Goal: Task Accomplishment & Management: Manage account settings

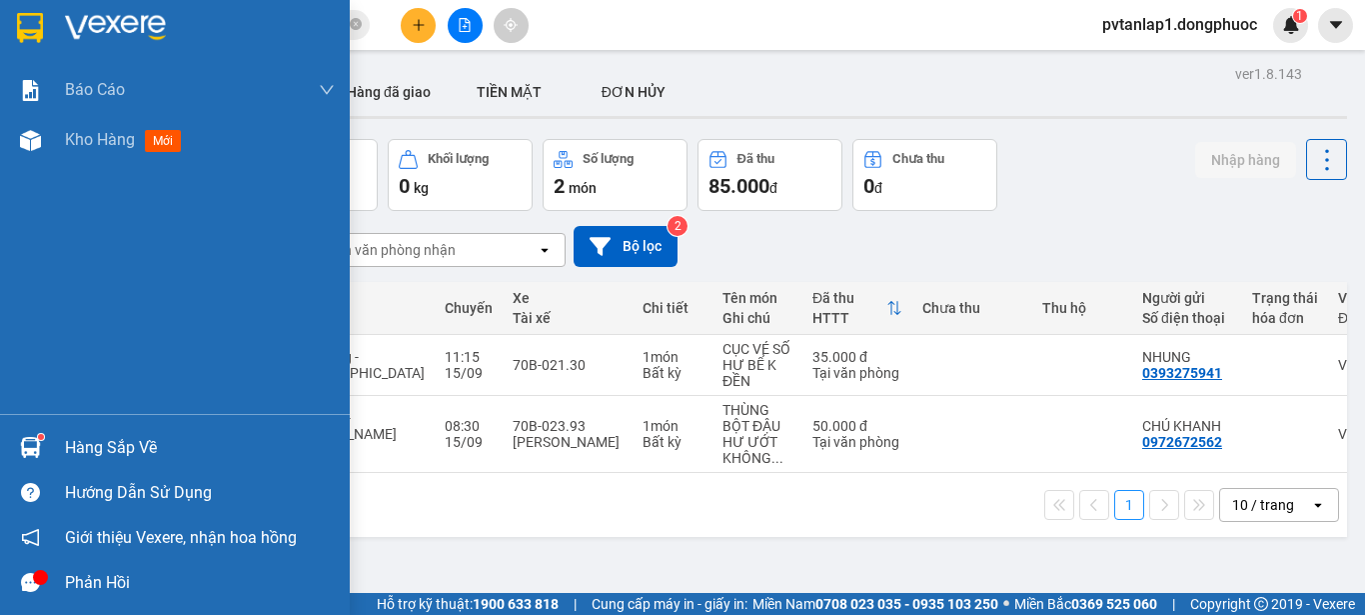
click at [19, 445] on div at bounding box center [30, 447] width 35 height 35
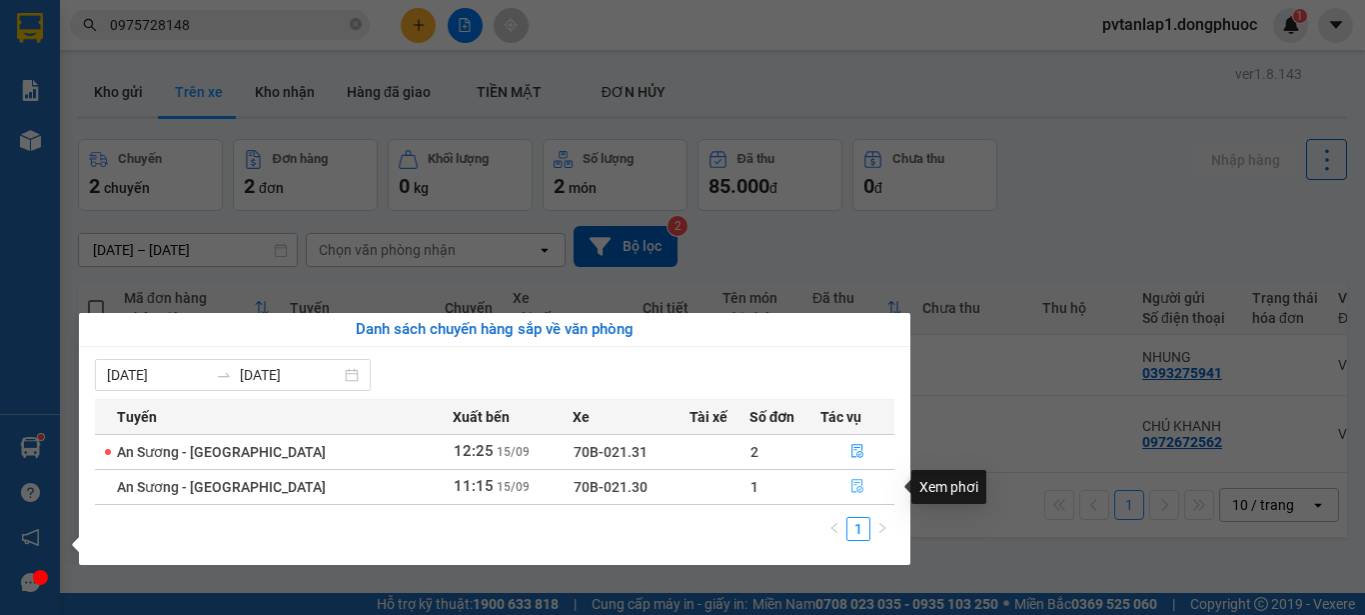
click at [841, 482] on button "button" at bounding box center [858, 487] width 72 height 32
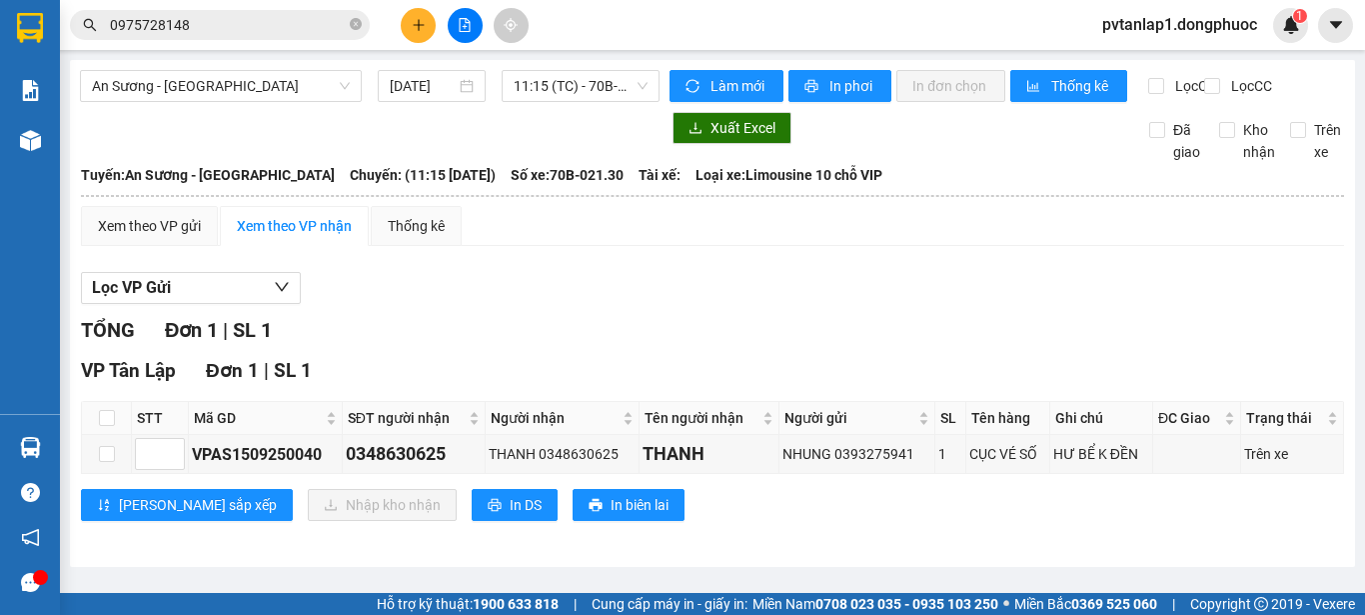
click at [902, 305] on div "Lọc VP Gửi" at bounding box center [712, 288] width 1263 height 33
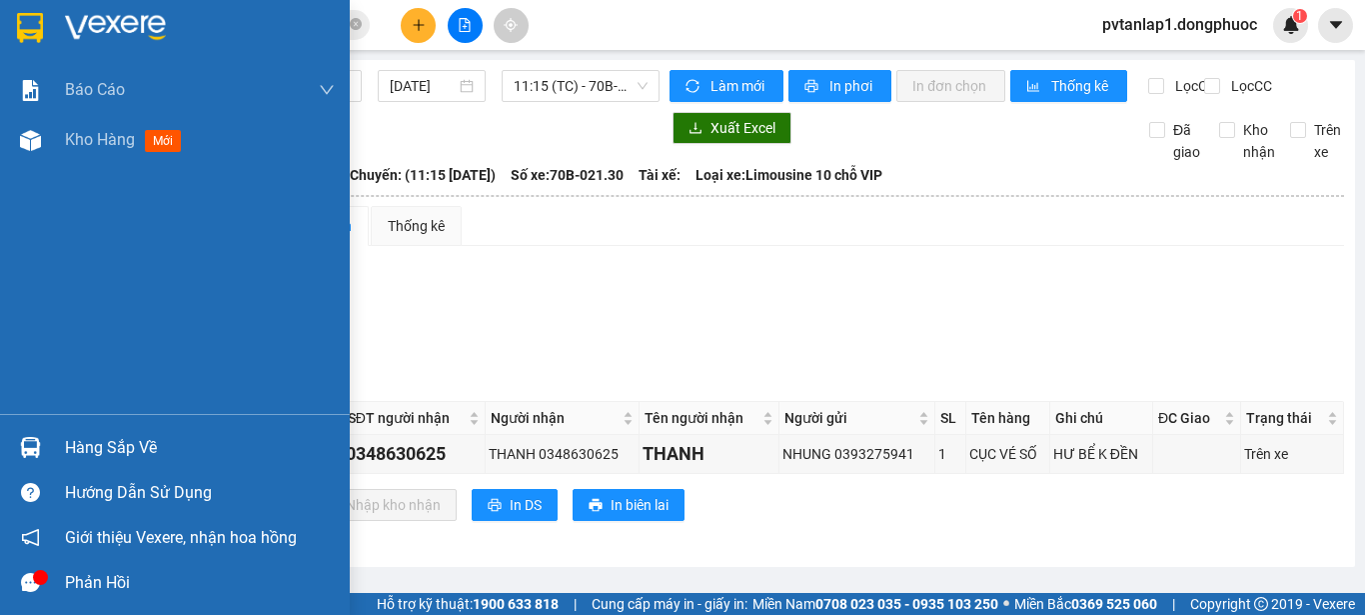
click at [43, 431] on div at bounding box center [30, 447] width 35 height 35
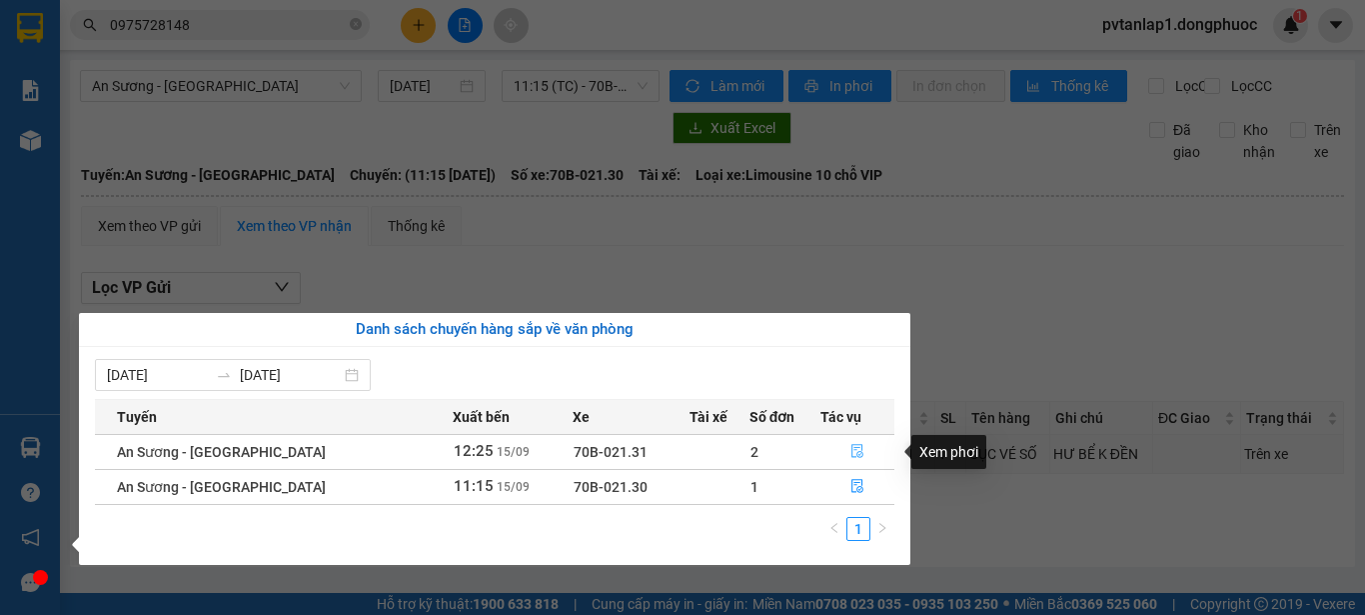
click at [862, 450] on button "button" at bounding box center [858, 452] width 72 height 32
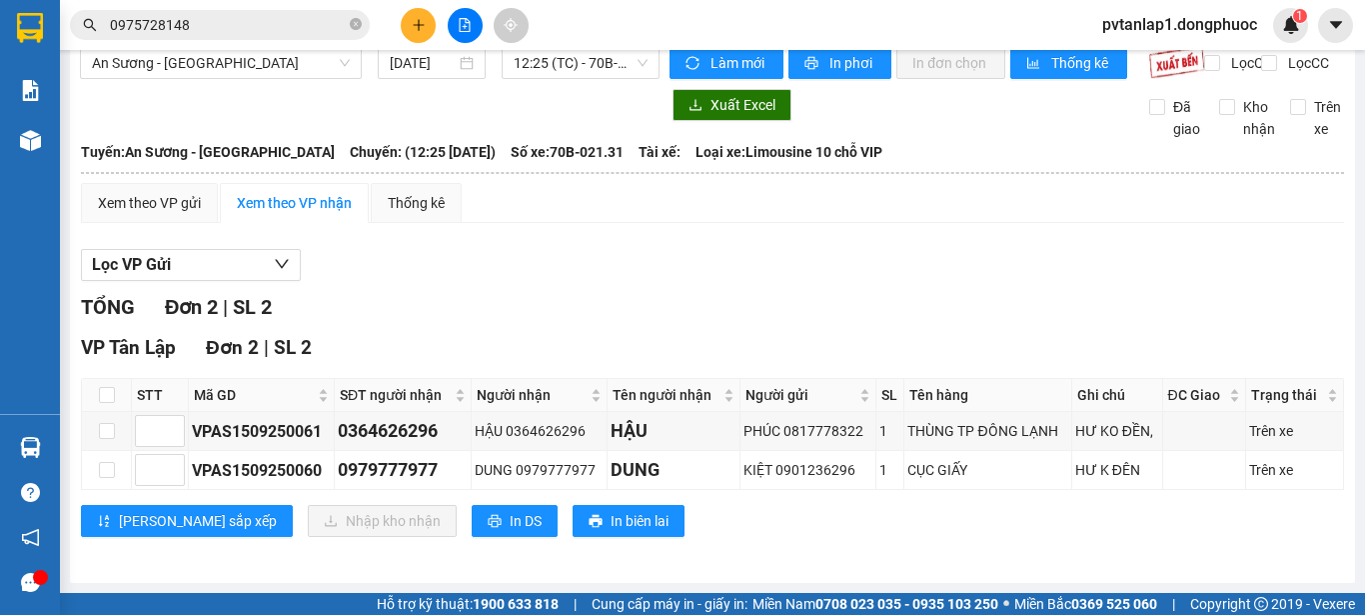
scroll to position [40, 0]
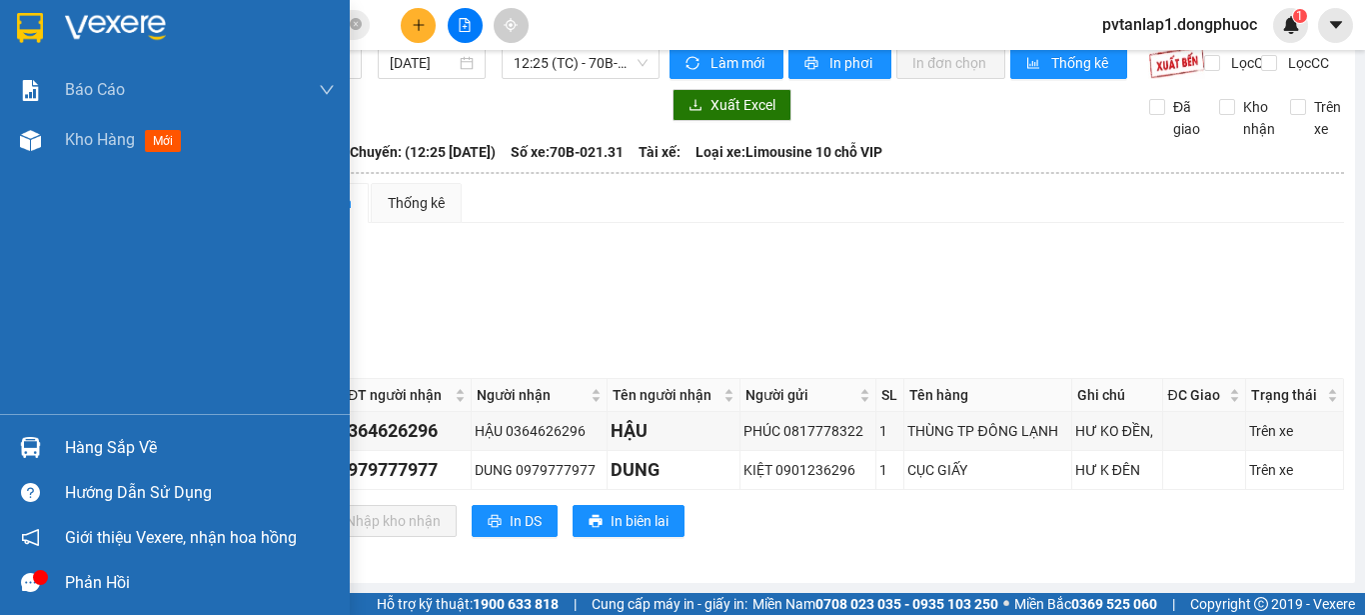
click at [36, 22] on img at bounding box center [30, 28] width 26 height 30
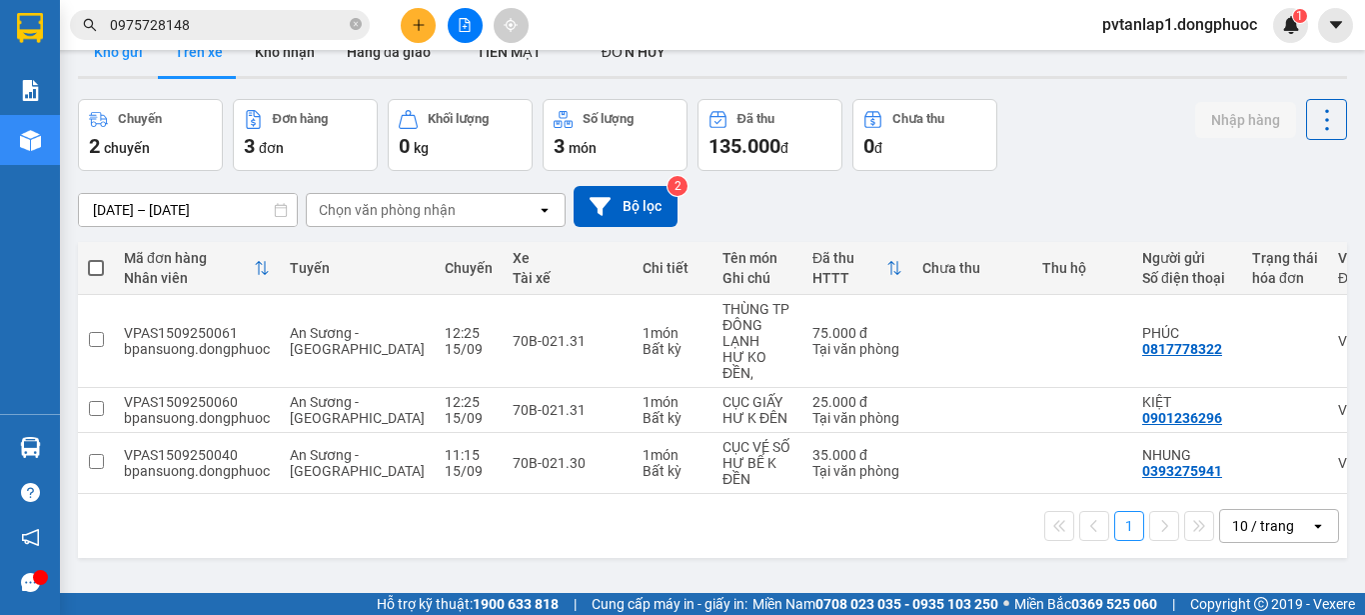
click at [138, 70] on button "Kho gửi" at bounding box center [118, 52] width 81 height 48
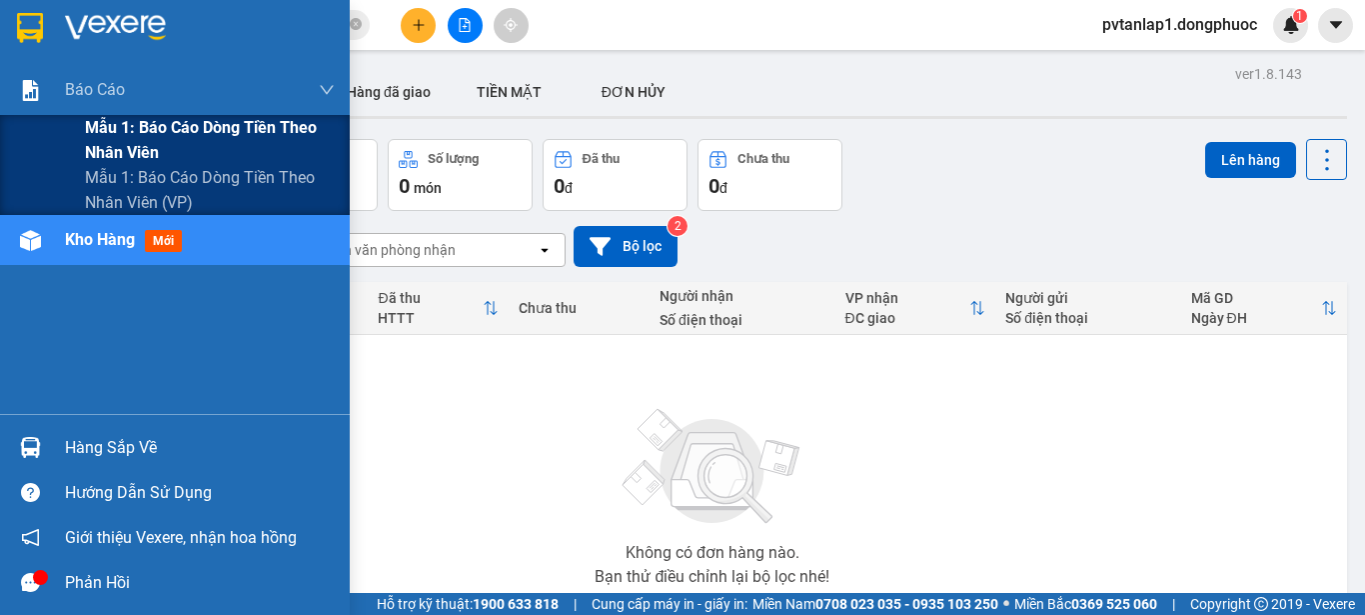
drag, startPoint x: 225, startPoint y: 133, endPoint x: 299, endPoint y: 132, distance: 74.0
click at [226, 134] on span "Mẫu 1: Báo cáo dòng tiền theo nhân viên" at bounding box center [210, 140] width 250 height 50
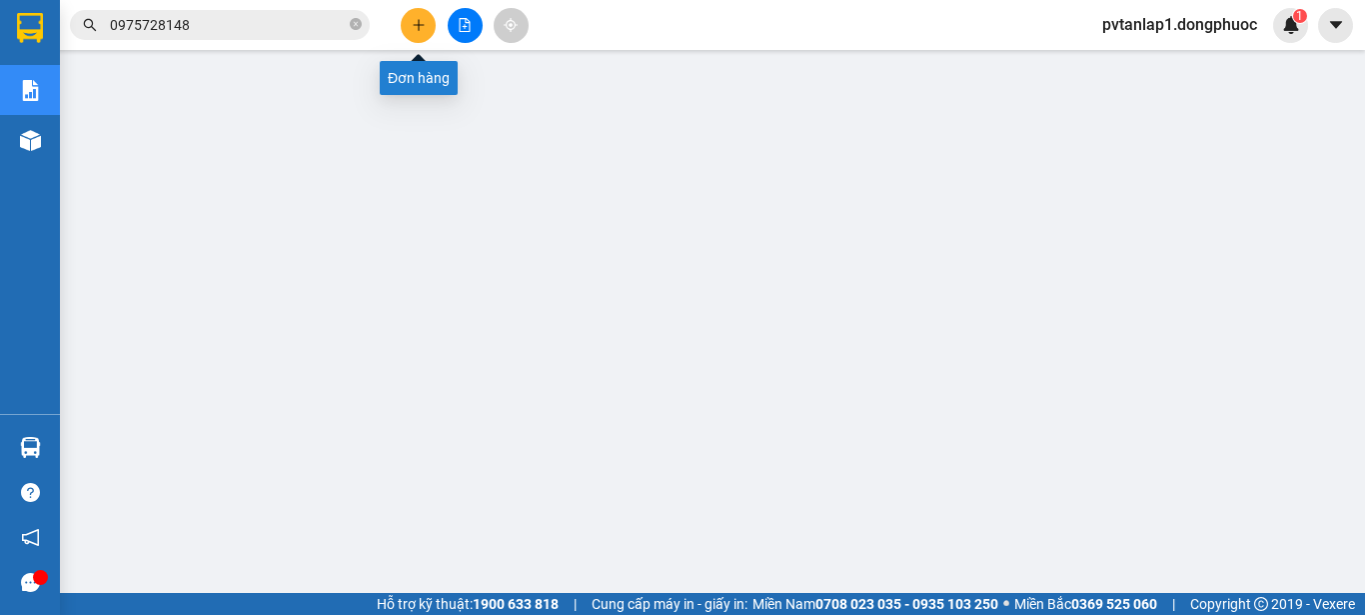
click at [416, 24] on icon "plus" at bounding box center [419, 25] width 14 height 14
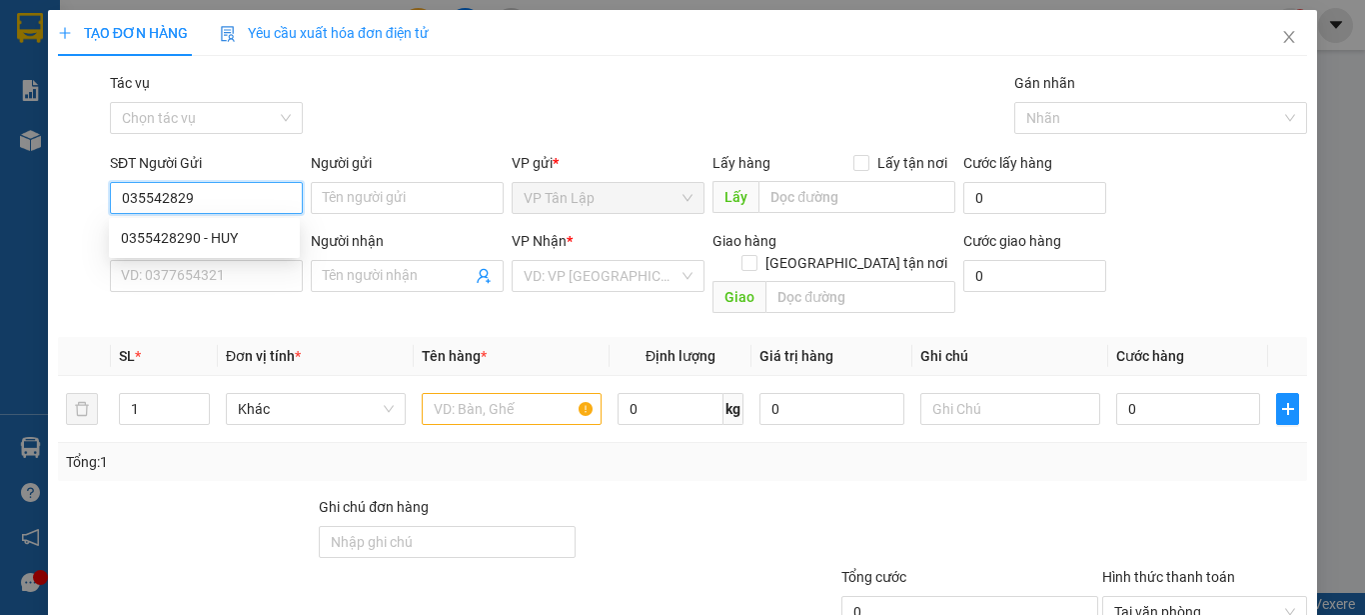
type input "0355428290"
click at [235, 238] on div "0355428290 - HUY" at bounding box center [204, 238] width 167 height 22
type input "HUY"
type input "0913100848"
type input "KHẢI"
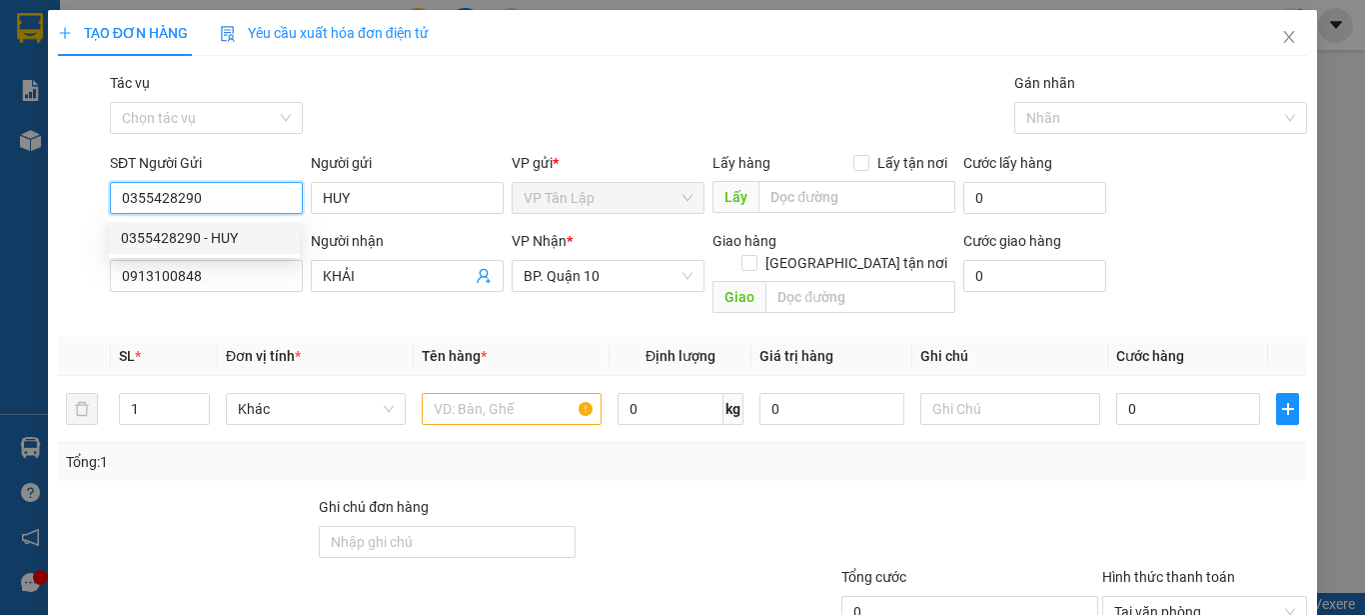
type input "140.000"
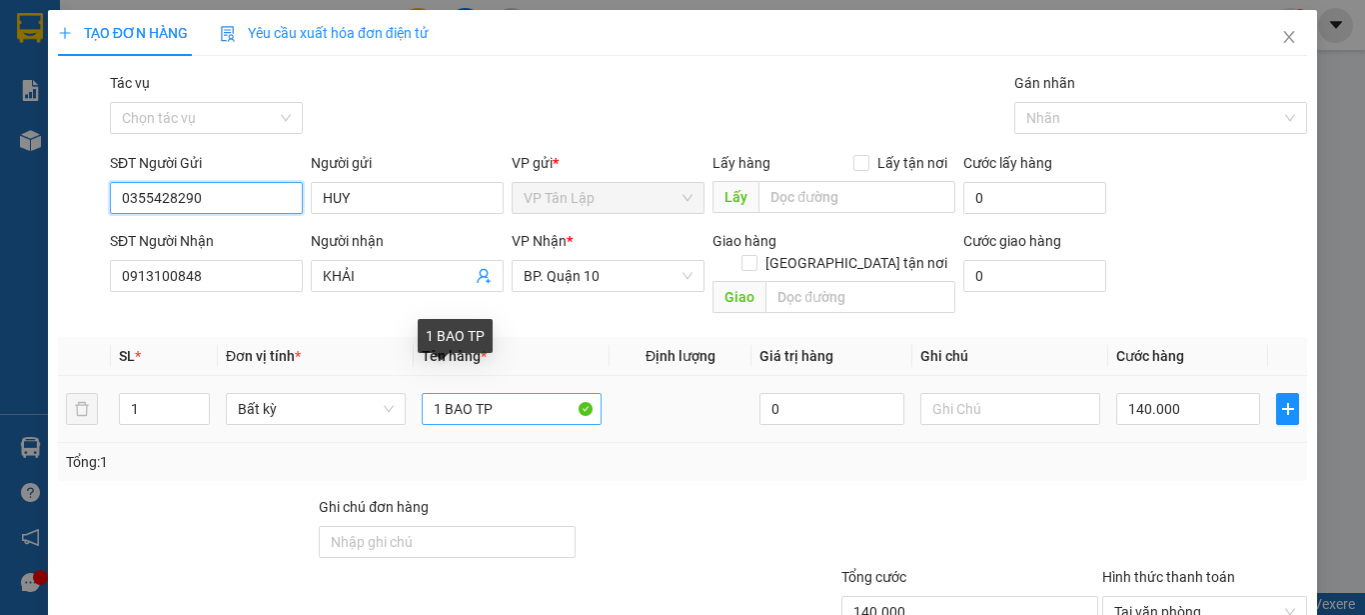
type input "0355428290"
click at [501, 393] on input "1 BAO TP" at bounding box center [512, 409] width 180 height 32
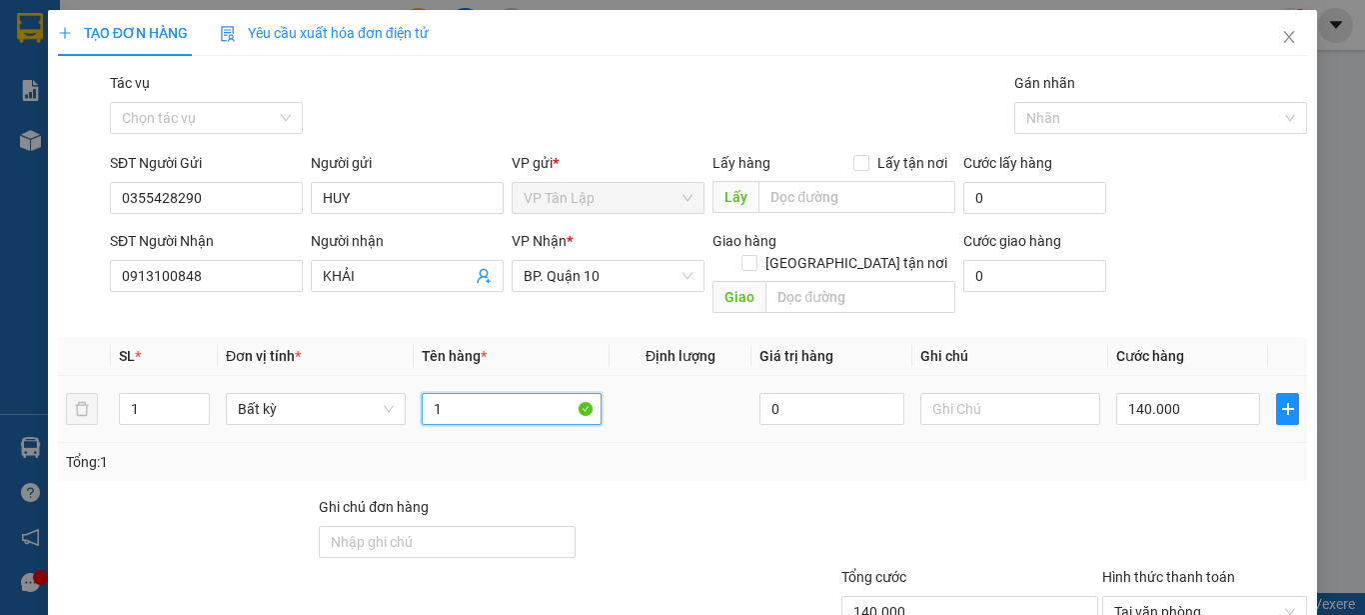
type input "1"
type input "BỌC GIẦY"
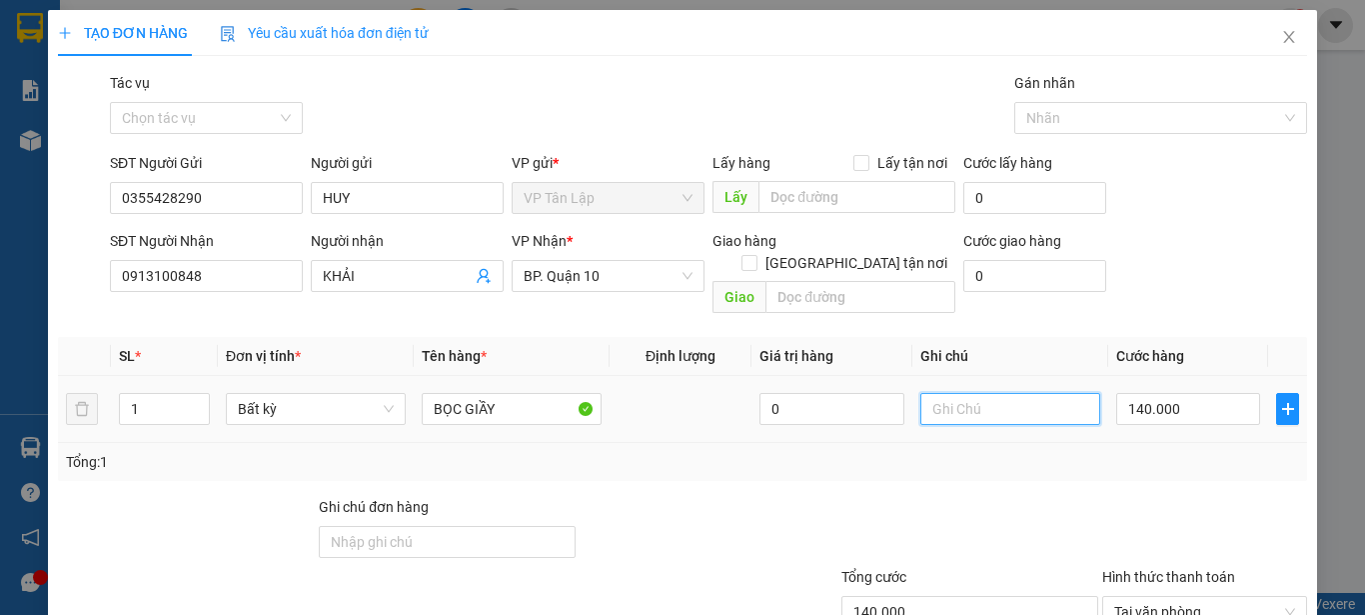
click at [1035, 393] on input "text" at bounding box center [1011, 409] width 180 height 32
type input "HƯ ƯỚT KHÔNG ĐỀN"
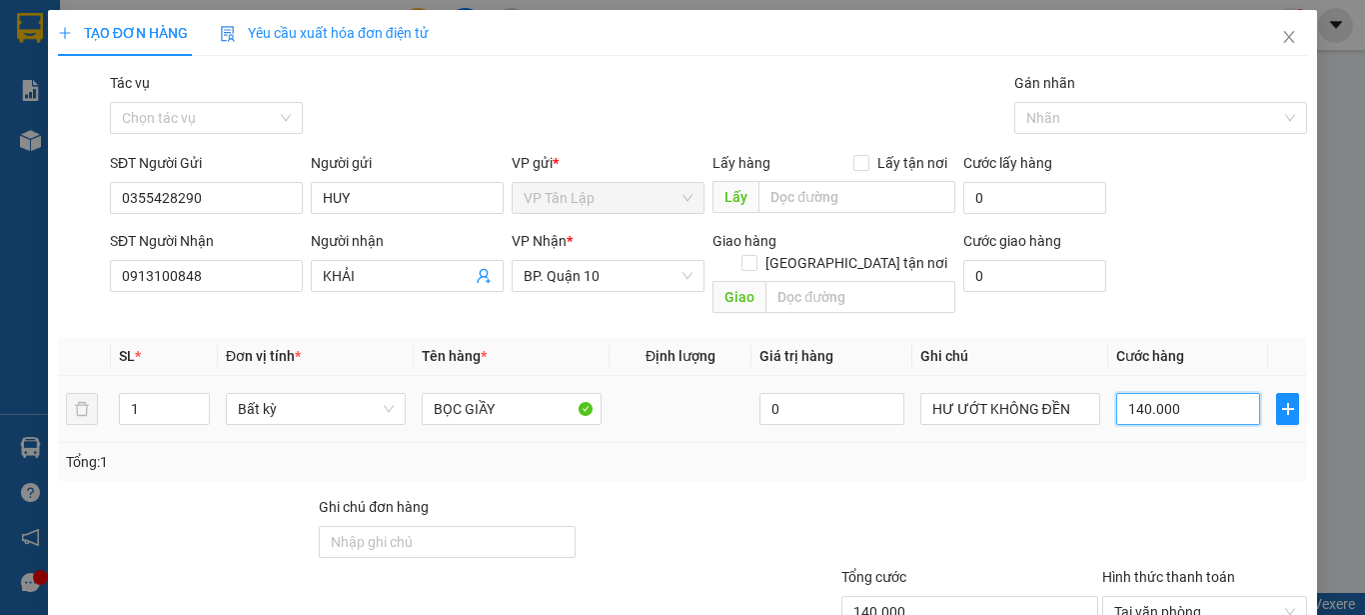
click at [1183, 393] on input "140.000" at bounding box center [1188, 409] width 144 height 32
type input "5"
type input "50"
type input "500"
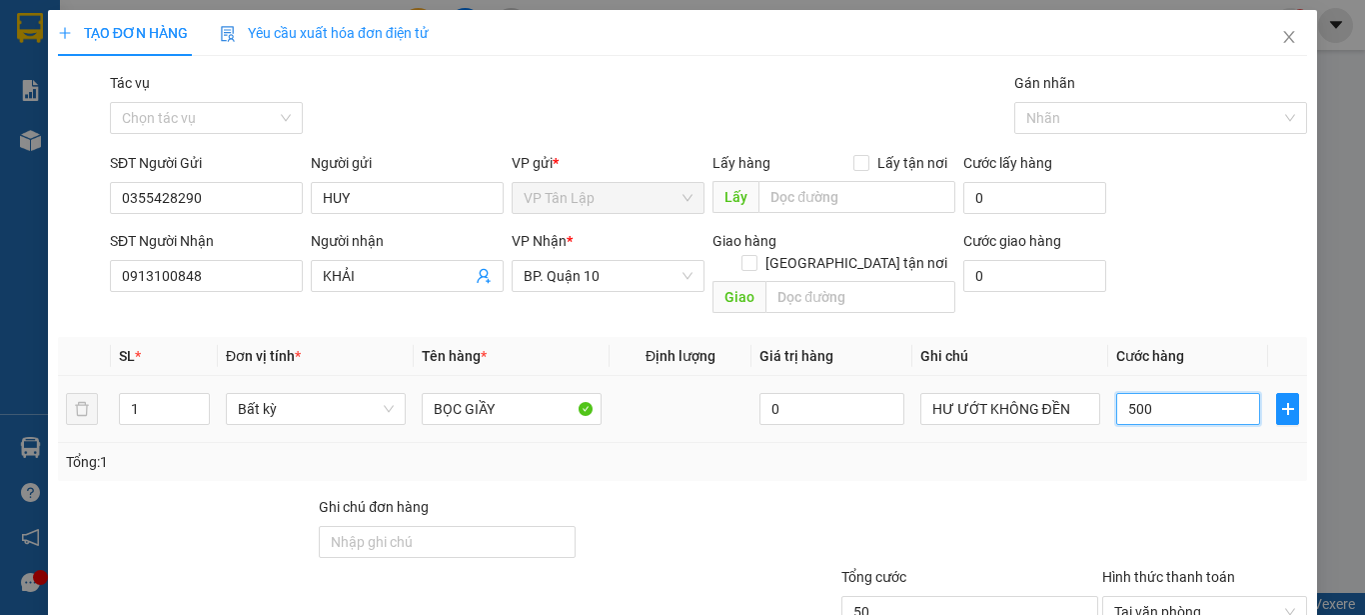
type input "500"
type input "5.000"
type input "50.000"
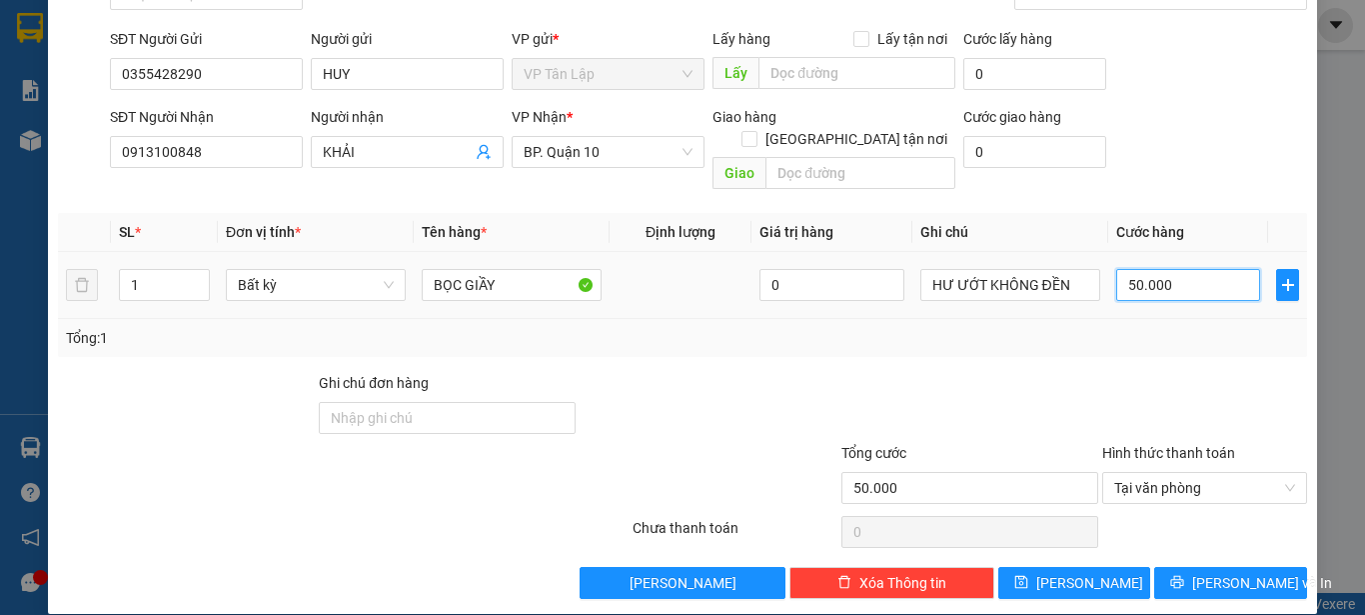
scroll to position [125, 0]
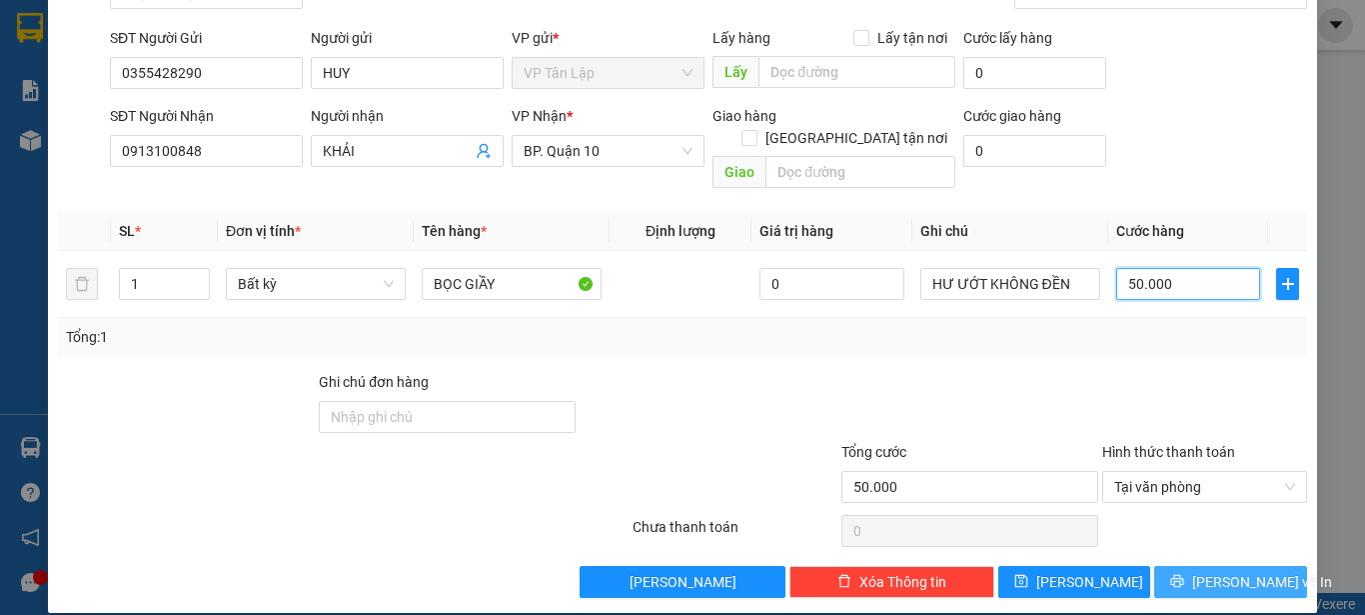
type input "50.000"
click at [1198, 566] on button "[PERSON_NAME] và In" at bounding box center [1230, 582] width 153 height 32
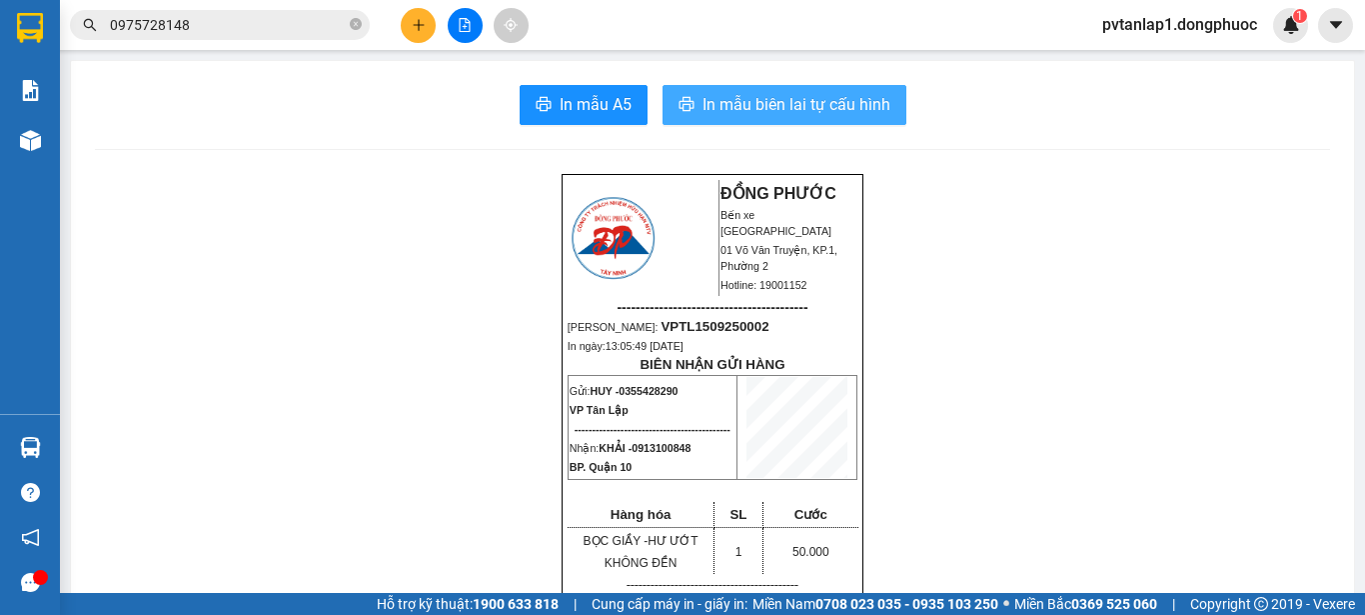
click at [787, 106] on span "In mẫu biên lai tự cấu hình" at bounding box center [797, 104] width 188 height 25
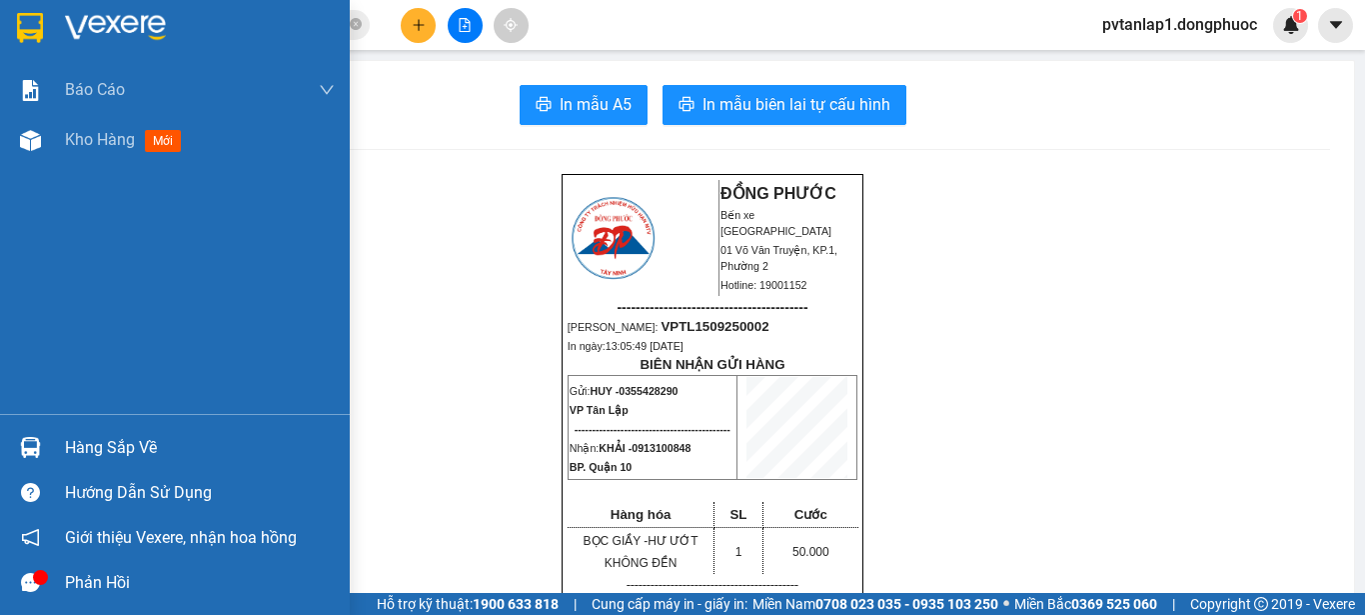
click at [40, 28] on img at bounding box center [30, 28] width 26 height 30
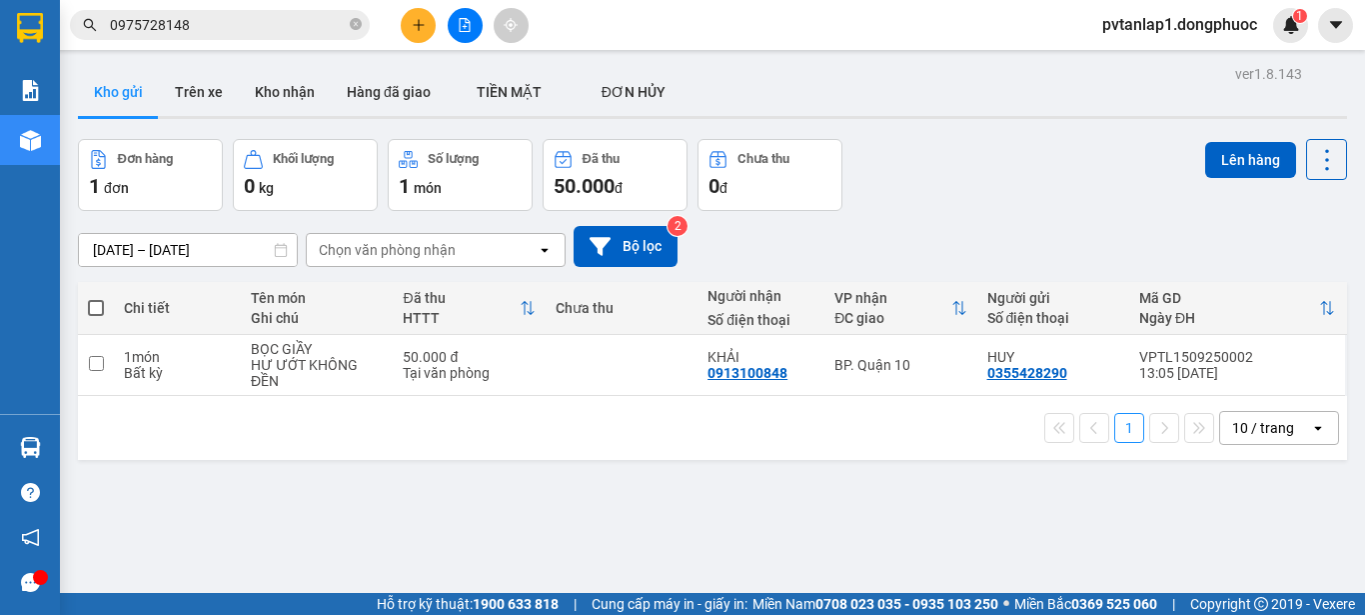
click at [419, 29] on icon "plus" at bounding box center [418, 24] width 1 height 11
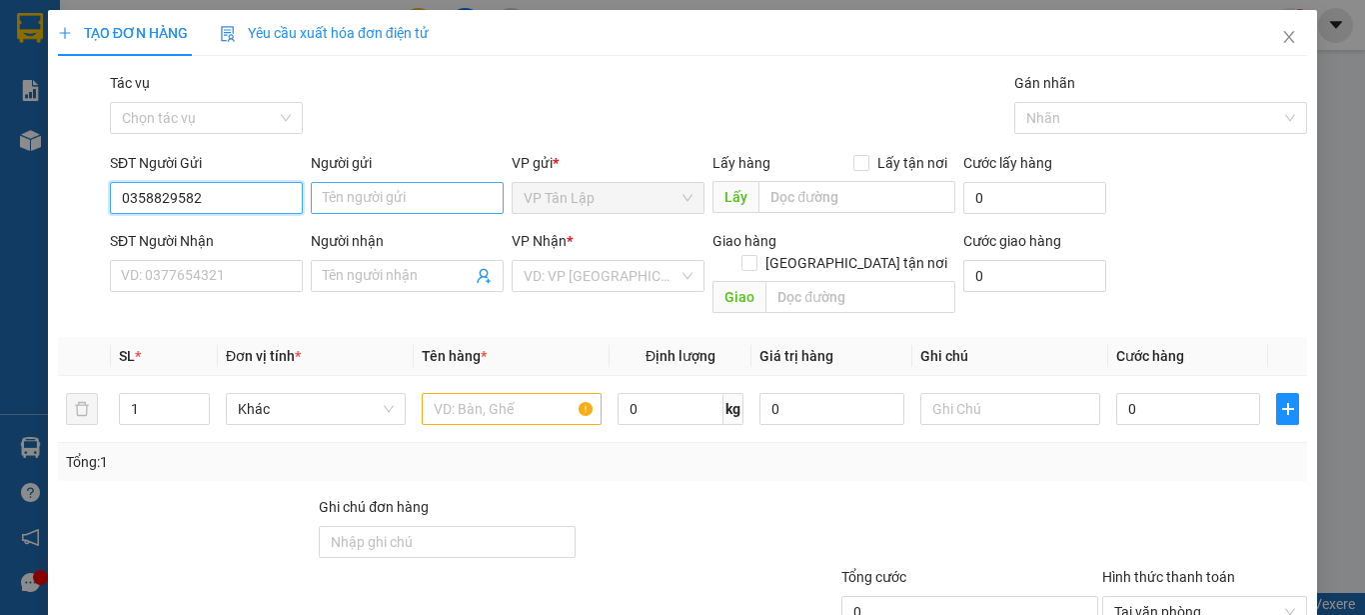
type input "0358829582"
click at [386, 202] on input "Người gửi" at bounding box center [407, 198] width 193 height 32
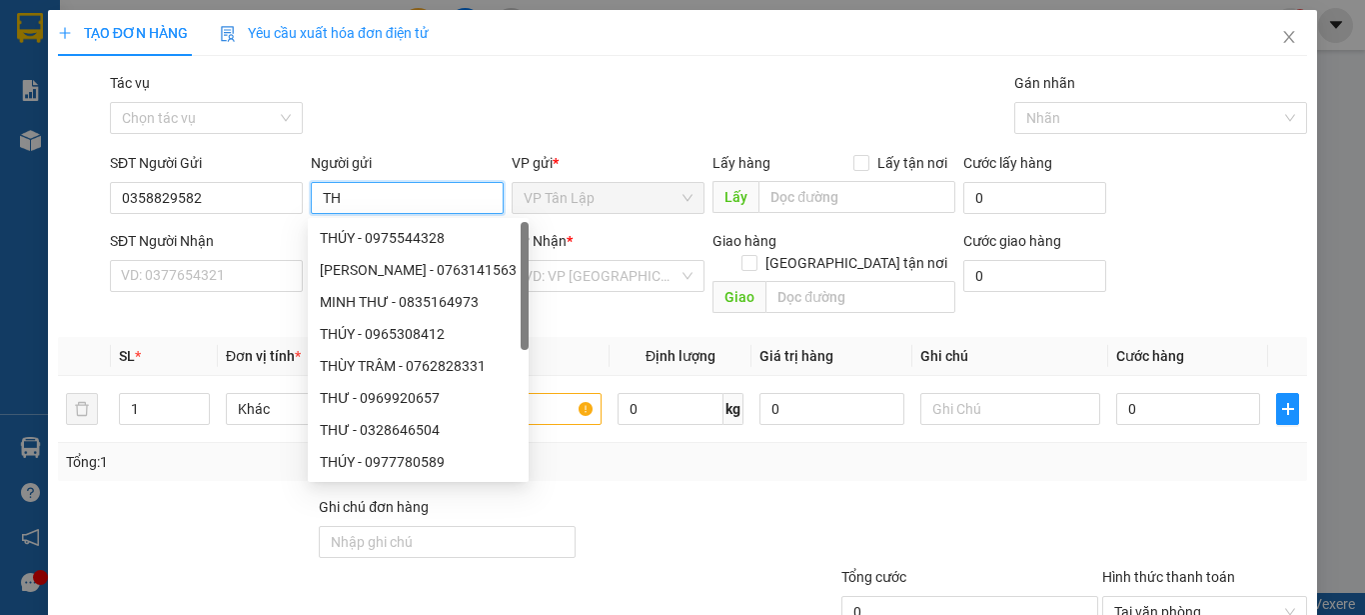
type input "T"
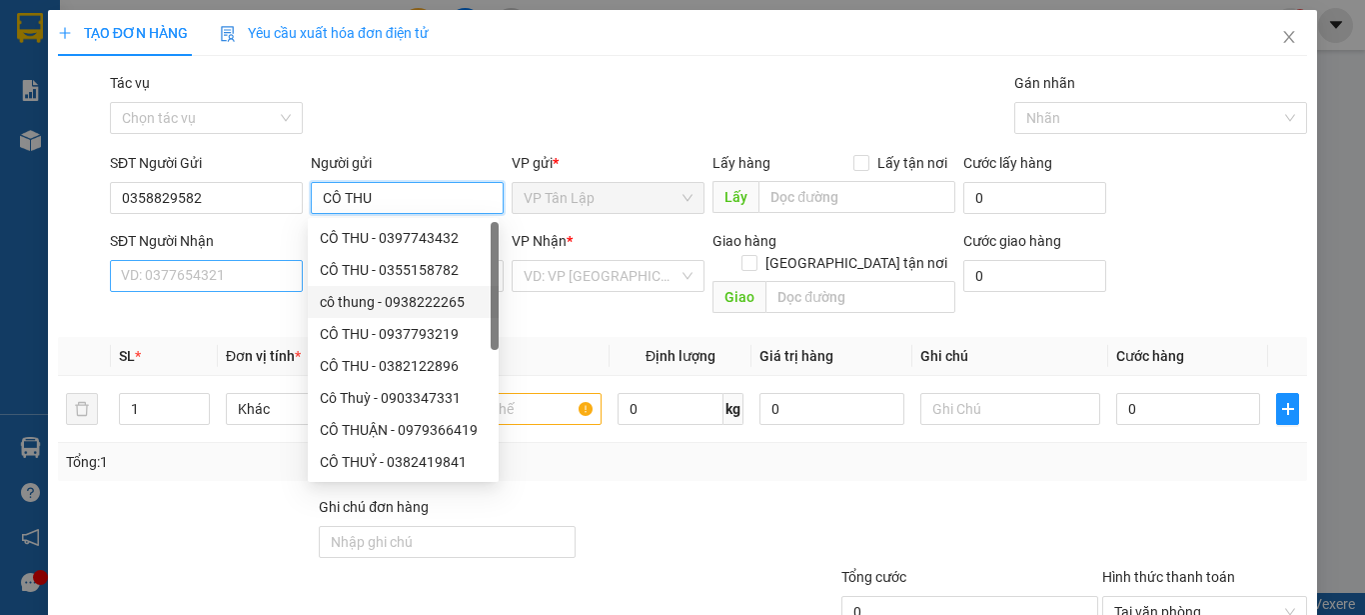
type input "CÔ THU"
click at [235, 277] on input "SĐT Người Nhận" at bounding box center [206, 276] width 193 height 32
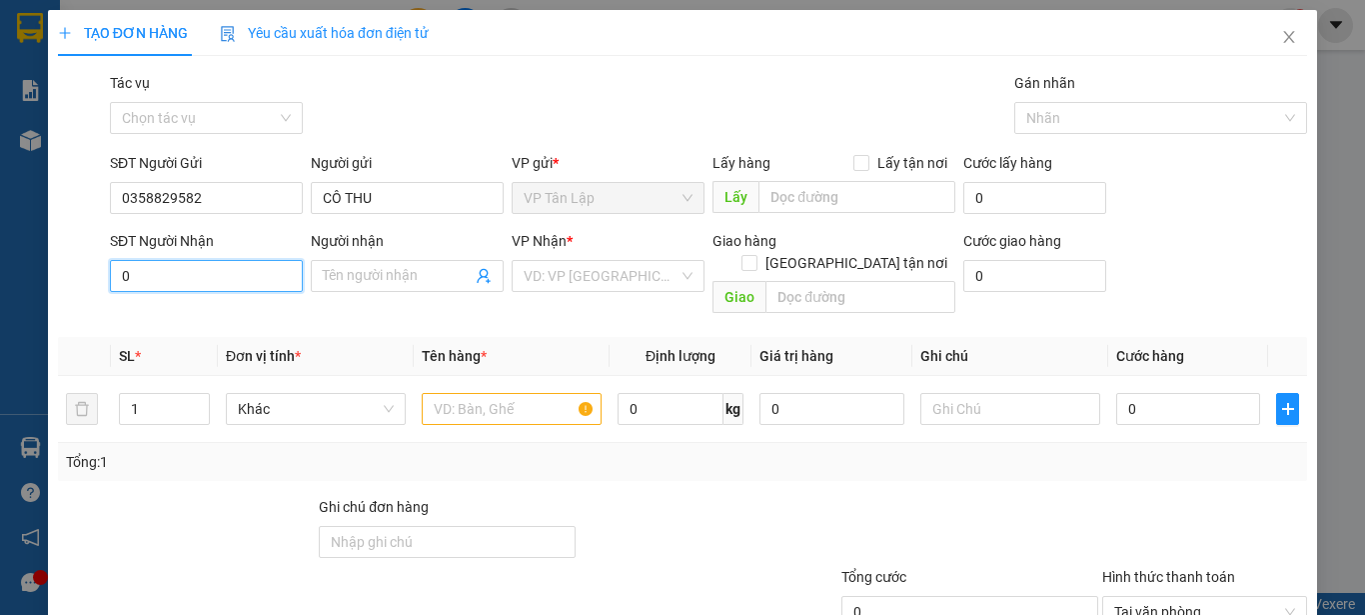
click at [245, 277] on input "0" at bounding box center [206, 276] width 193 height 32
drag, startPoint x: 354, startPoint y: 339, endPoint x: 448, endPoint y: 383, distance: 103.7
click at [448, 383] on div "Transit Pickup Surcharge Ids Transit Deliver Surcharge Ids Transit Deliver Surc…" at bounding box center [682, 397] width 1249 height 651
type input "0393281587"
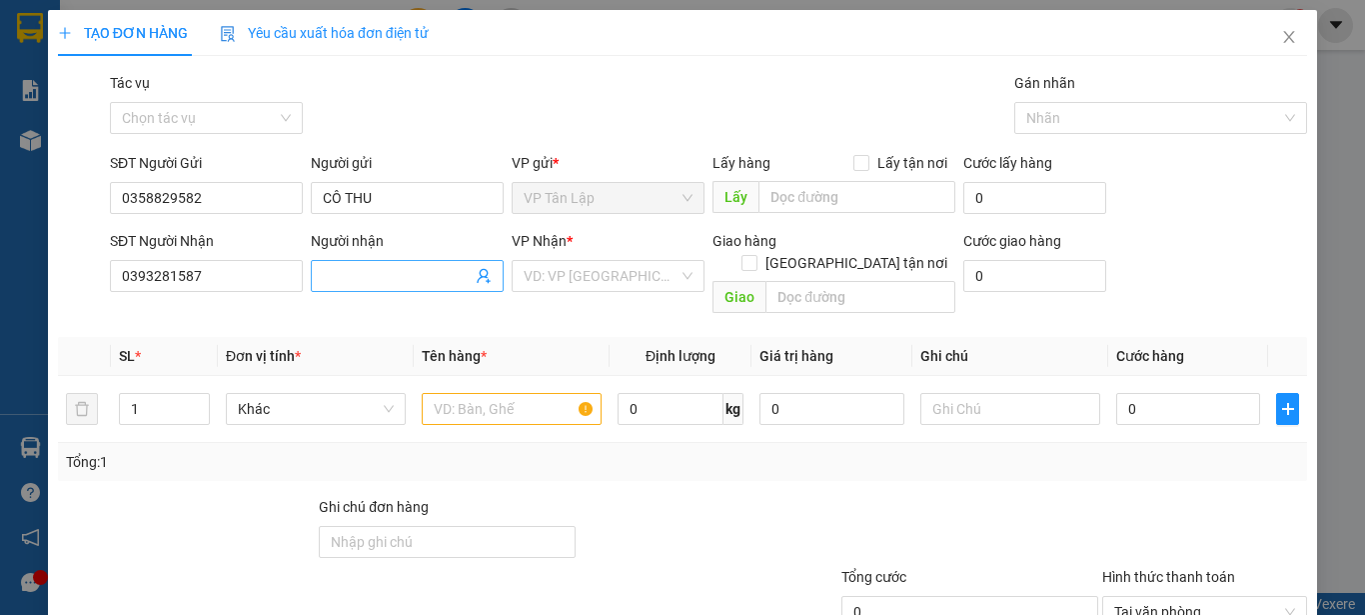
click at [433, 282] on input "Người nhận" at bounding box center [397, 276] width 149 height 22
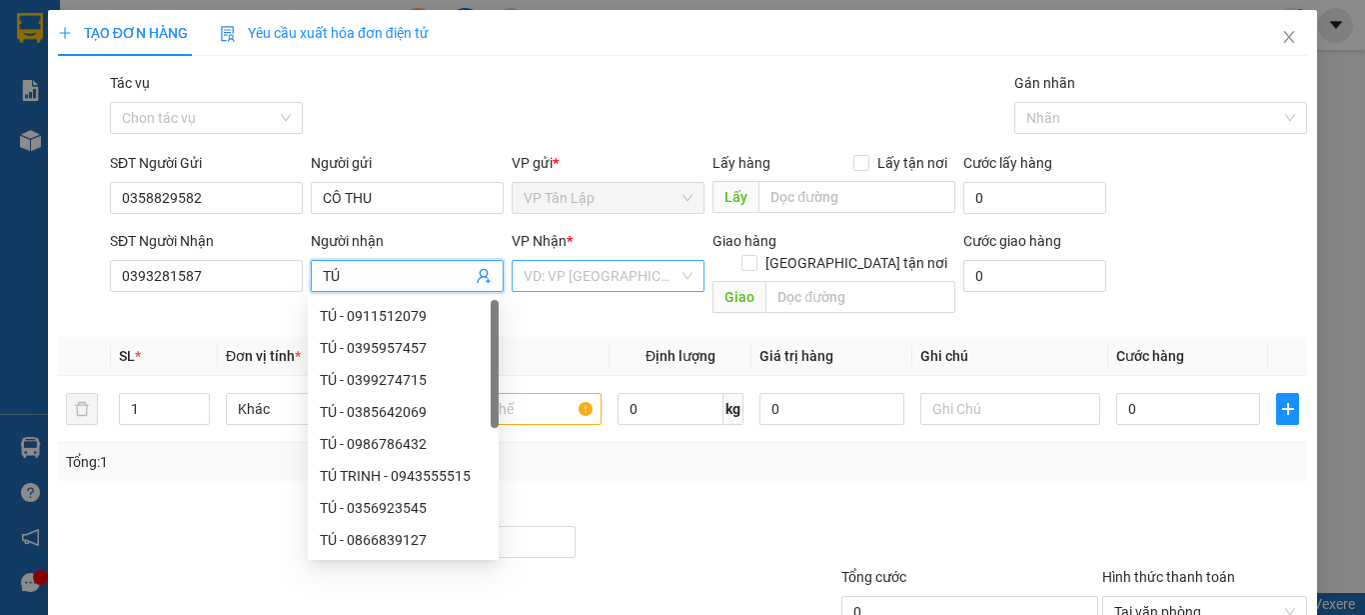
type input "TÚ"
click at [605, 271] on input "search" at bounding box center [601, 276] width 155 height 30
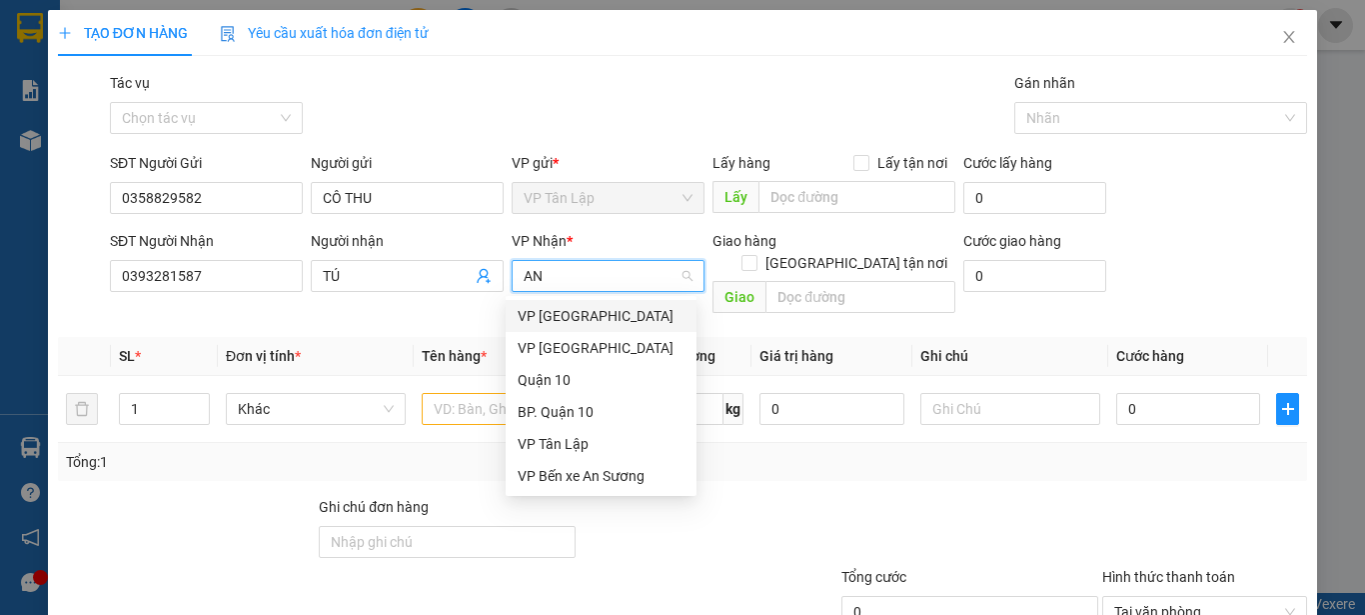
type input "AN S"
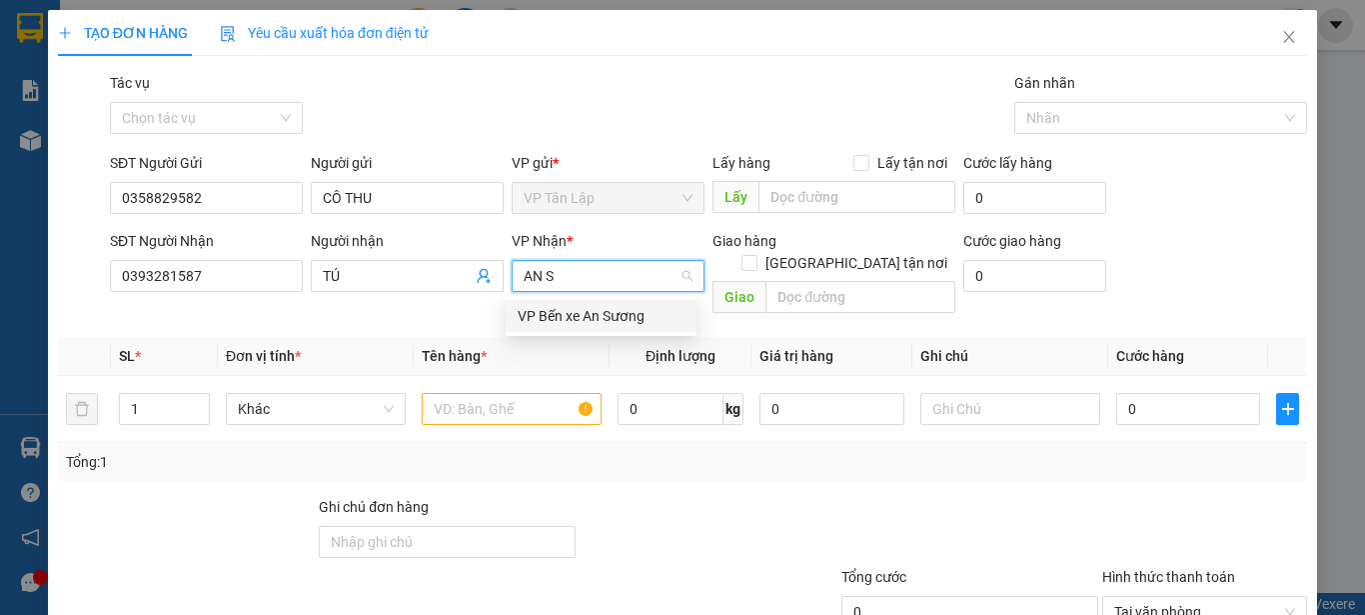
click at [624, 300] on div "VP Bến xe An Sương" at bounding box center [601, 316] width 191 height 32
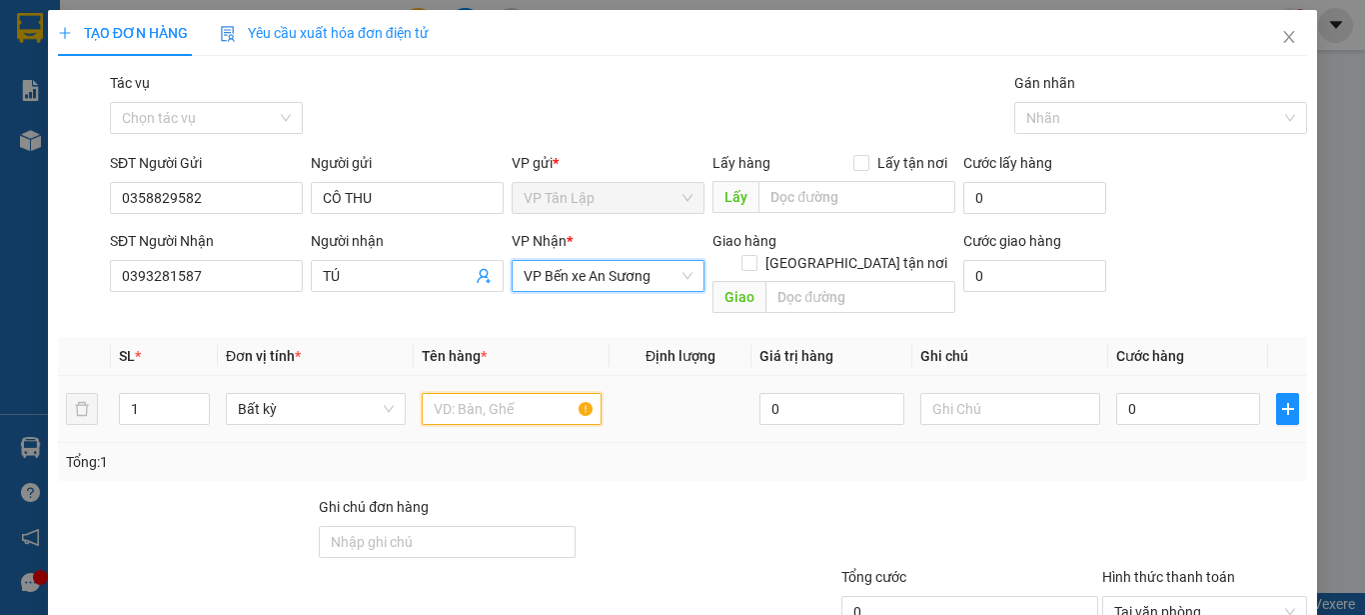
click at [519, 393] on input "text" at bounding box center [512, 409] width 180 height 32
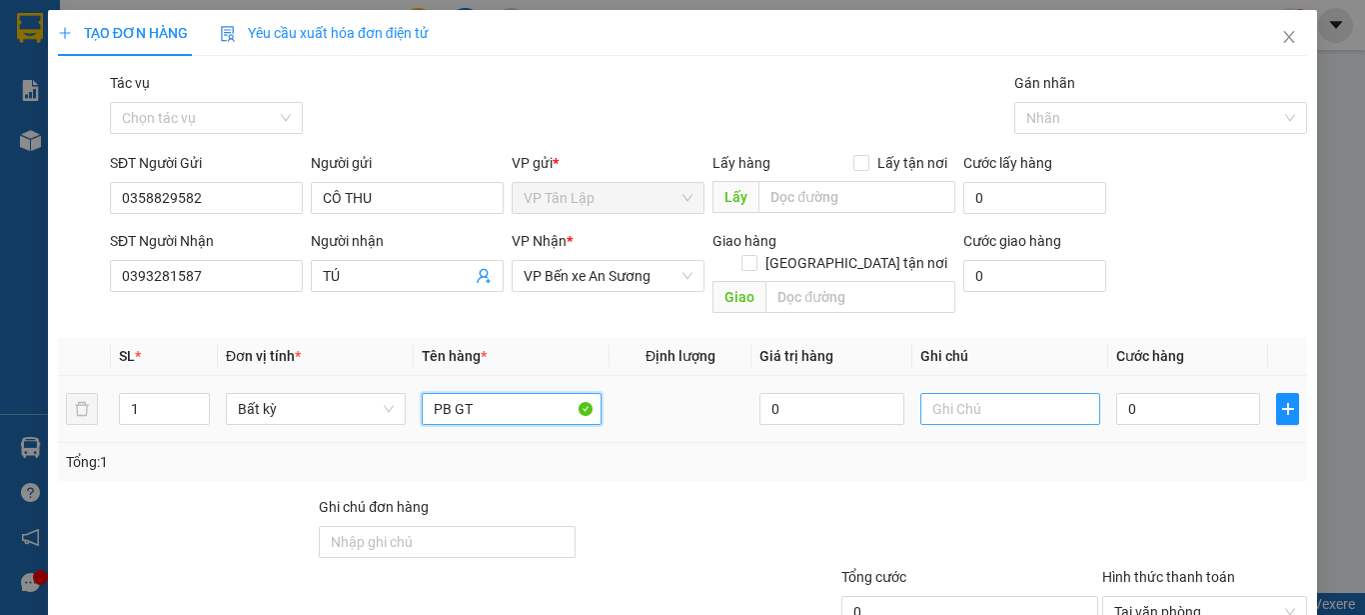
type input "PB GT"
click at [987, 393] on input "text" at bounding box center [1011, 409] width 180 height 32
type input "U"
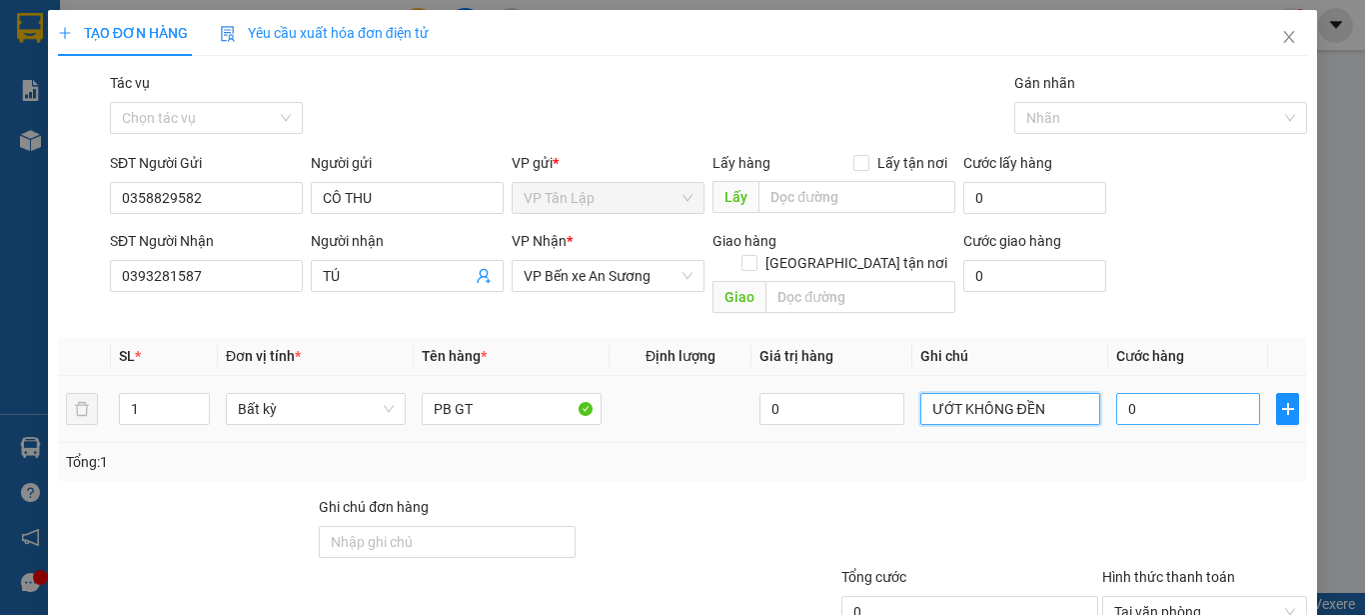
type input "ƯỚT KHÔNG ĐỀN"
click at [1127, 393] on input "0" at bounding box center [1188, 409] width 144 height 32
type input "2"
type input "25"
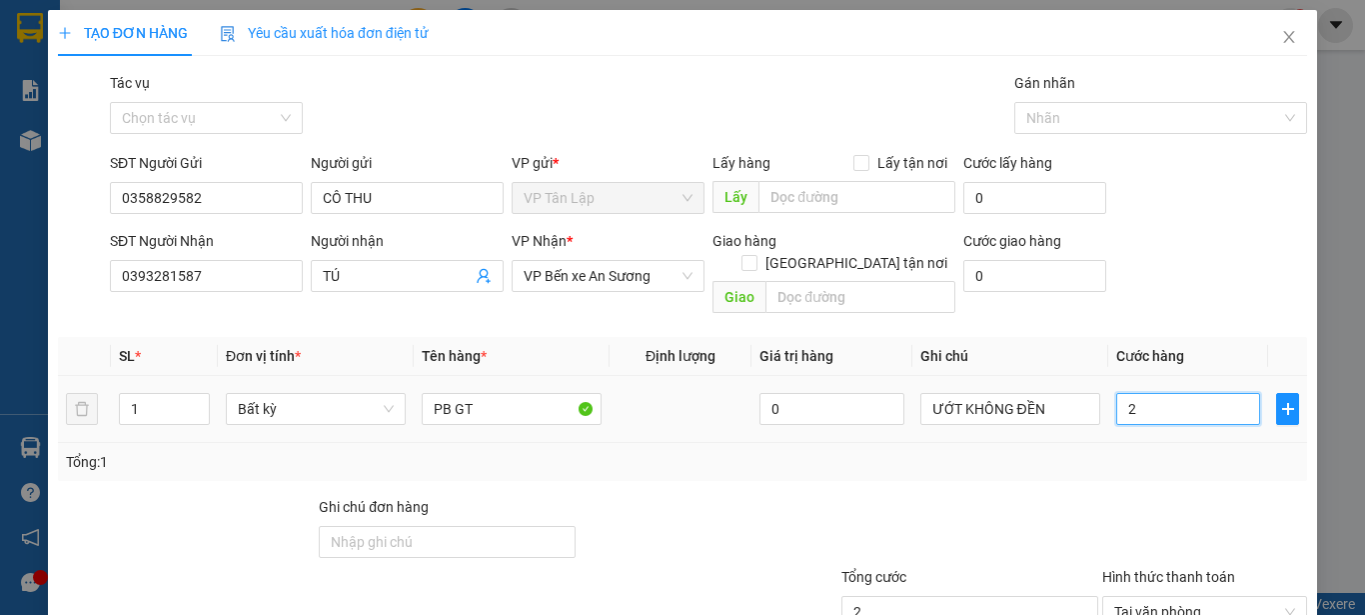
type input "25"
type input "250"
type input "2.500"
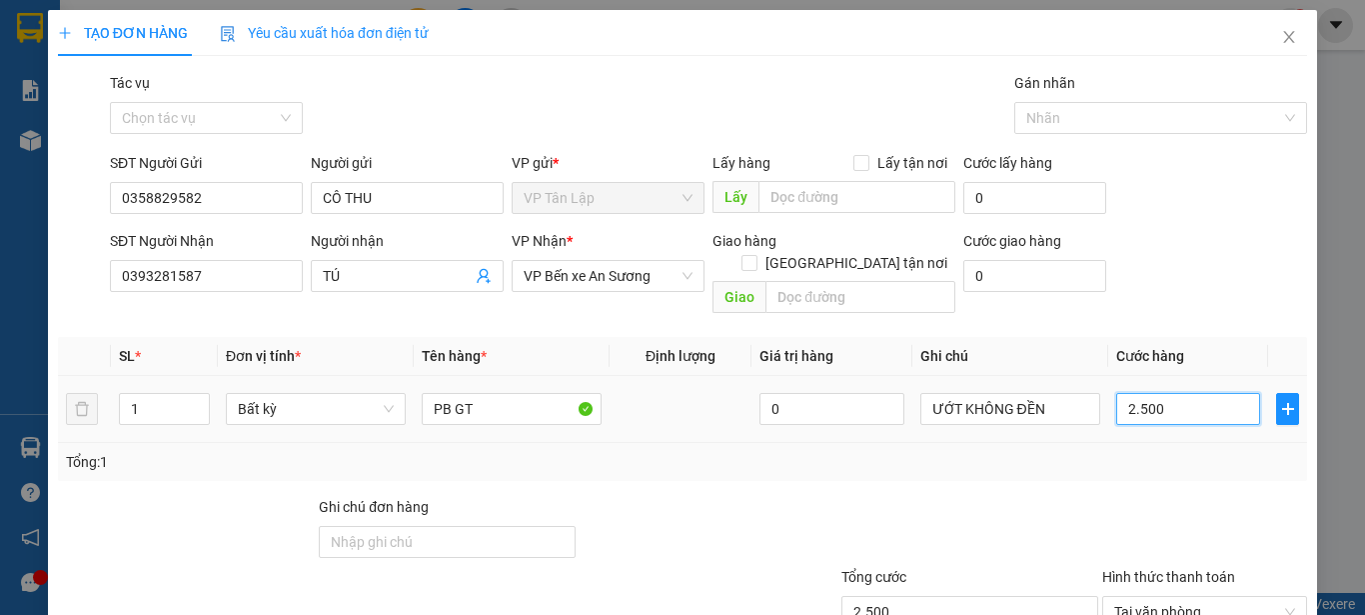
type input "25.000"
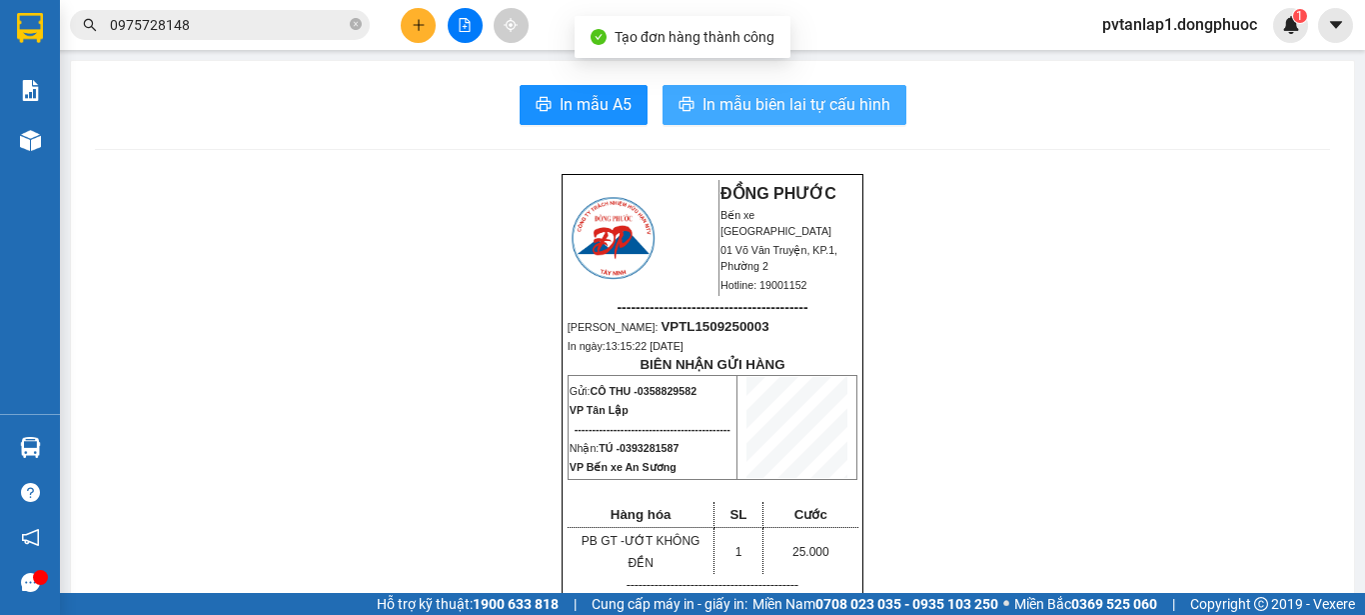
drag, startPoint x: 766, startPoint y: 99, endPoint x: 811, endPoint y: 106, distance: 45.5
click at [767, 99] on span "In mẫu biên lai tự cấu hình" at bounding box center [797, 104] width 188 height 25
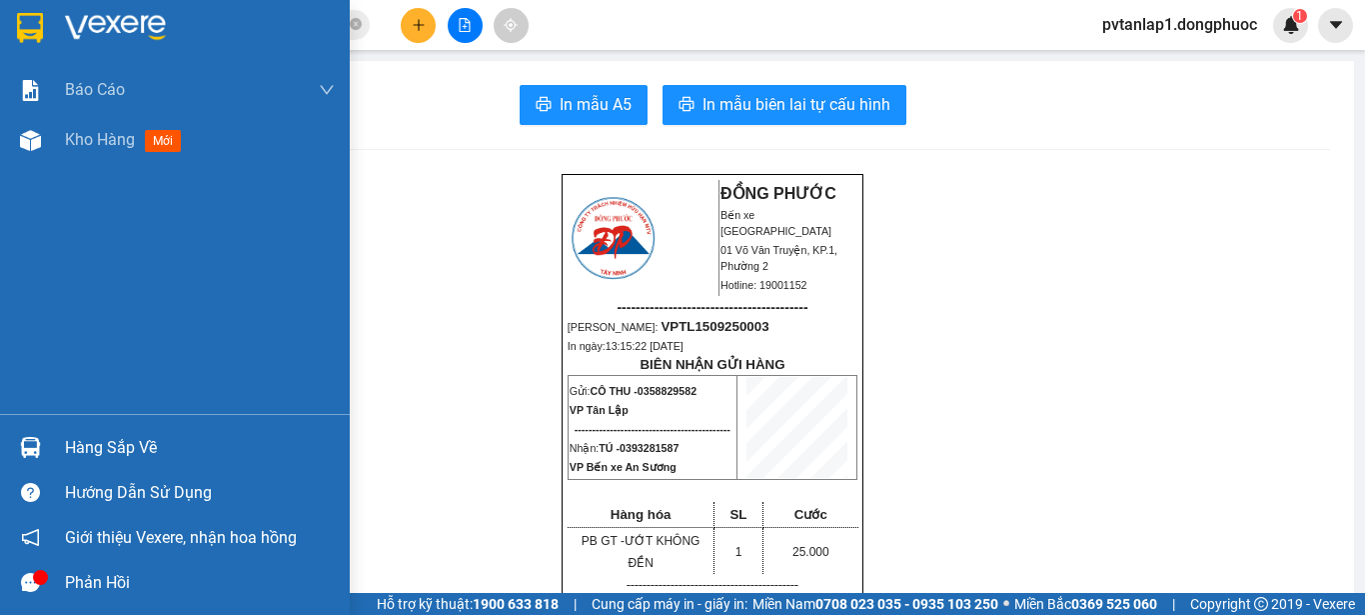
click at [15, 23] on div at bounding box center [30, 27] width 35 height 35
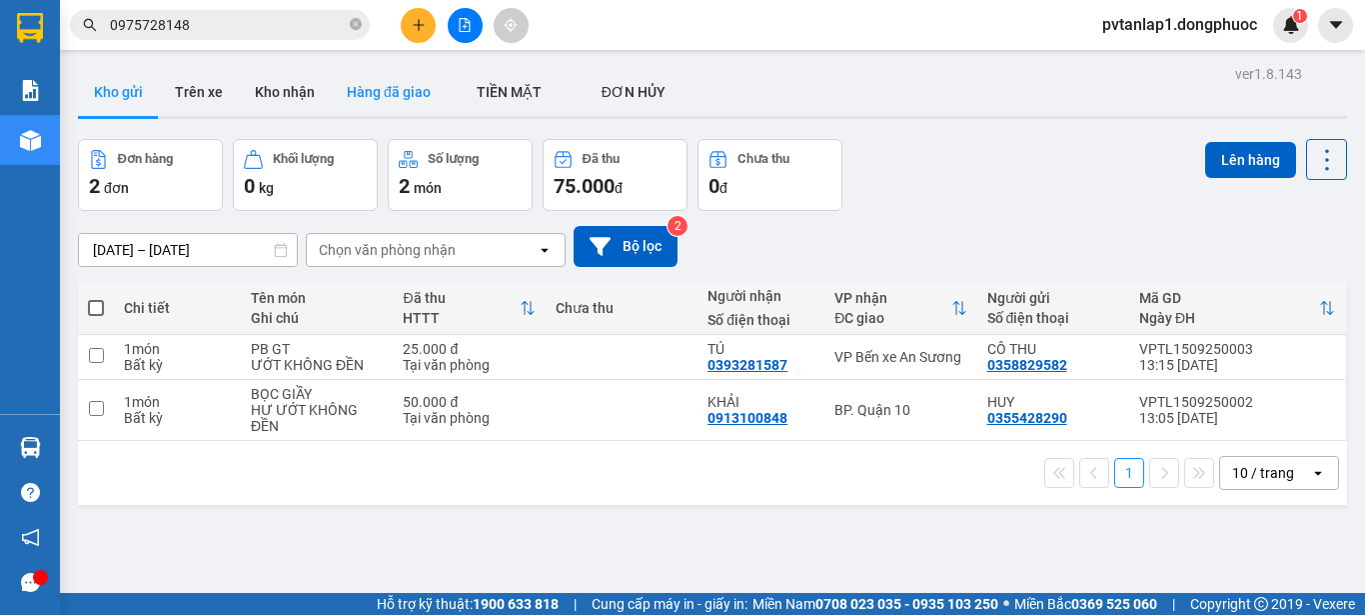
drag, startPoint x: 265, startPoint y: 92, endPoint x: 348, endPoint y: 92, distance: 83.0
click at [267, 92] on button "Kho nhận" at bounding box center [285, 92] width 92 height 48
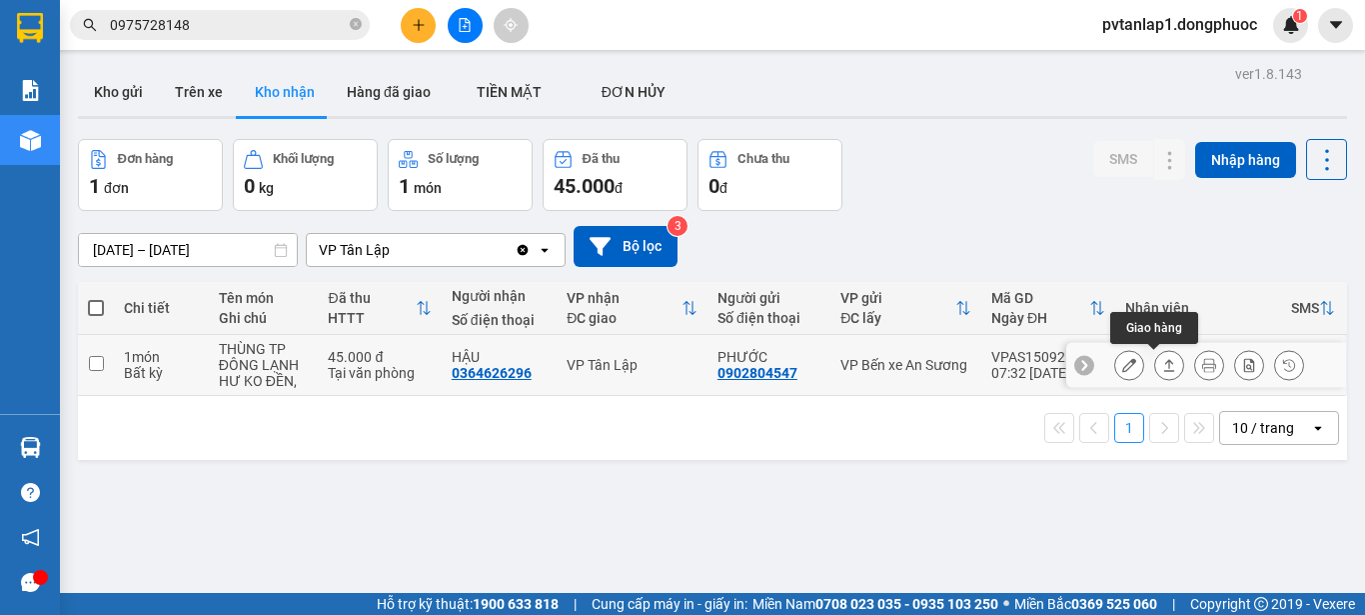
click at [1162, 360] on icon at bounding box center [1169, 365] width 14 height 14
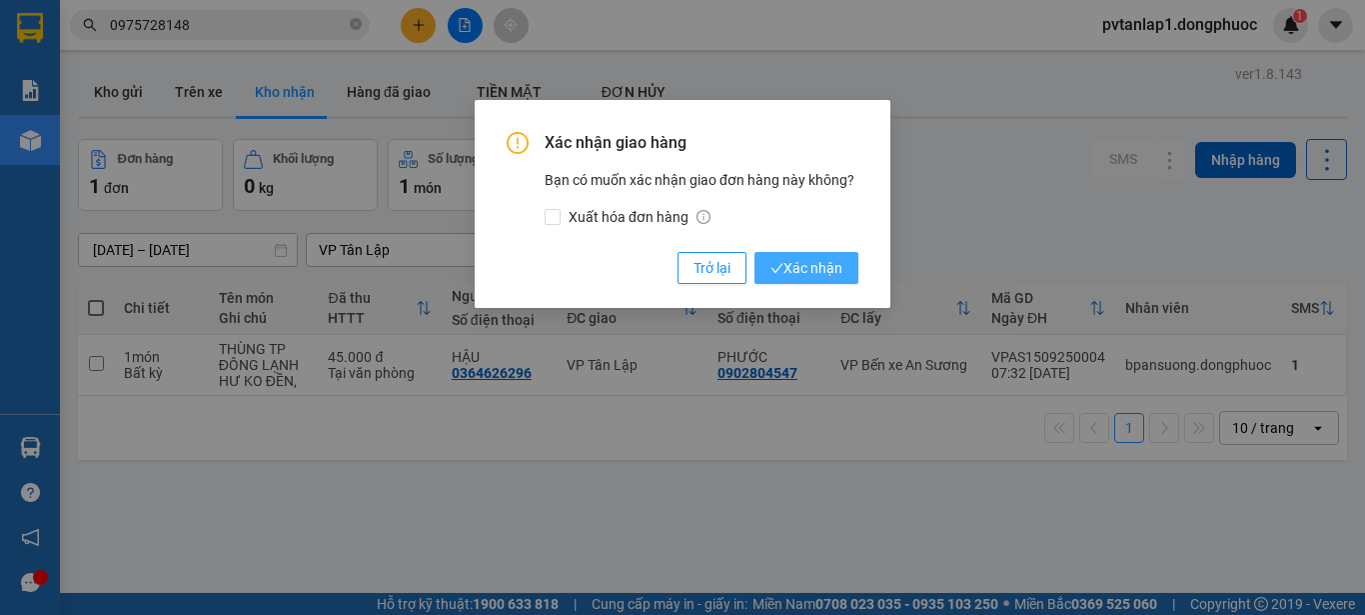
click at [850, 270] on button "Xác nhận" at bounding box center [807, 268] width 104 height 32
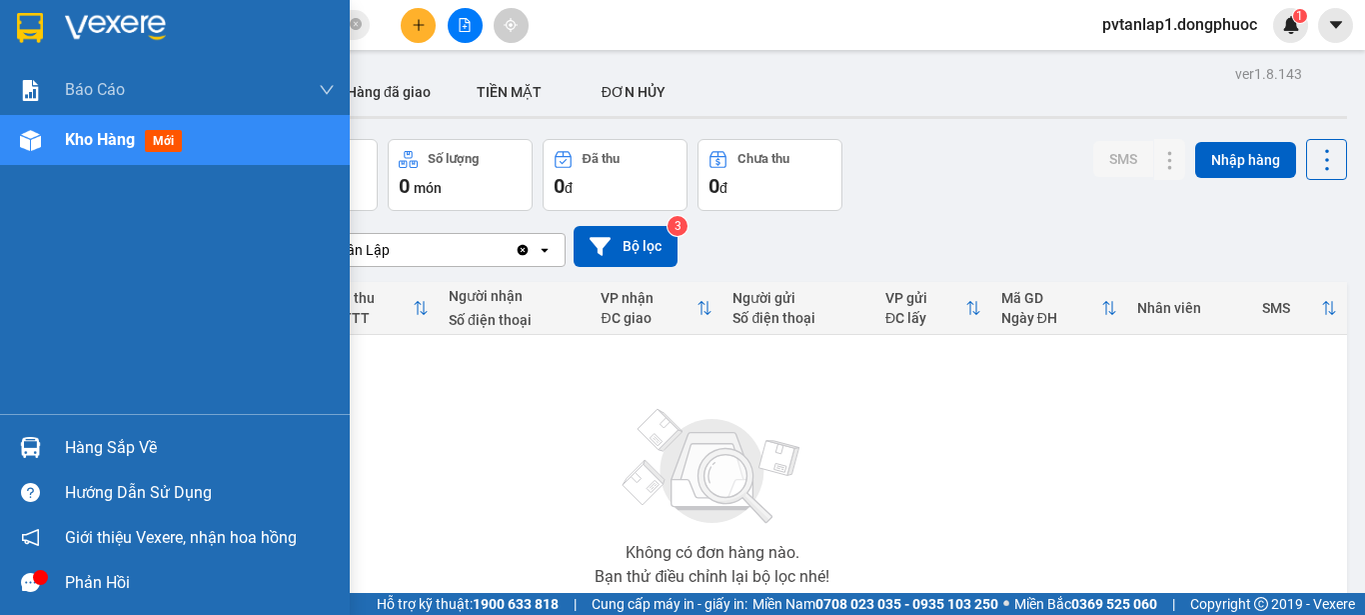
click at [34, 16] on img at bounding box center [30, 28] width 26 height 30
click at [95, 450] on div "Hàng sắp về" at bounding box center [200, 448] width 270 height 30
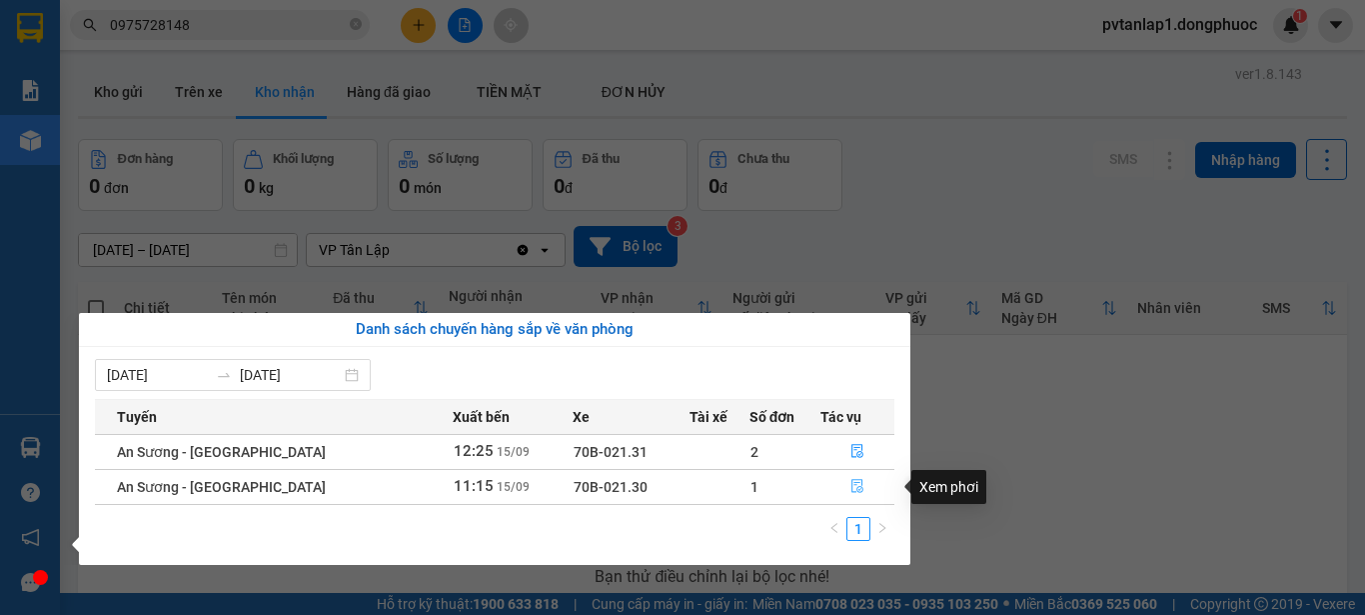
click at [857, 493] on icon "file-done" at bounding box center [858, 486] width 14 height 14
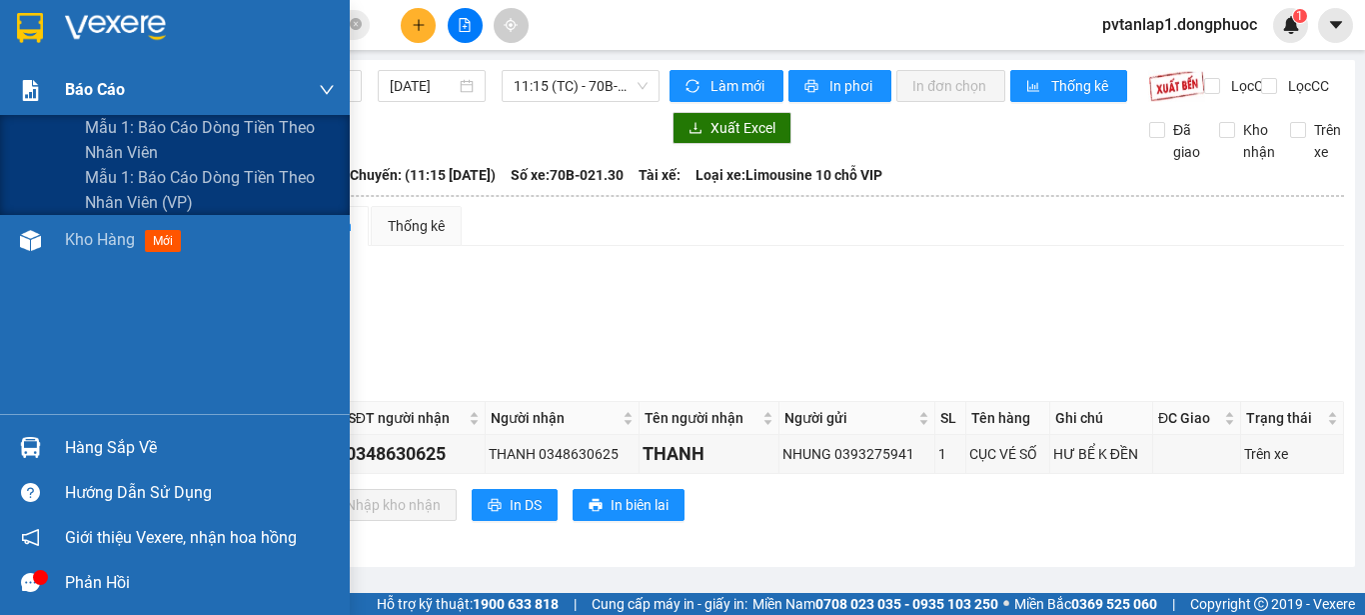
drag, startPoint x: 223, startPoint y: 122, endPoint x: 225, endPoint y: 112, distance: 10.2
click at [224, 123] on span "Mẫu 1: Báo cáo dòng tiền theo nhân viên" at bounding box center [210, 140] width 250 height 50
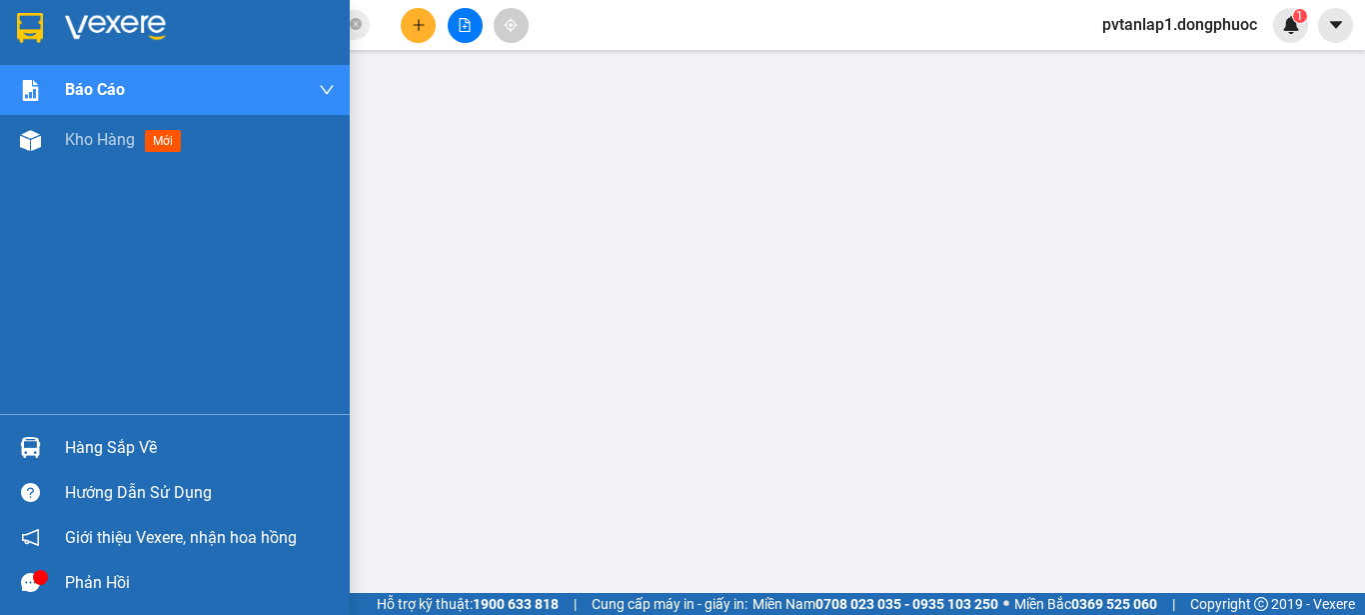
click at [73, 454] on div "Hàng sắp về" at bounding box center [200, 448] width 270 height 30
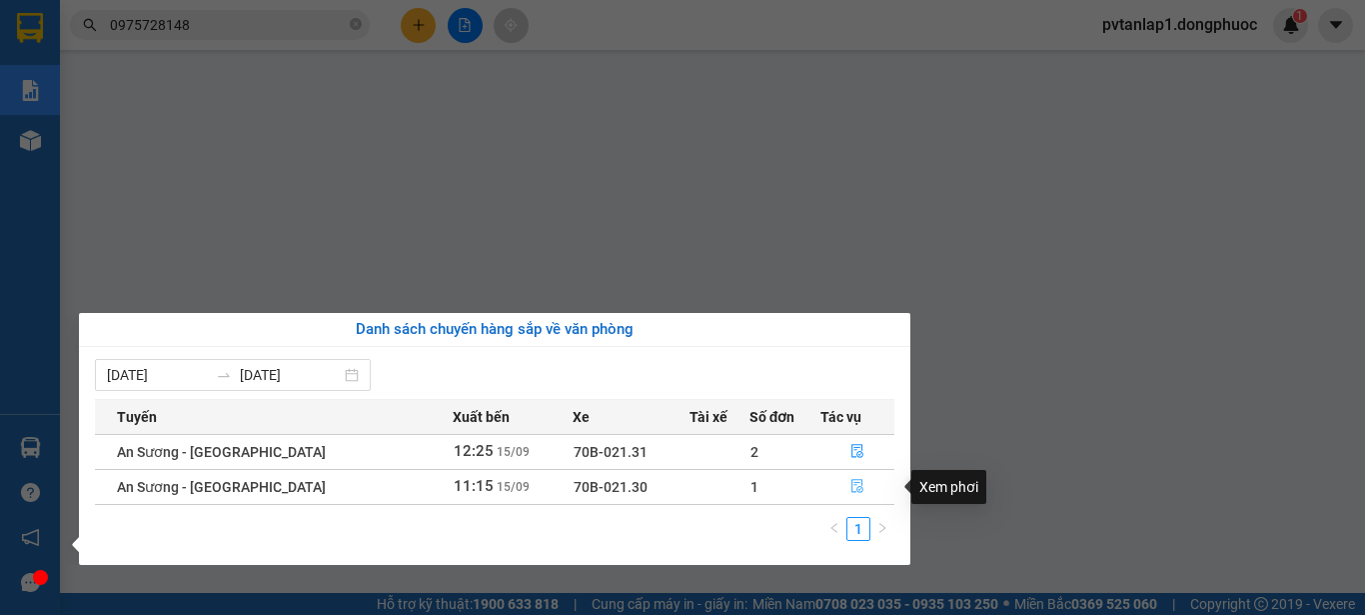
click at [852, 490] on icon "file-done" at bounding box center [858, 486] width 14 height 14
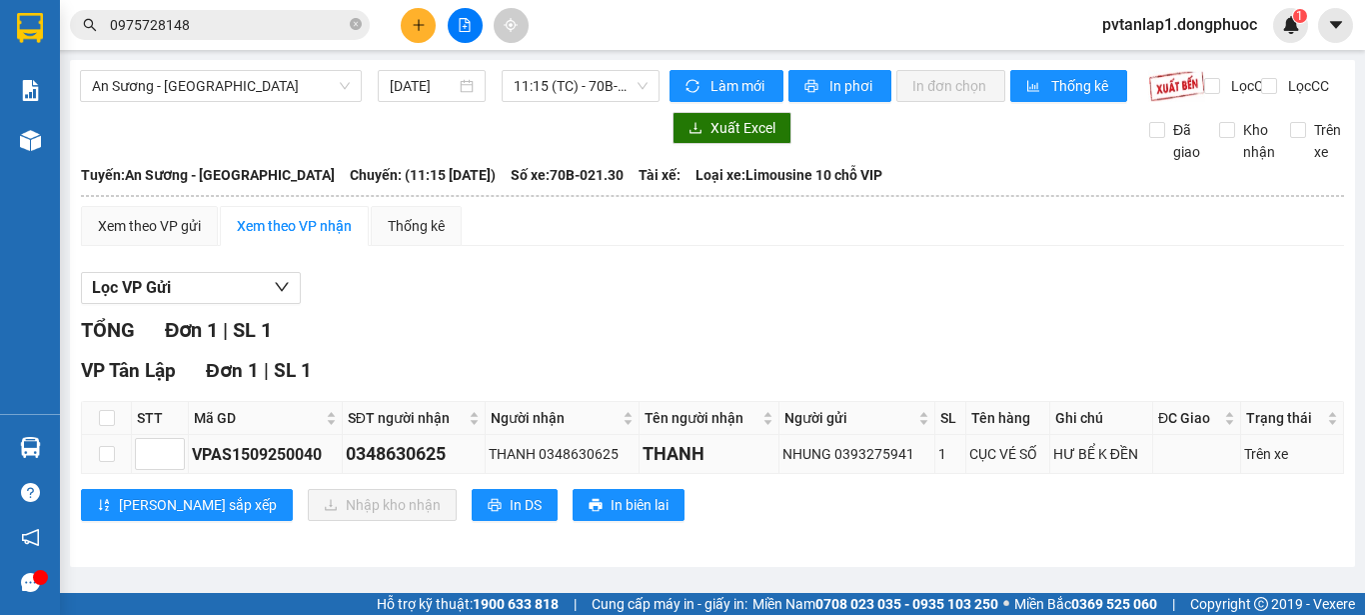
click at [117, 469] on td at bounding box center [107, 454] width 50 height 39
click at [108, 462] on input "checkbox" at bounding box center [107, 454] width 16 height 16
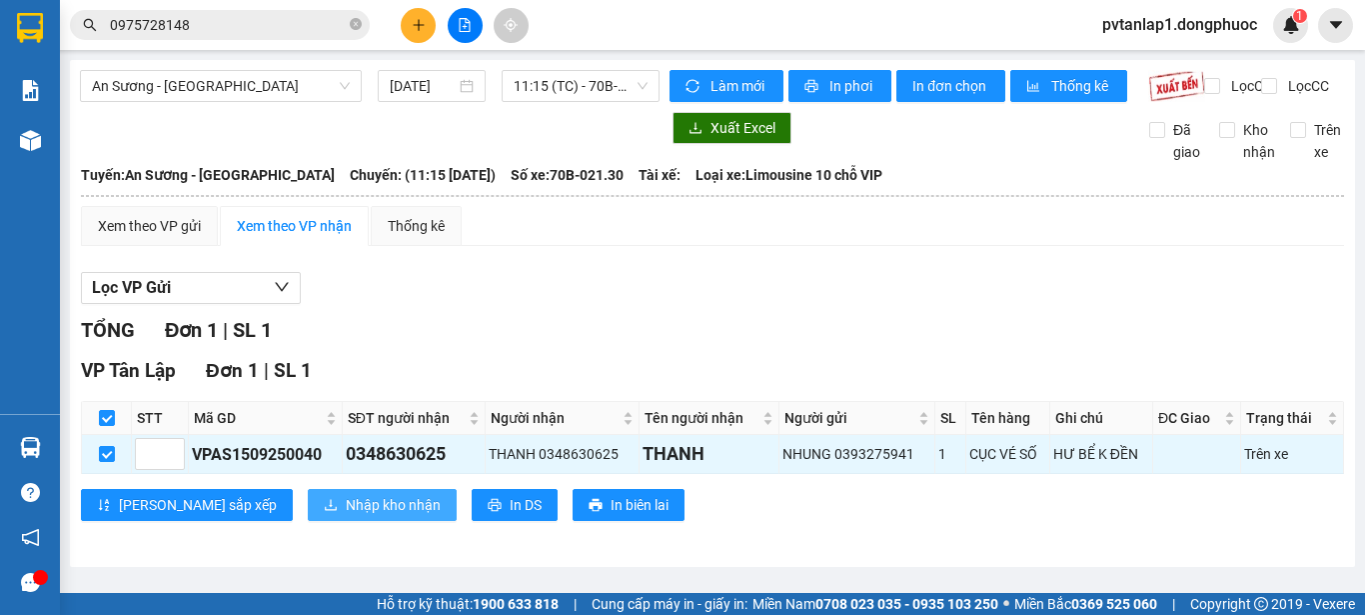
click at [346, 514] on span "Nhập kho nhận" at bounding box center [393, 505] width 95 height 22
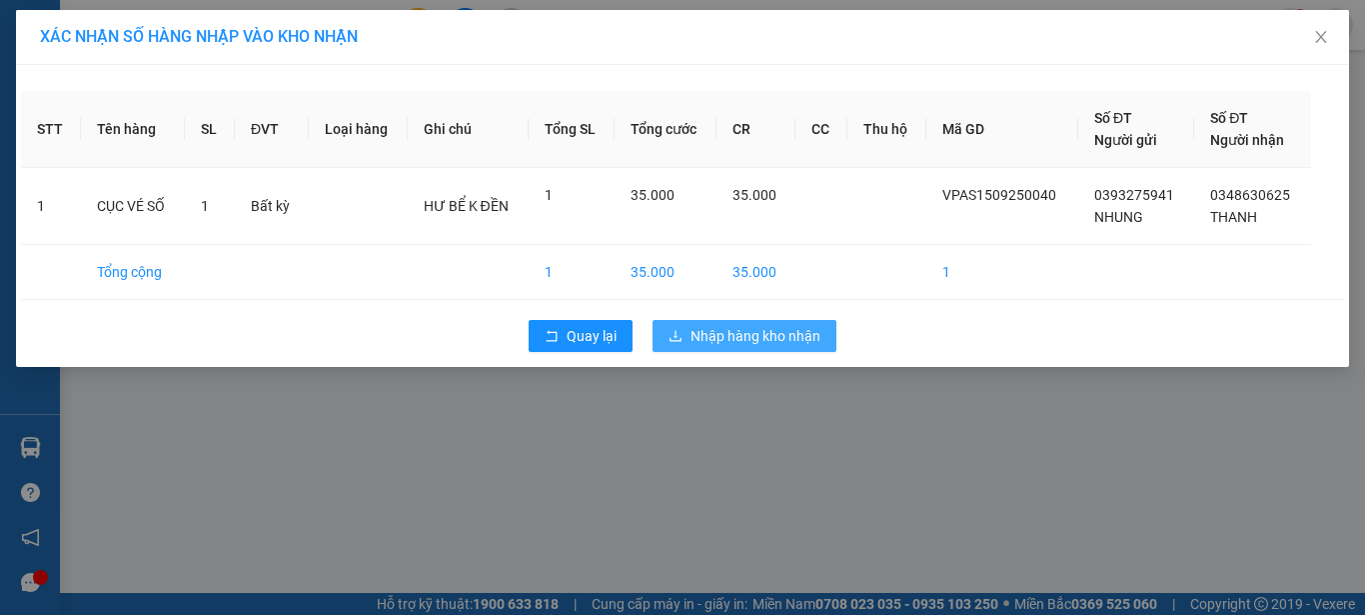
click at [790, 332] on span "Nhập hàng kho nhận" at bounding box center [756, 336] width 130 height 22
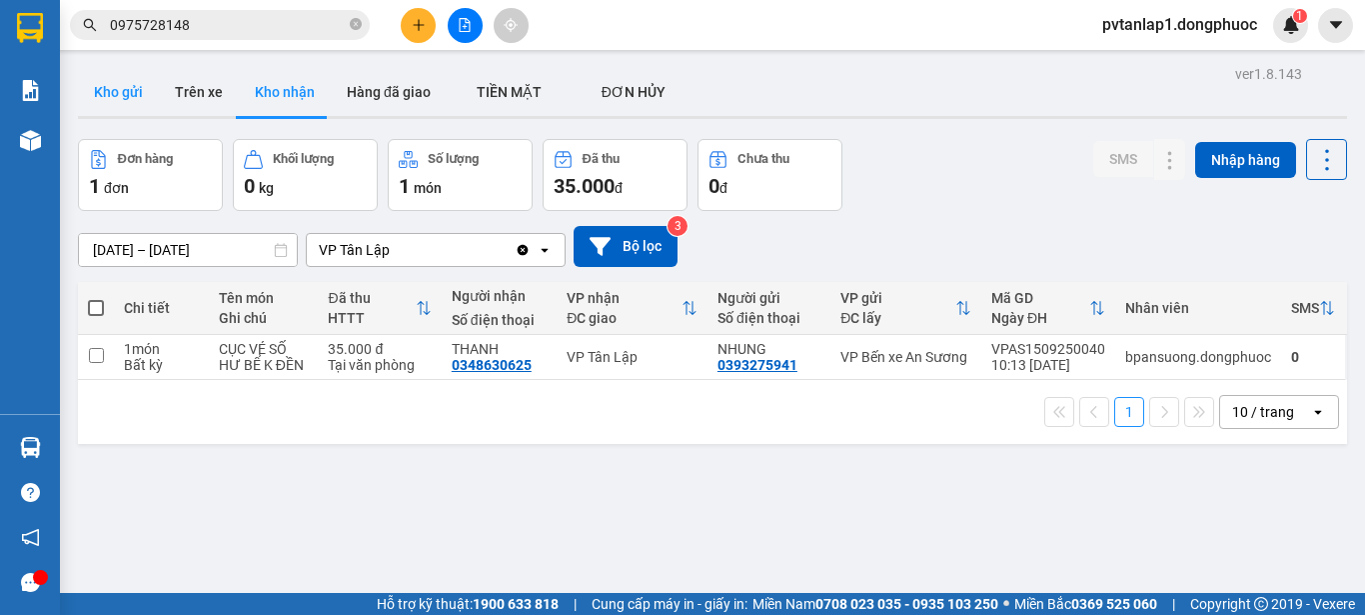
click at [123, 95] on button "Kho gửi" at bounding box center [118, 92] width 81 height 48
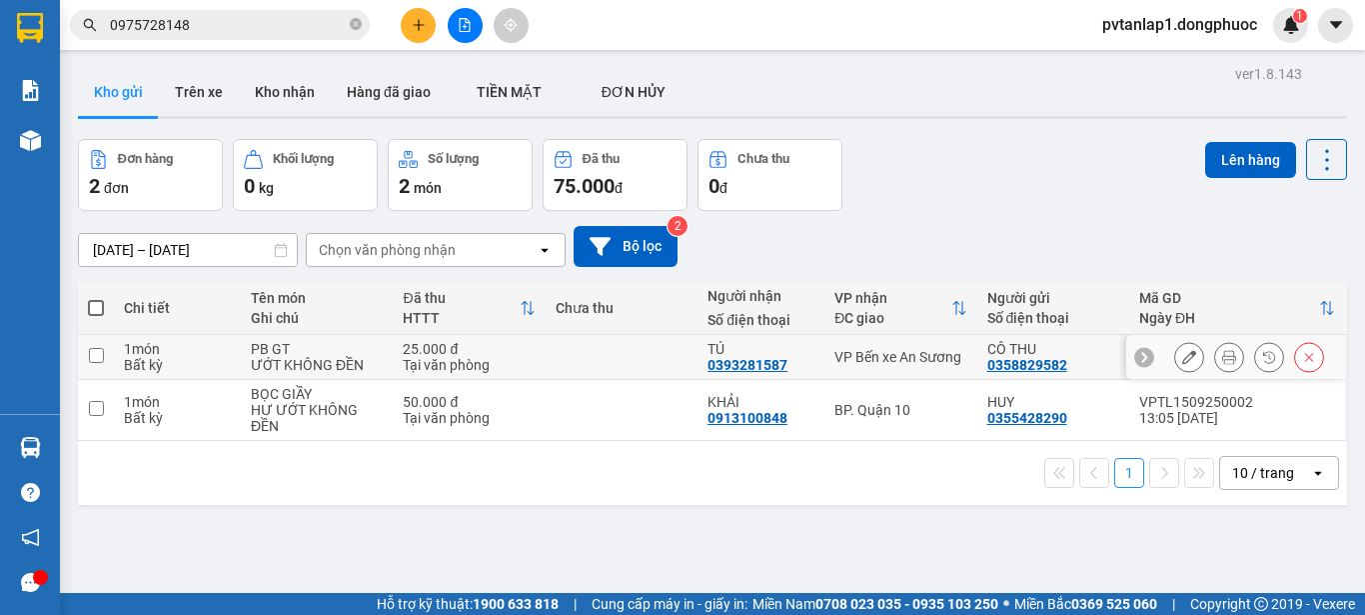
click at [599, 356] on td at bounding box center [622, 357] width 152 height 45
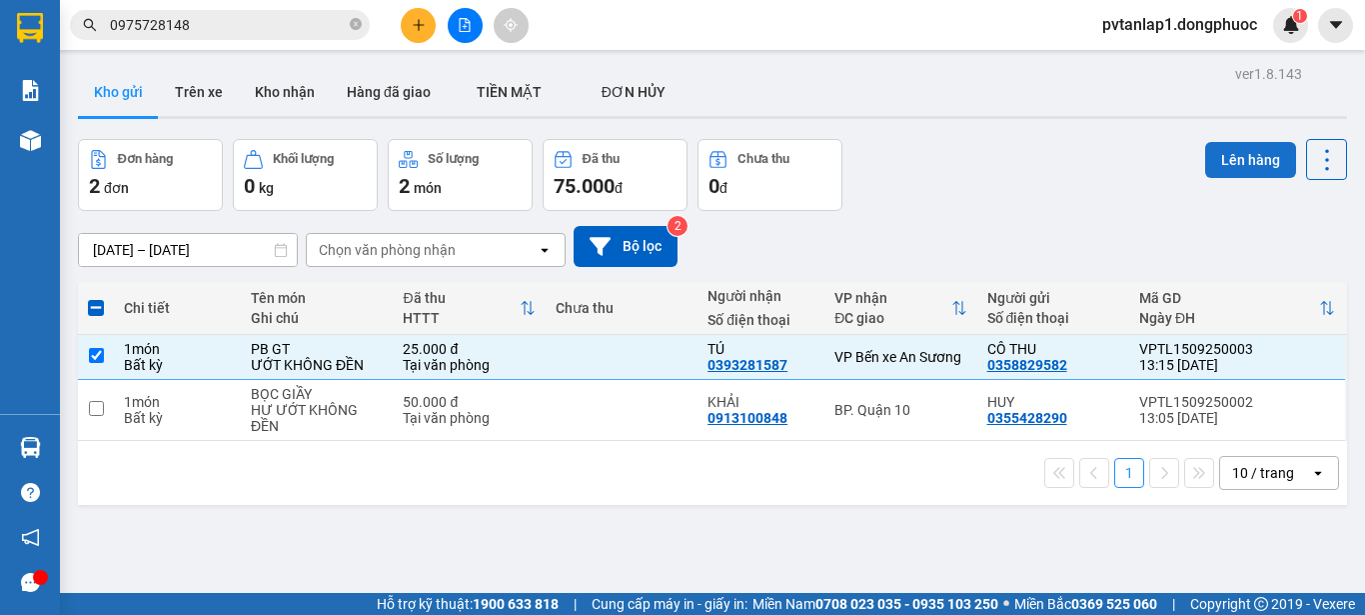
click at [1212, 148] on button "Lên hàng" at bounding box center [1250, 160] width 91 height 36
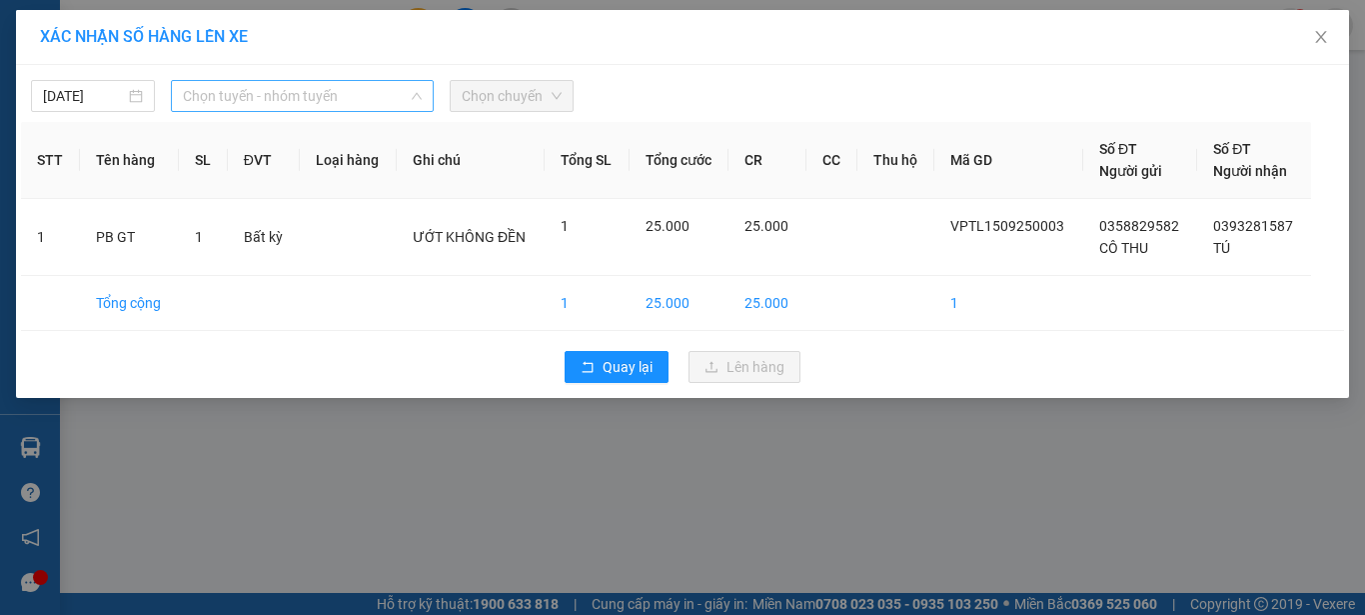
click at [344, 97] on span "Chọn tuyến - nhóm tuyến" at bounding box center [302, 96] width 239 height 30
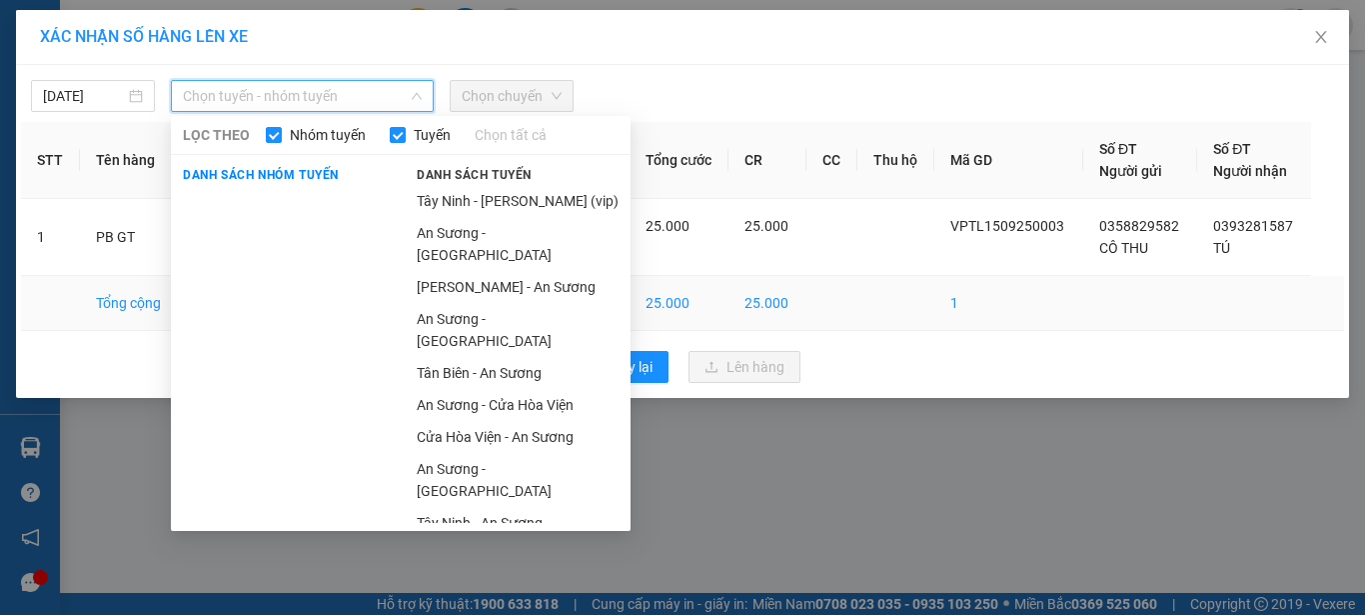
click at [525, 357] on li "Tân Biên - An Sương" at bounding box center [518, 373] width 226 height 32
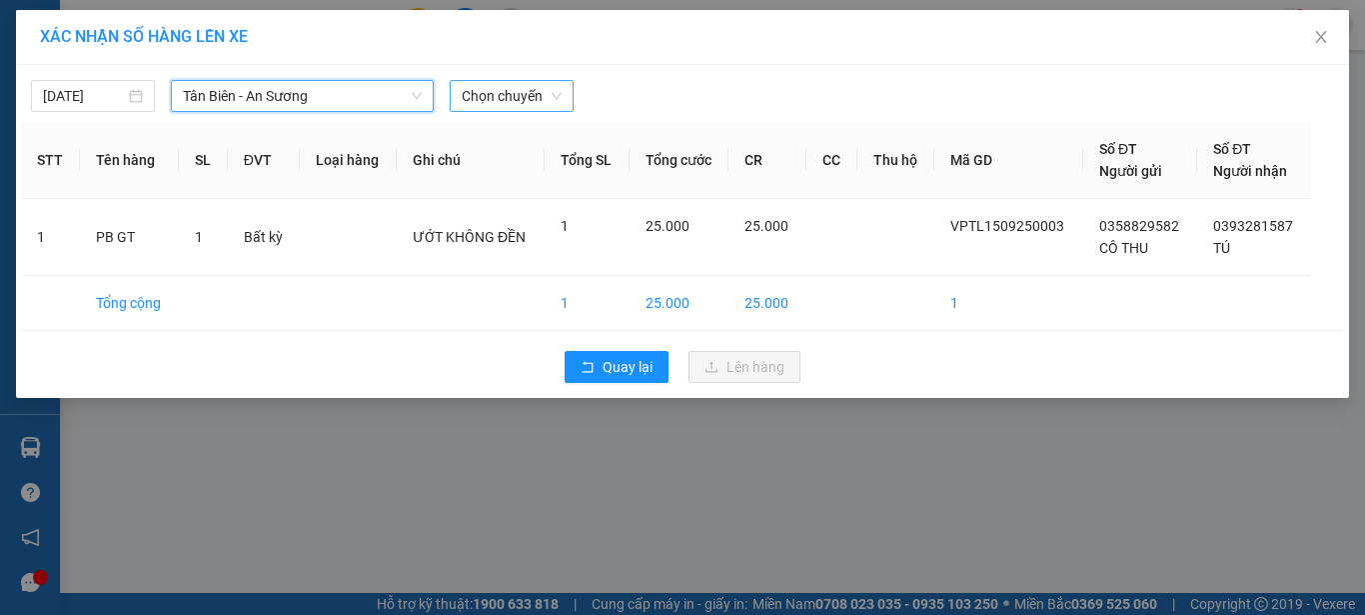
click at [511, 99] on span "Chọn chuyến" at bounding box center [512, 96] width 100 height 30
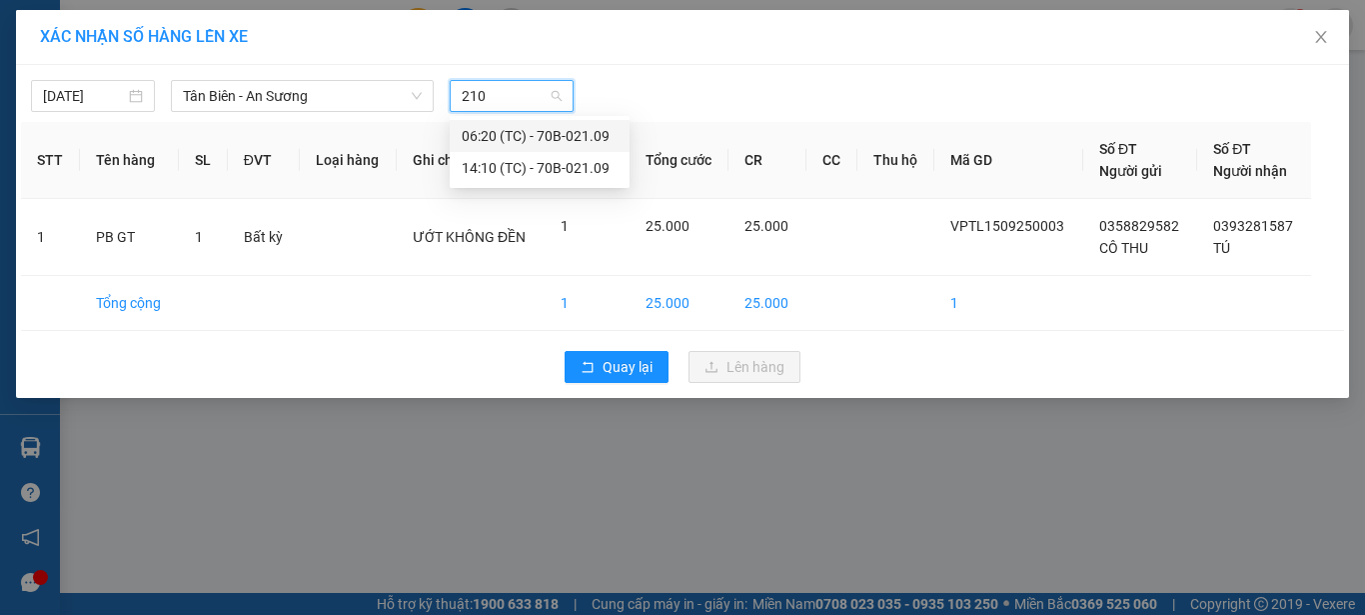
type input "2109"
click at [492, 159] on div "14:10 (TC) - 70B-021.09" at bounding box center [540, 168] width 156 height 22
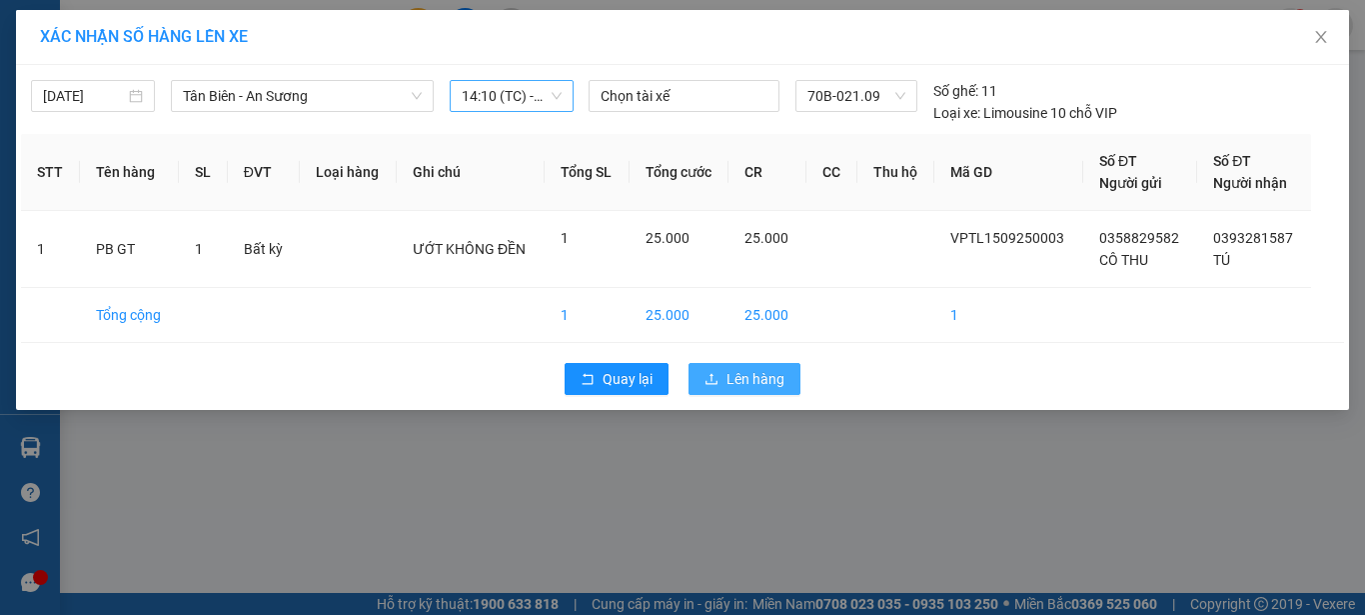
click at [769, 384] on span "Lên hàng" at bounding box center [756, 379] width 58 height 22
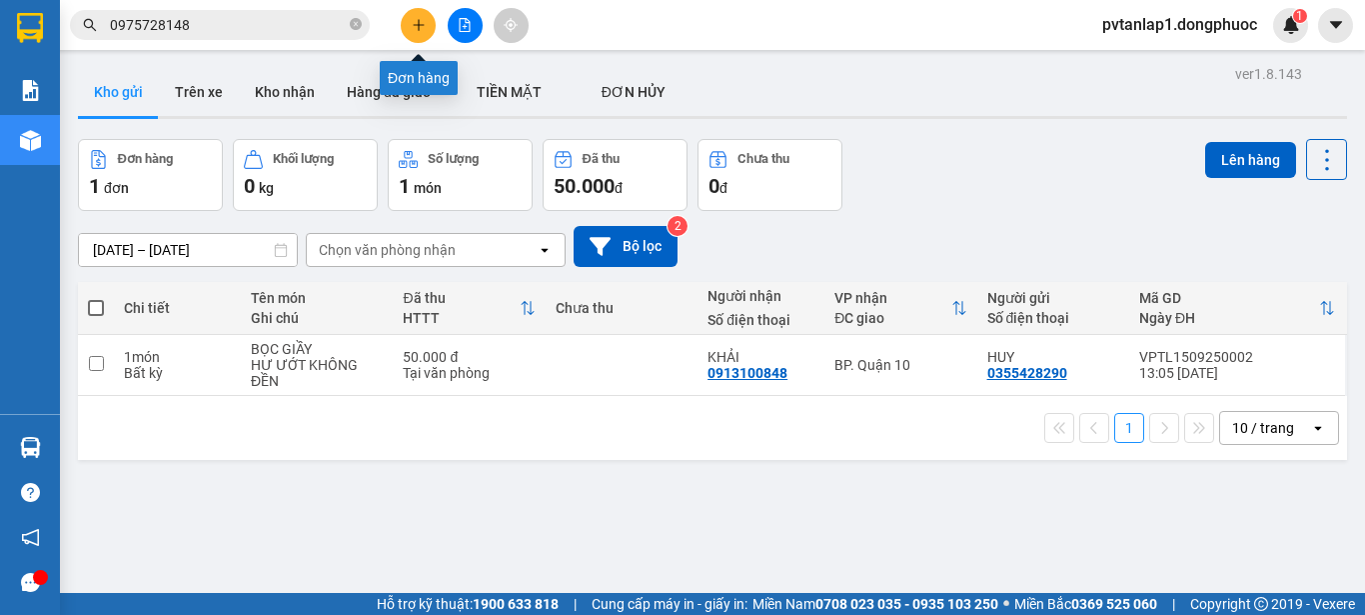
click at [419, 28] on icon "plus" at bounding box center [418, 24] width 1 height 11
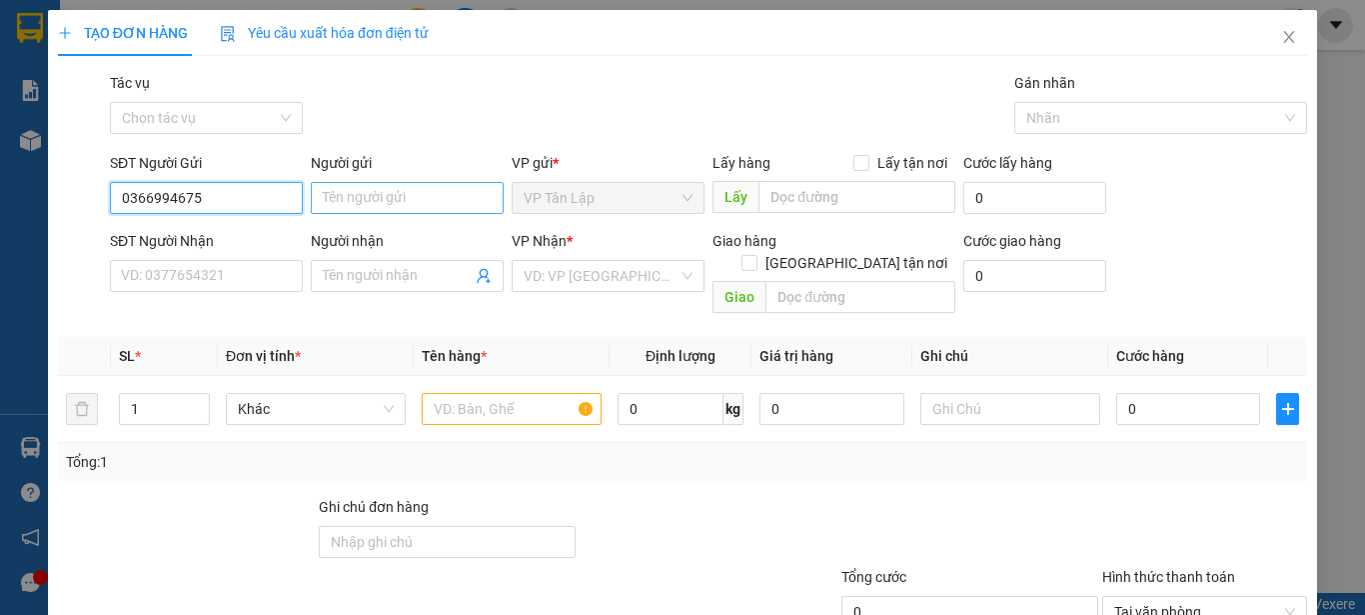
type input "0366994675"
click at [338, 203] on input "Người gửi" at bounding box center [407, 198] width 193 height 32
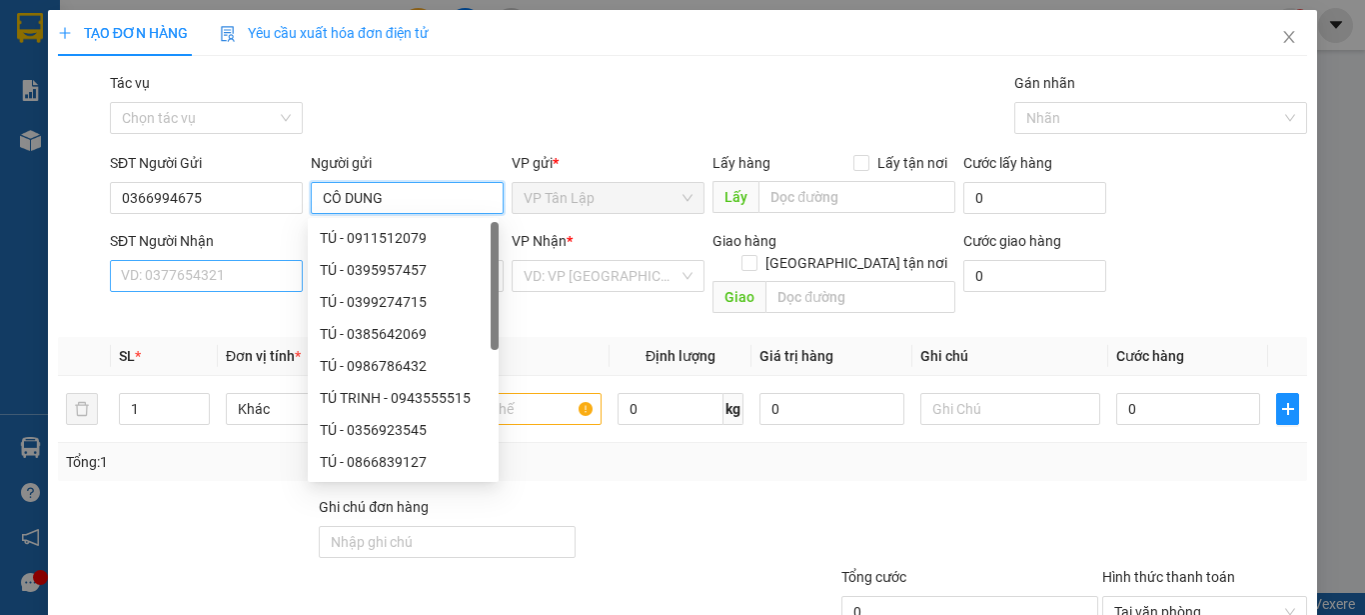
type input "CÔ DUNG"
click at [235, 272] on input "SĐT Người Nhận" at bounding box center [206, 276] width 193 height 32
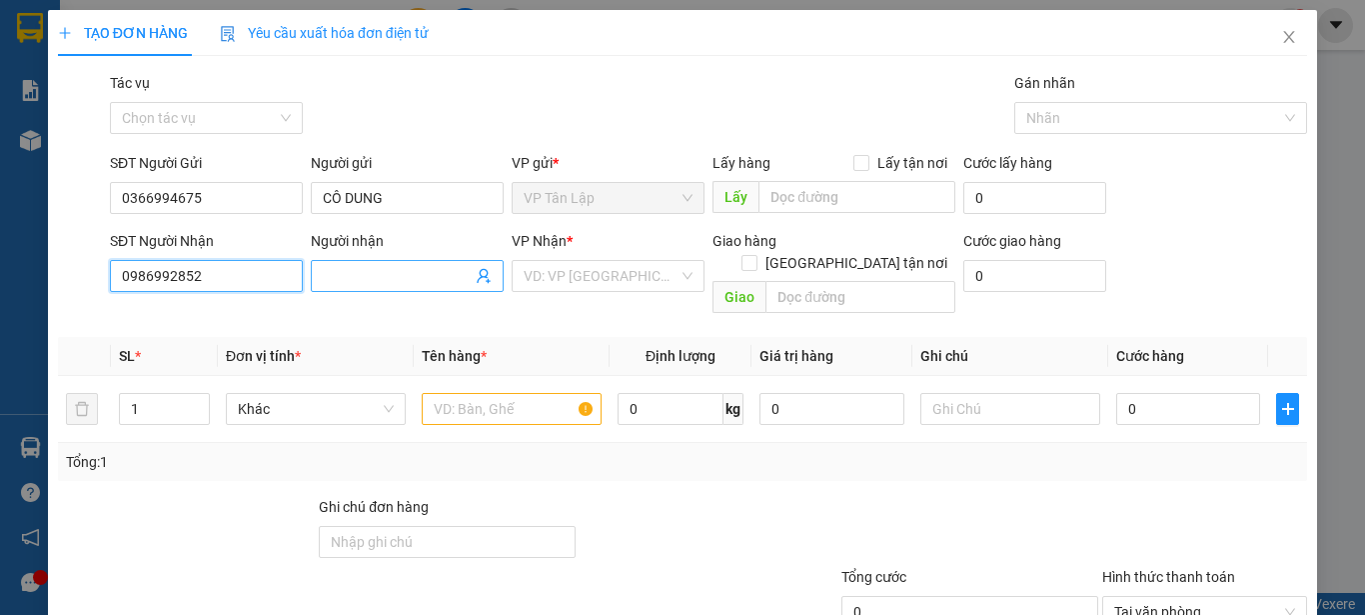
type input "0986992852"
click at [442, 277] on input "Người nhận" at bounding box center [397, 276] width 149 height 22
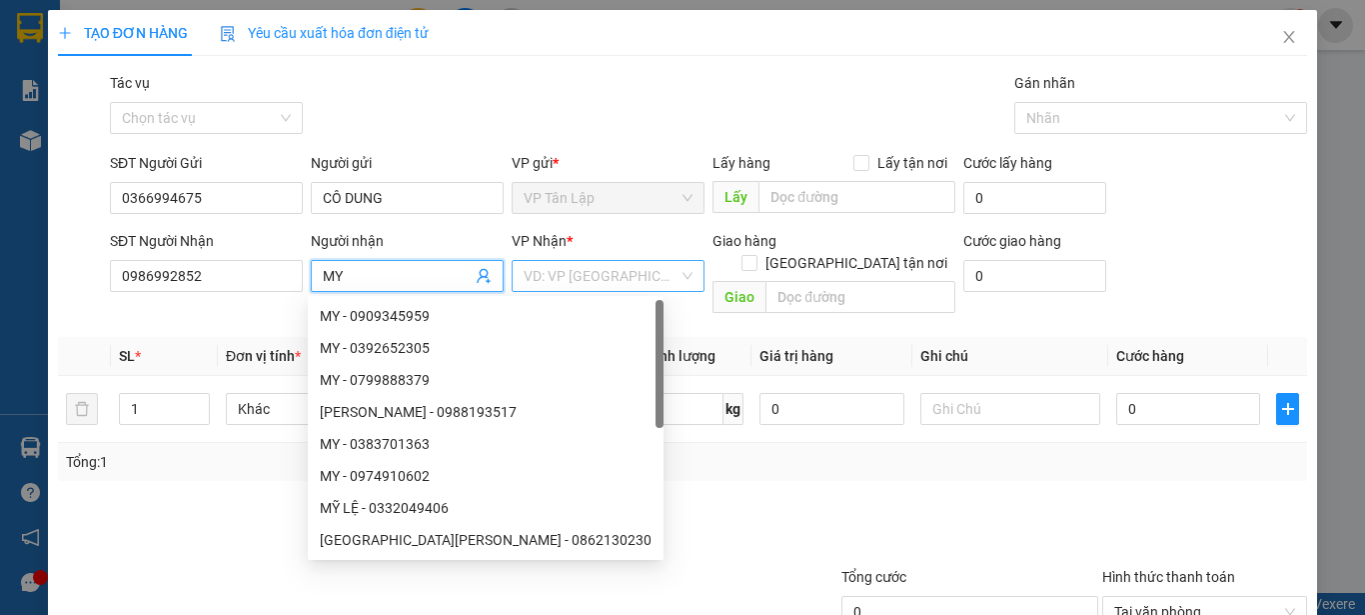
type input "MY"
click at [621, 266] on input "search" at bounding box center [601, 276] width 155 height 30
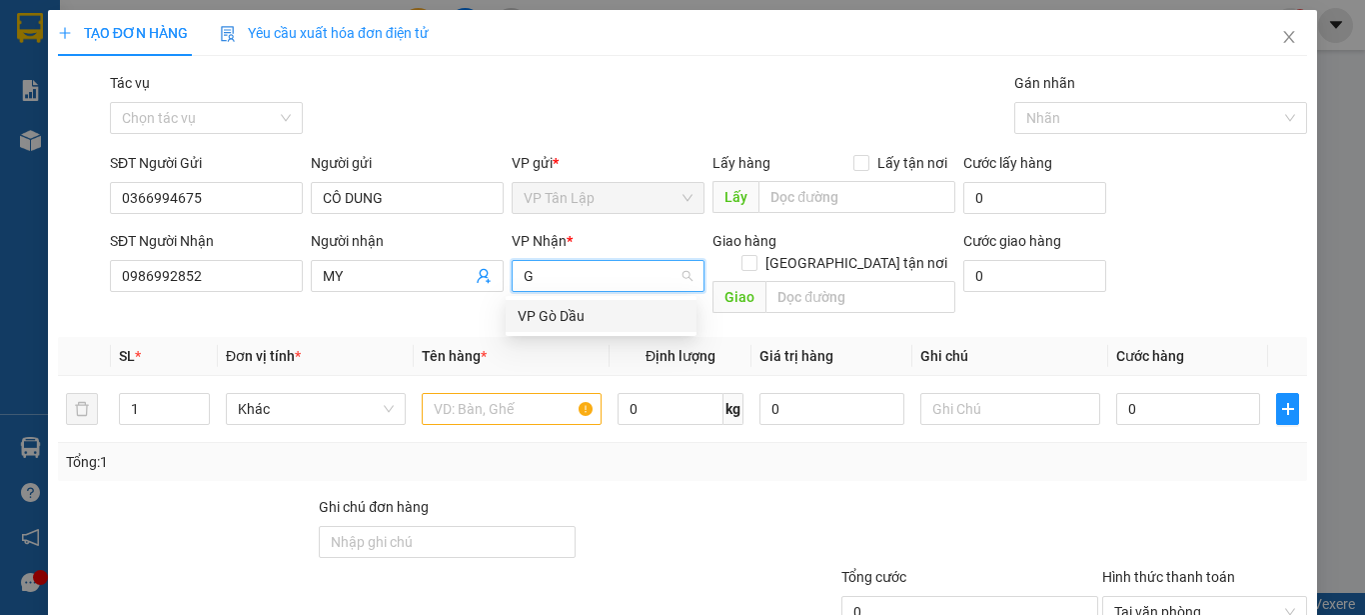
type input "GÒ"
click at [616, 312] on div "VP Gò Dầu" at bounding box center [601, 316] width 167 height 22
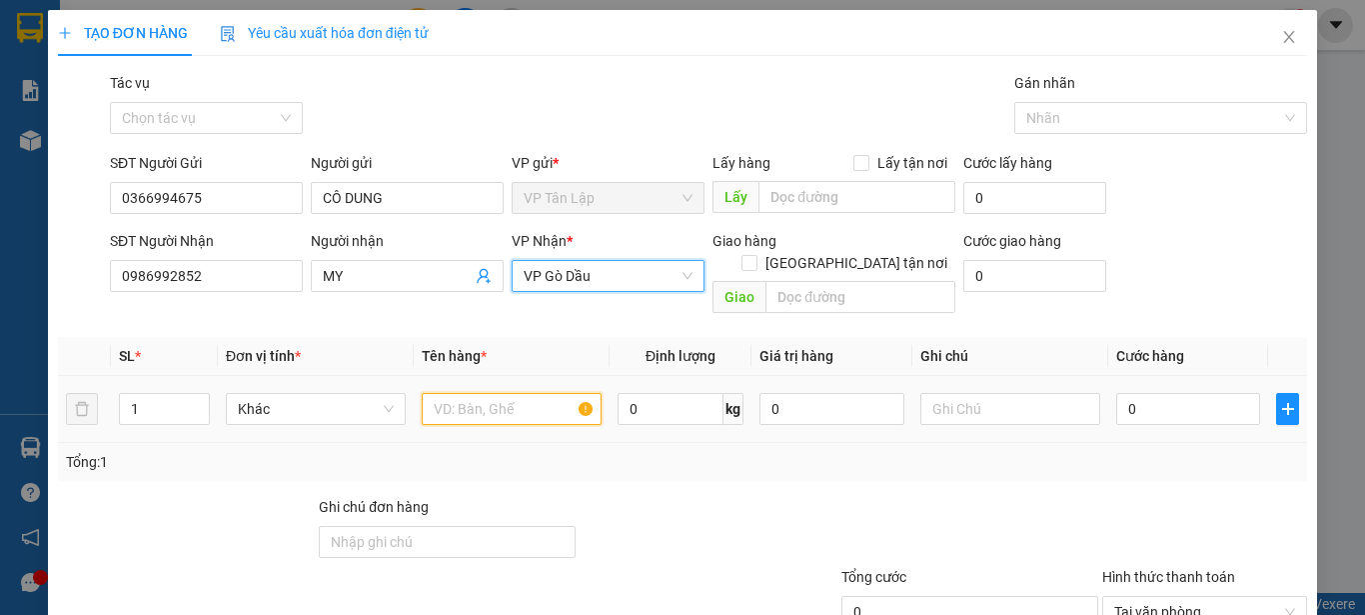
click at [484, 393] on input "text" at bounding box center [512, 409] width 180 height 32
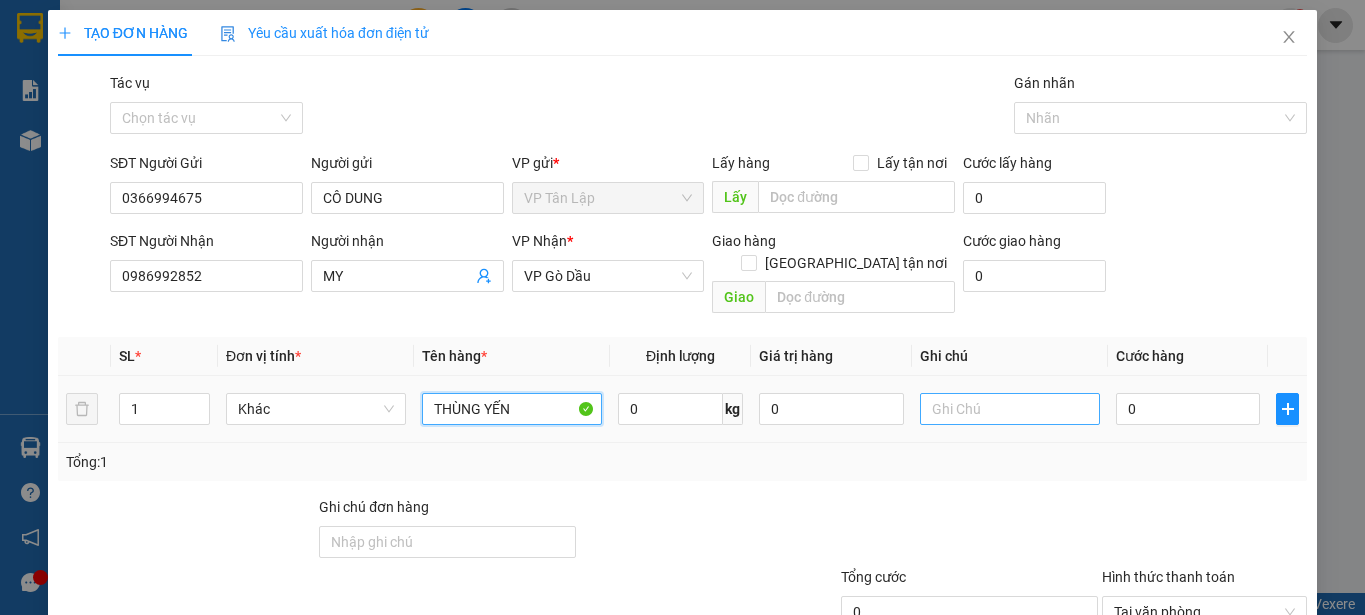
type input "THÙNG YẾN"
drag, startPoint x: 1036, startPoint y: 381, endPoint x: 976, endPoint y: 403, distance: 63.9
click at [1035, 393] on input "text" at bounding box center [1011, 409] width 180 height 32
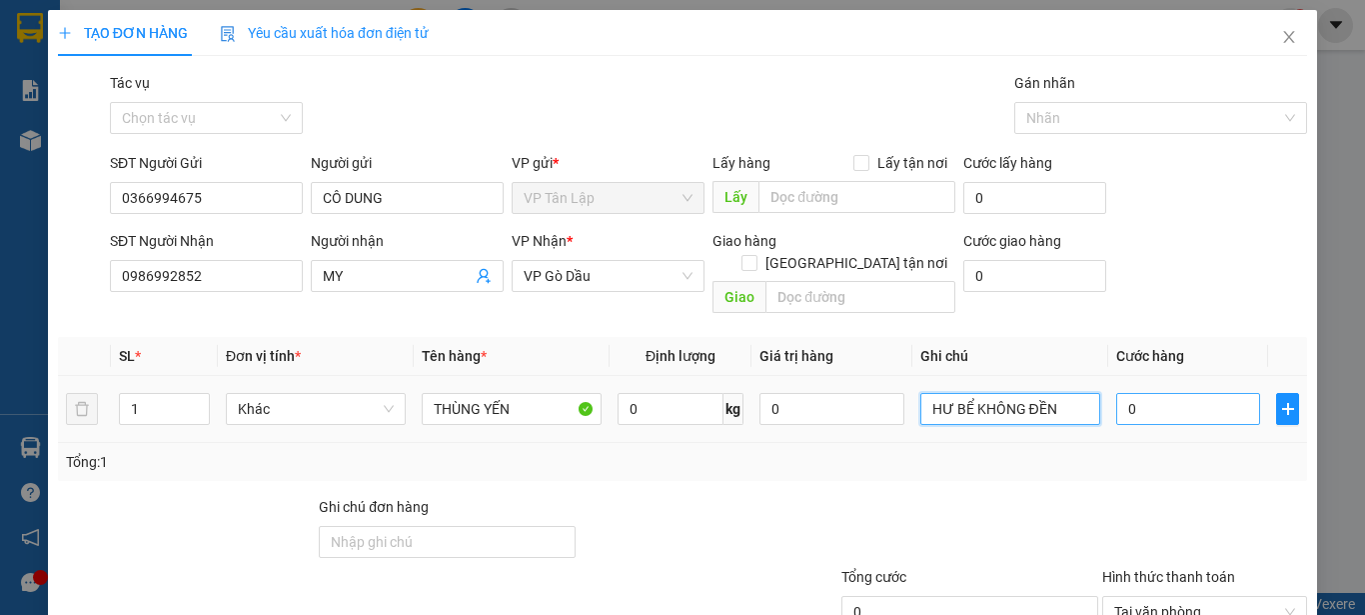
type input "HƯ BỂ KHÔNG ĐỀN"
click at [1124, 393] on input "0" at bounding box center [1188, 409] width 144 height 32
type input "8"
type input "85"
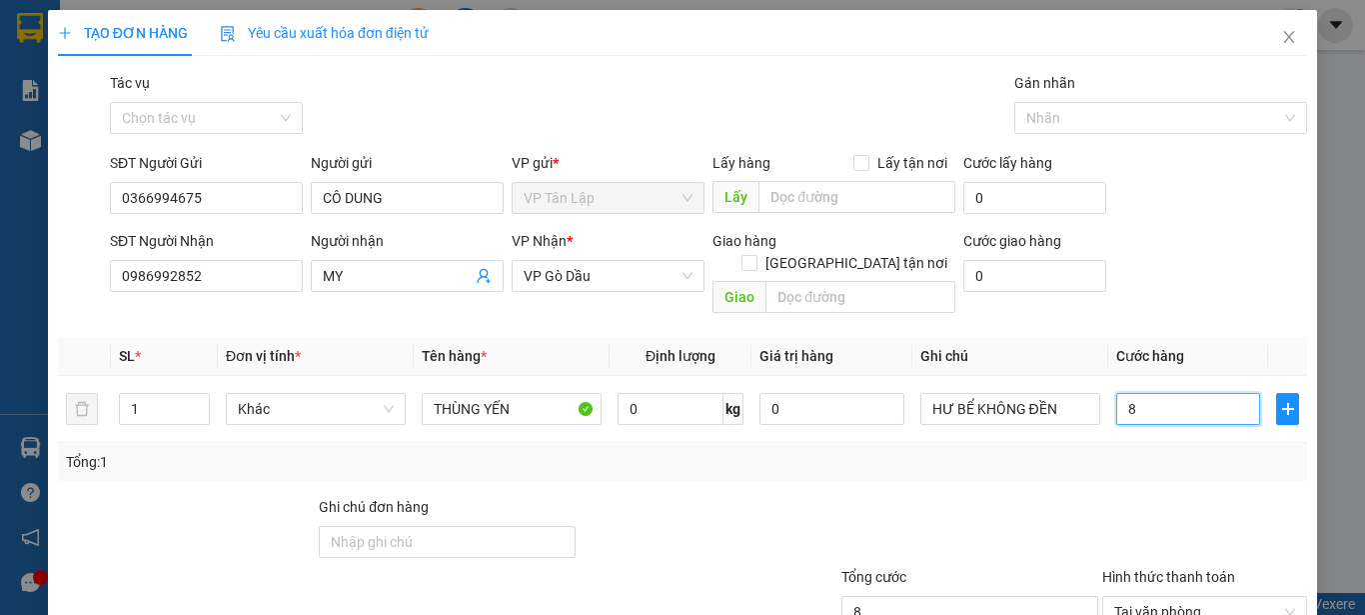
type input "85"
type input "850"
type input "8.500"
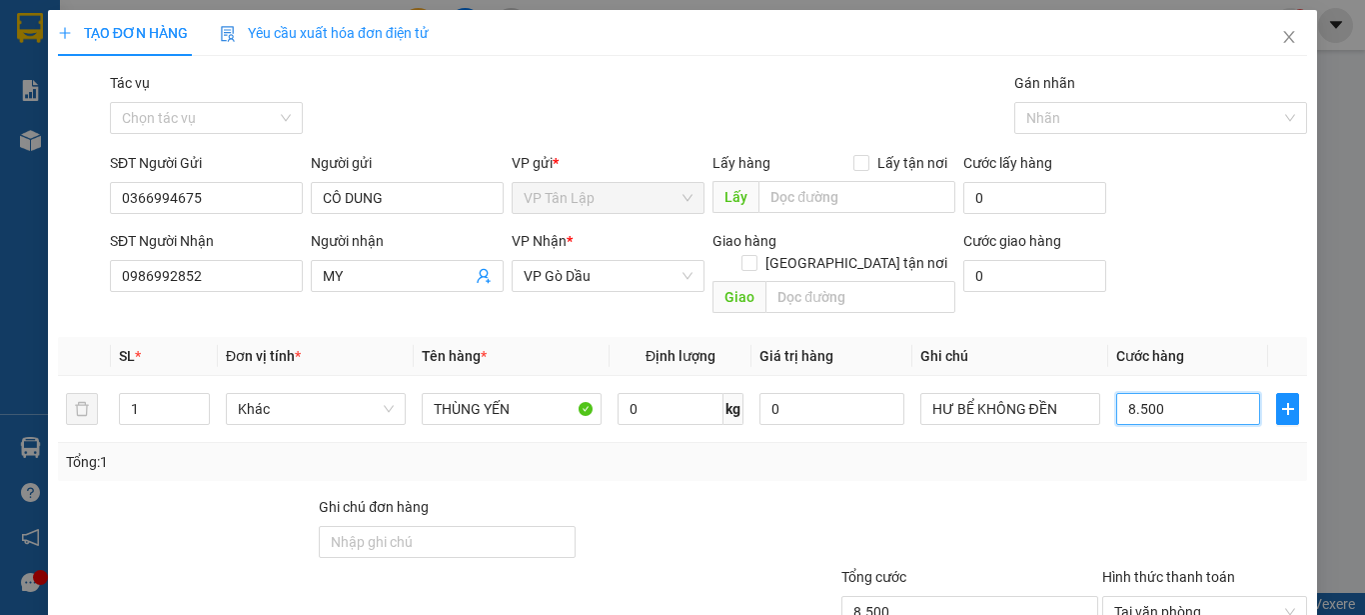
type input "85.000"
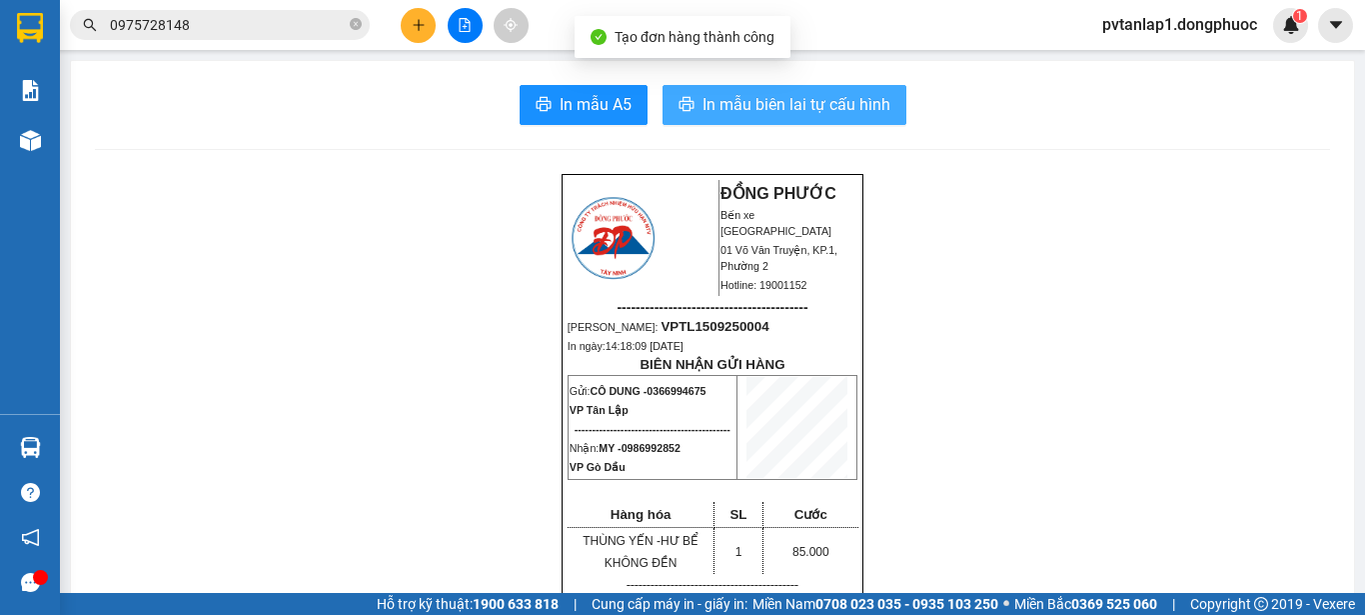
click at [767, 97] on span "In mẫu biên lai tự cấu hình" at bounding box center [797, 104] width 188 height 25
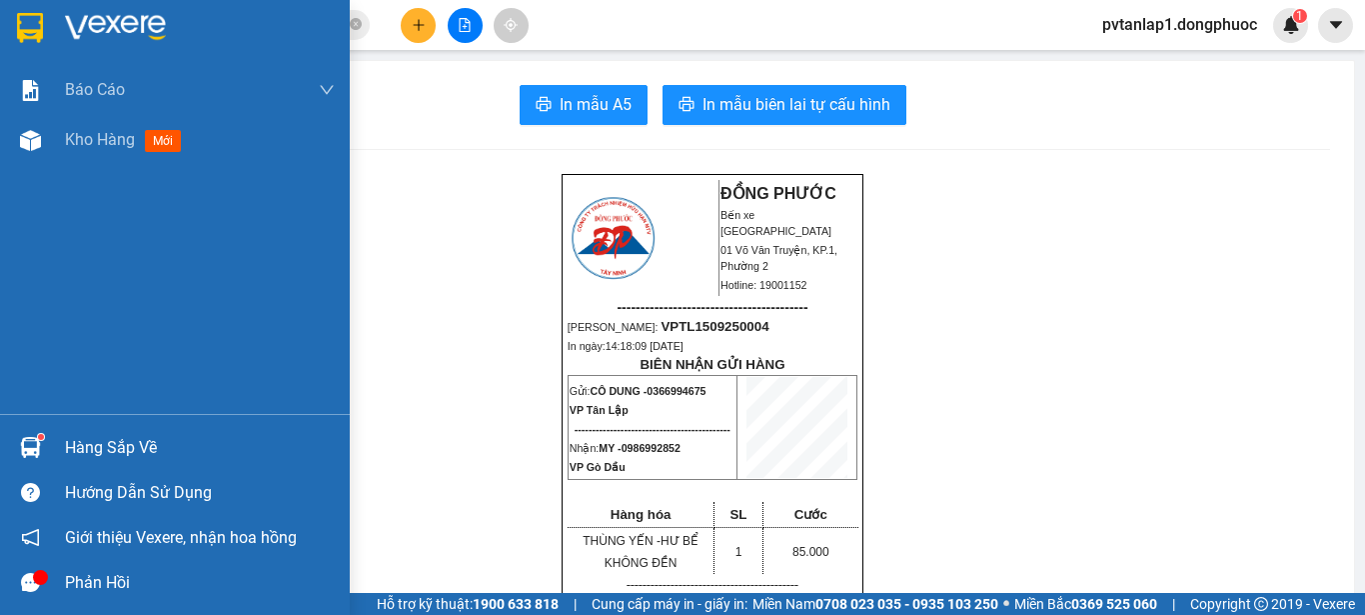
click at [8, 21] on div at bounding box center [175, 32] width 350 height 65
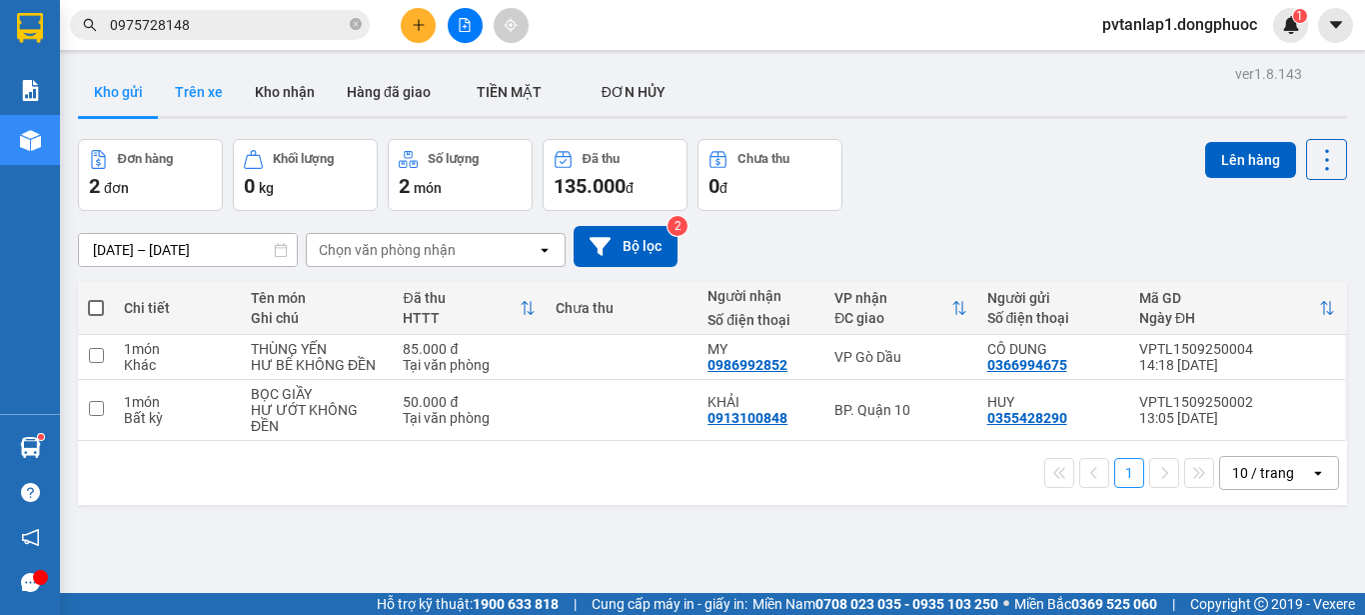
click at [196, 77] on button "Trên xe" at bounding box center [199, 92] width 80 height 48
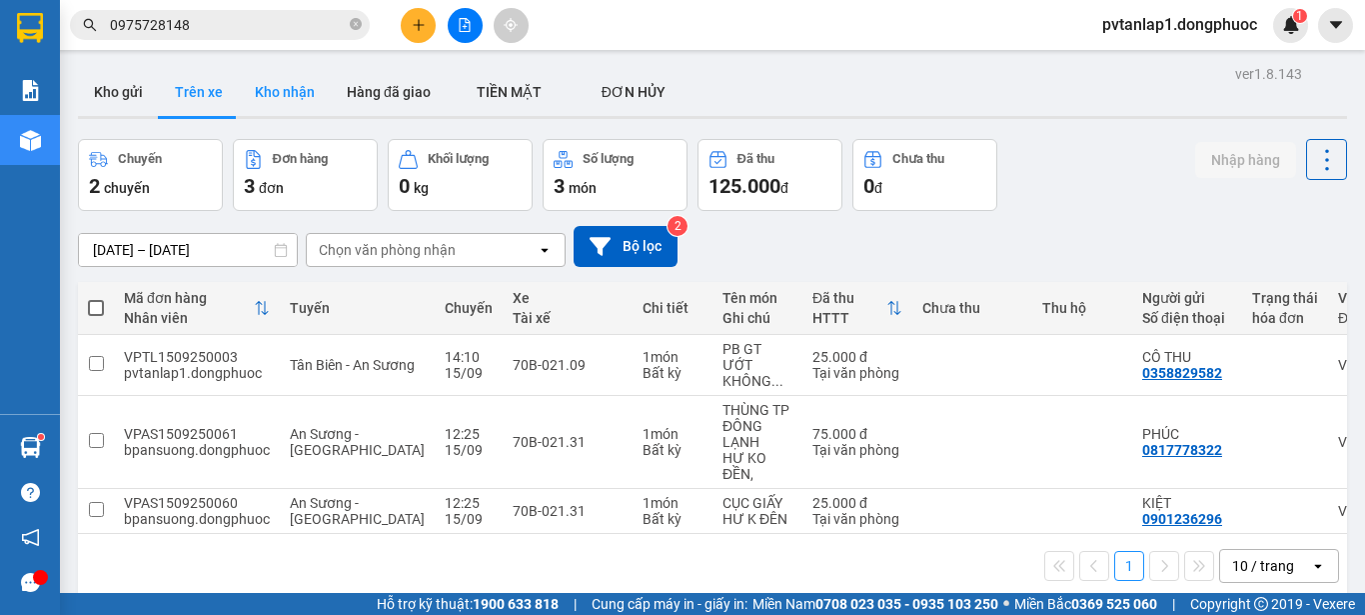
click at [299, 94] on button "Kho nhận" at bounding box center [285, 92] width 92 height 48
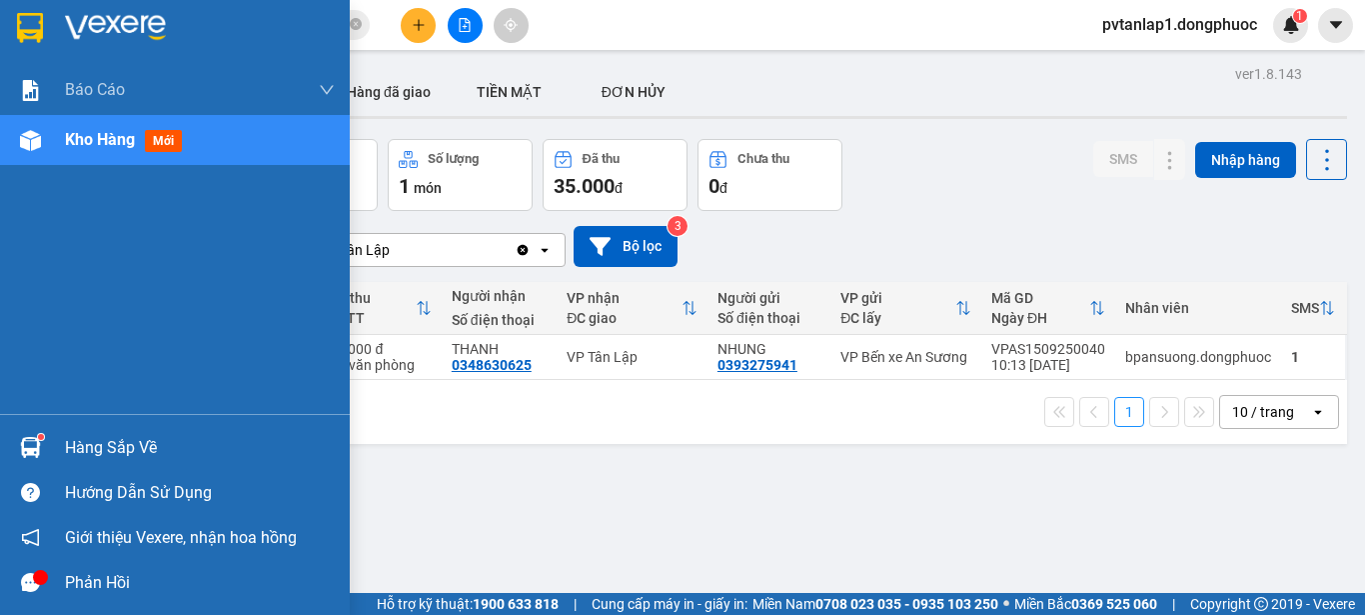
click at [40, 436] on sup at bounding box center [41, 437] width 6 height 6
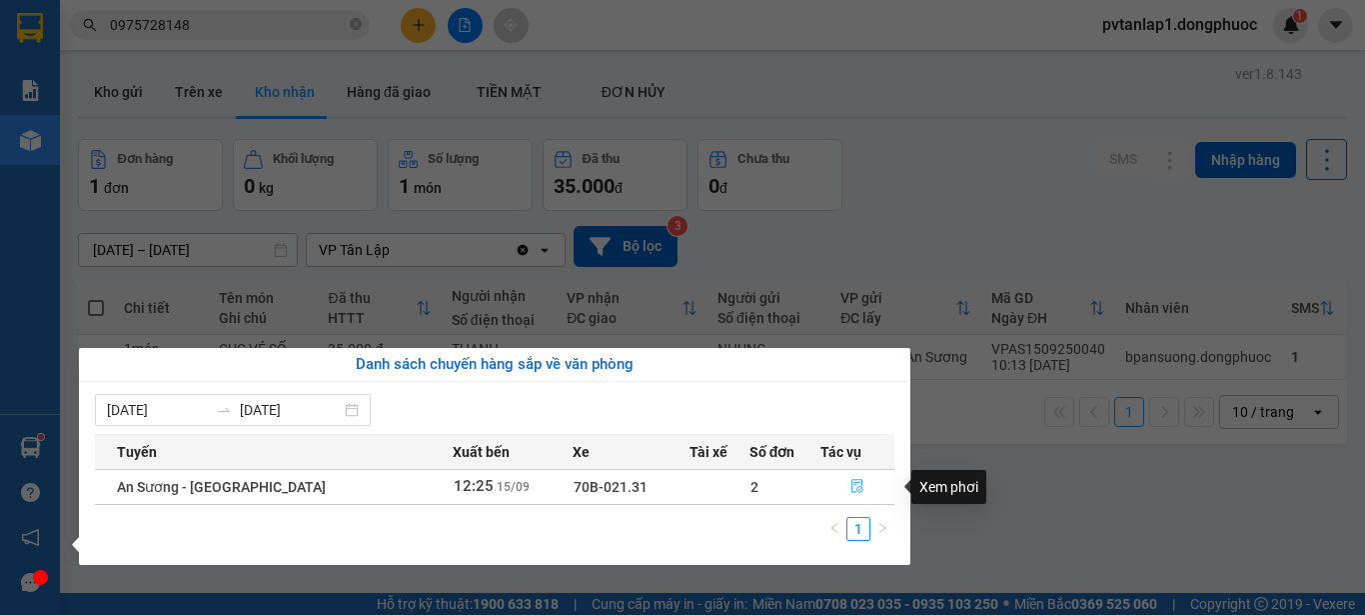
click at [832, 480] on button "button" at bounding box center [858, 487] width 72 height 32
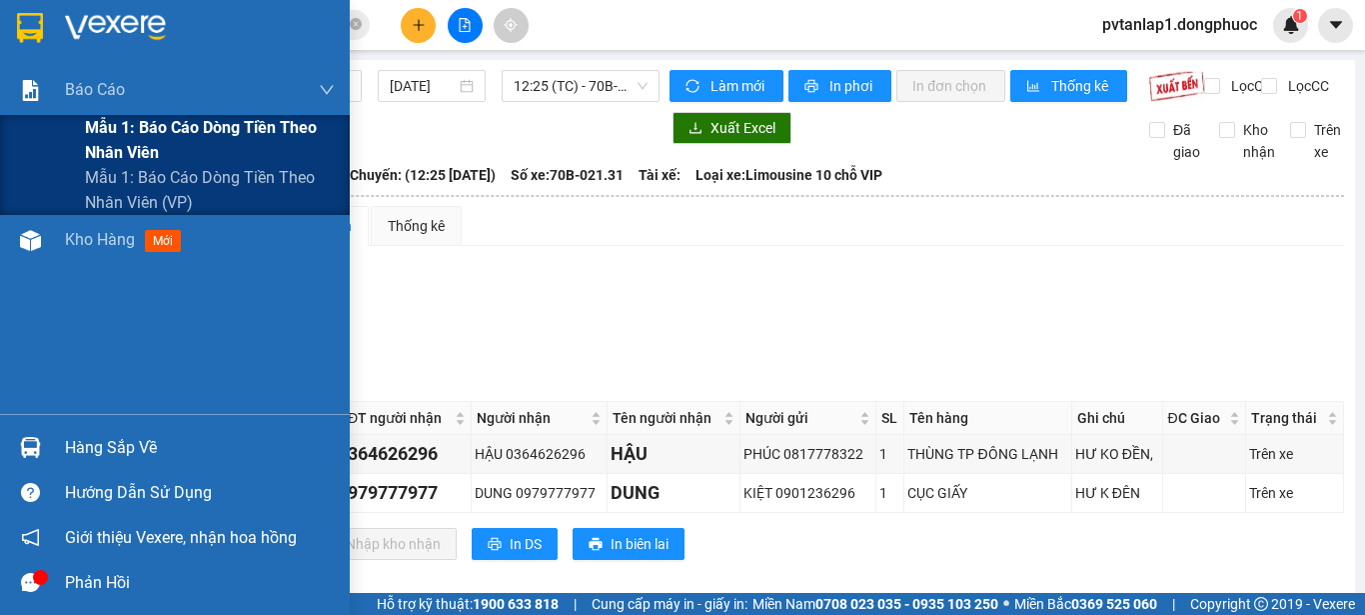
drag, startPoint x: 176, startPoint y: 141, endPoint x: 233, endPoint y: 137, distance: 57.1
click at [185, 141] on span "Mẫu 1: Báo cáo dòng tiền theo nhân viên" at bounding box center [210, 140] width 250 height 50
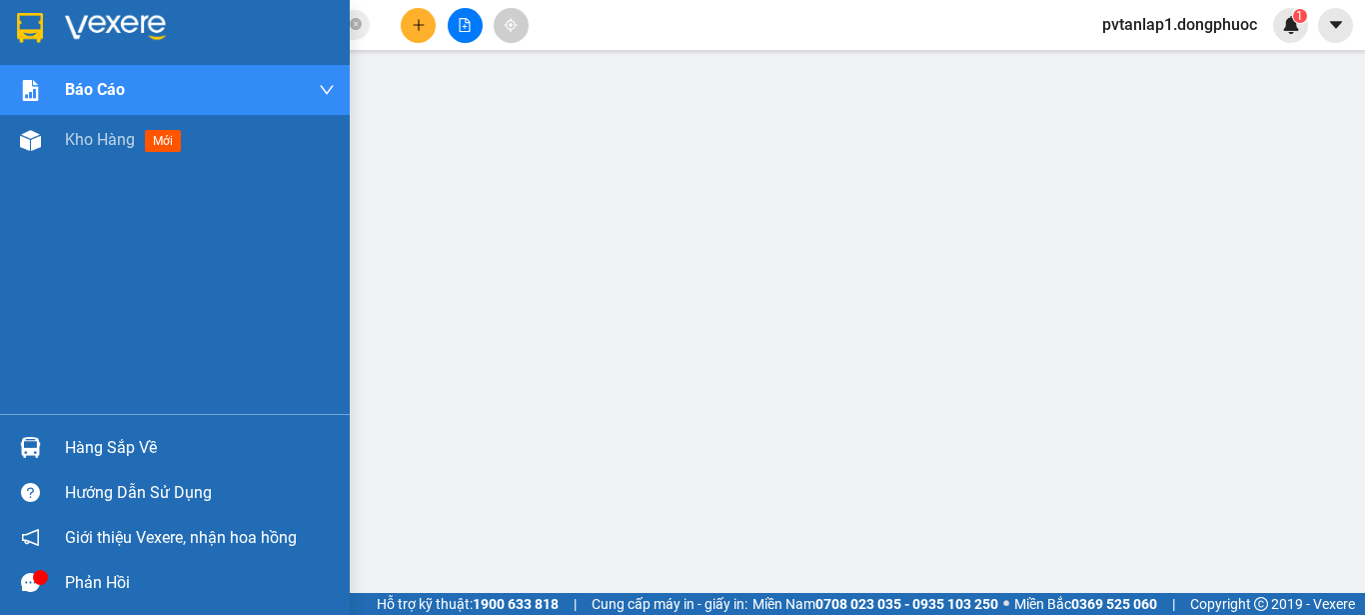
click at [57, 441] on div "Hàng sắp về" at bounding box center [175, 447] width 350 height 45
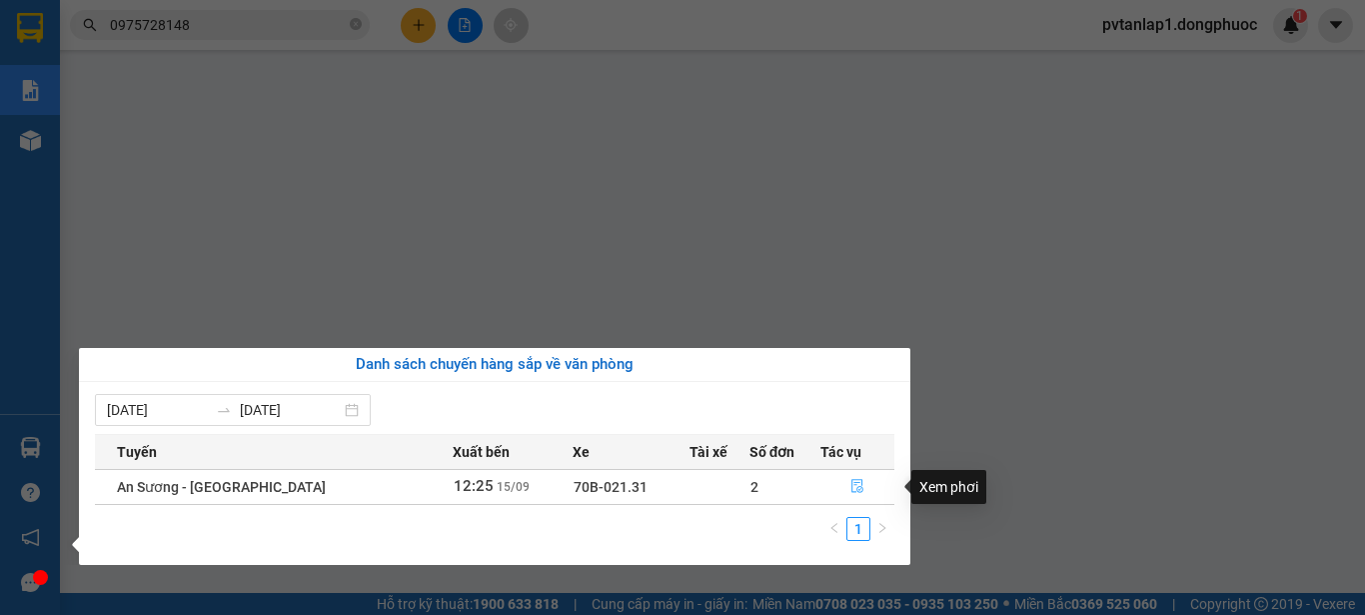
click at [854, 489] on icon "file-done" at bounding box center [858, 486] width 14 height 14
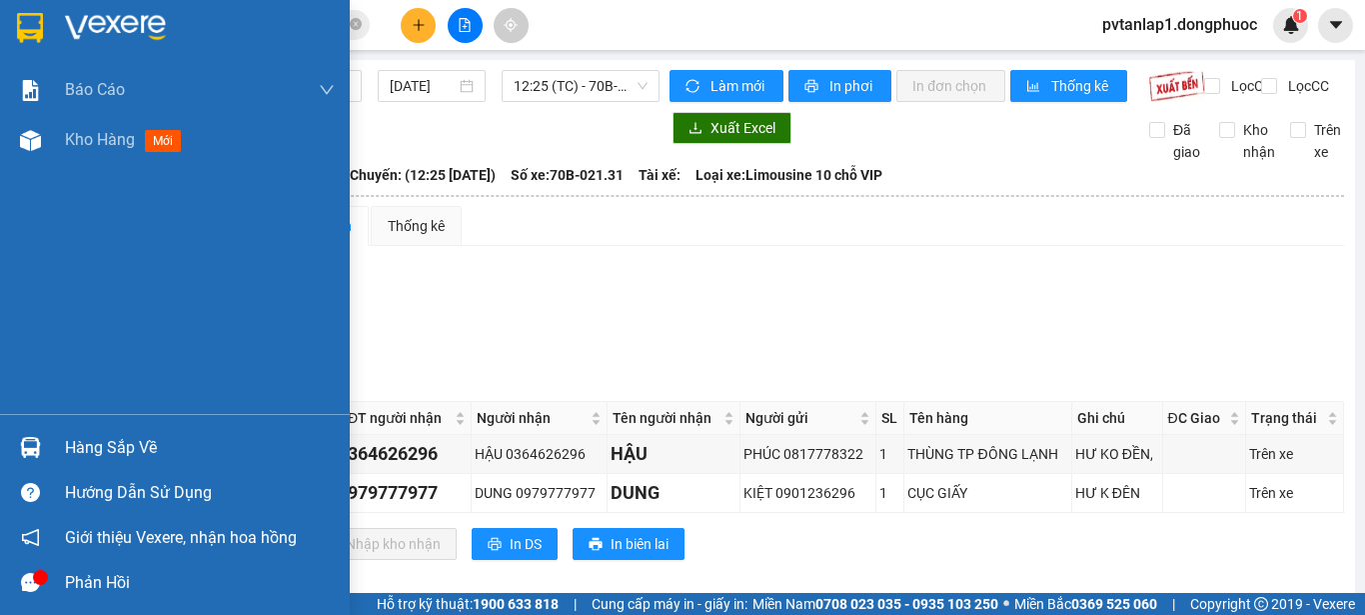
drag, startPoint x: 23, startPoint y: 461, endPoint x: 32, endPoint y: 453, distance: 12.0
click at [24, 460] on div at bounding box center [30, 447] width 35 height 35
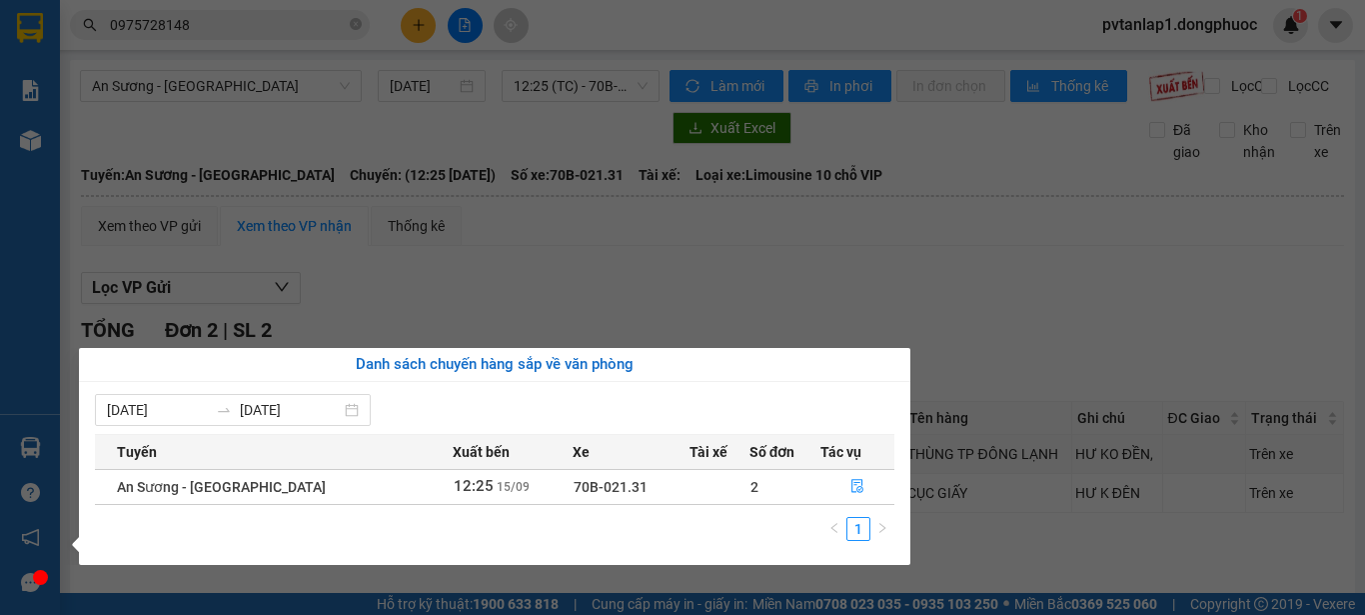
click at [33, 452] on div "Báo cáo Mẫu 1: Báo cáo dòng tiền theo nhân viên Mẫu 1: Báo cáo dòng tiền theo n…" at bounding box center [30, 307] width 60 height 615
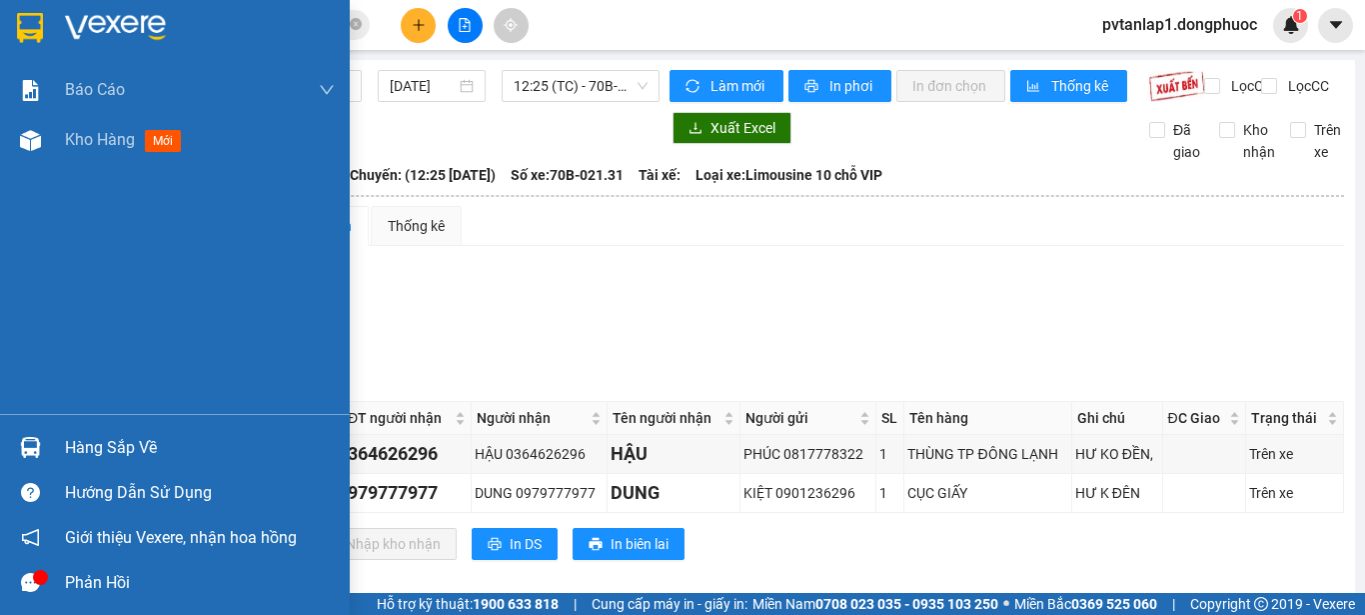
click at [23, 23] on img at bounding box center [30, 28] width 26 height 30
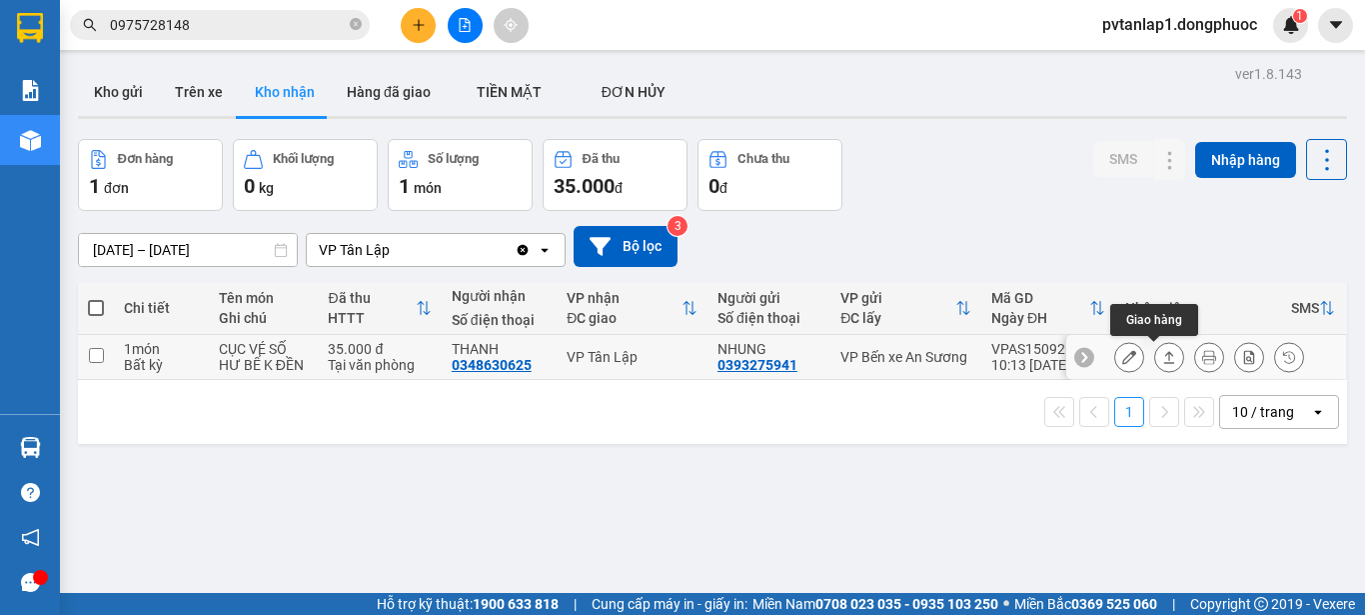
click at [1162, 350] on icon at bounding box center [1169, 357] width 14 height 14
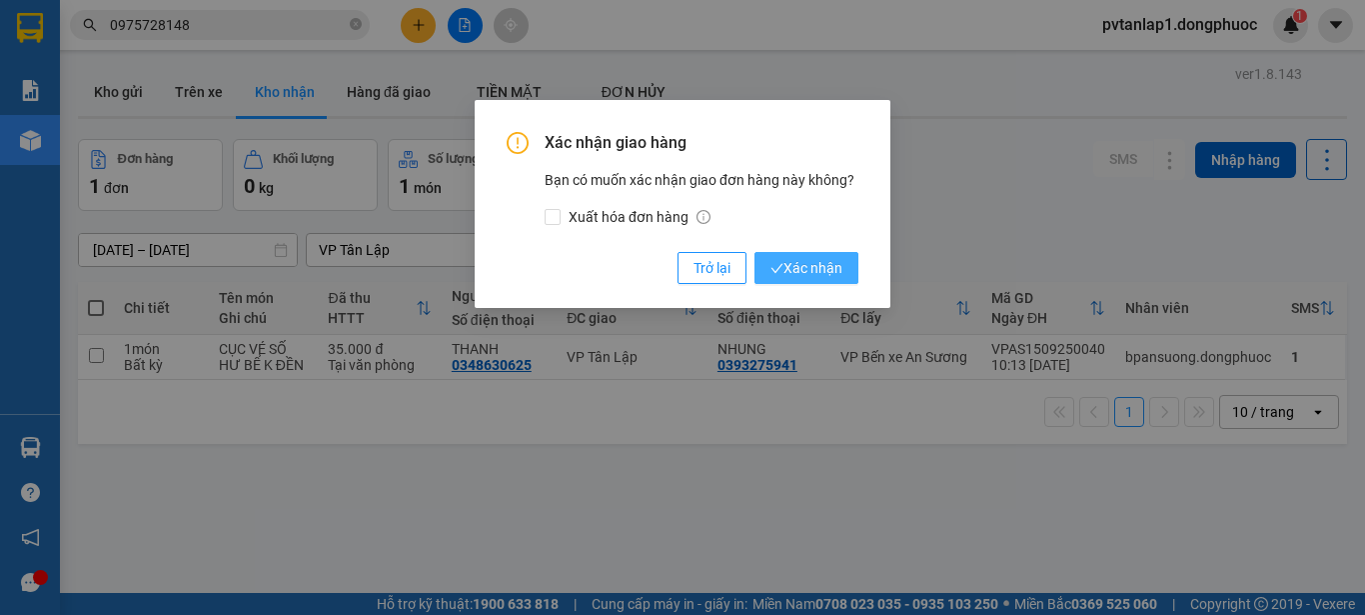
click at [853, 275] on button "Xác nhận" at bounding box center [807, 268] width 104 height 32
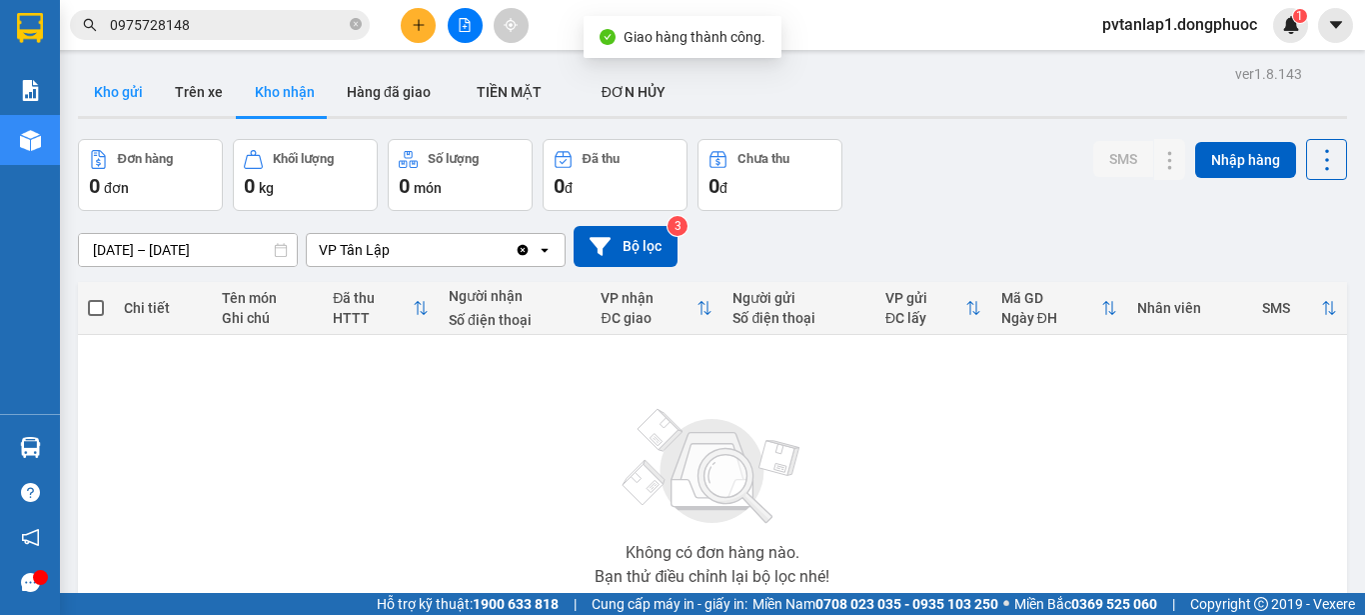
click at [131, 96] on button "Kho gửi" at bounding box center [118, 92] width 81 height 48
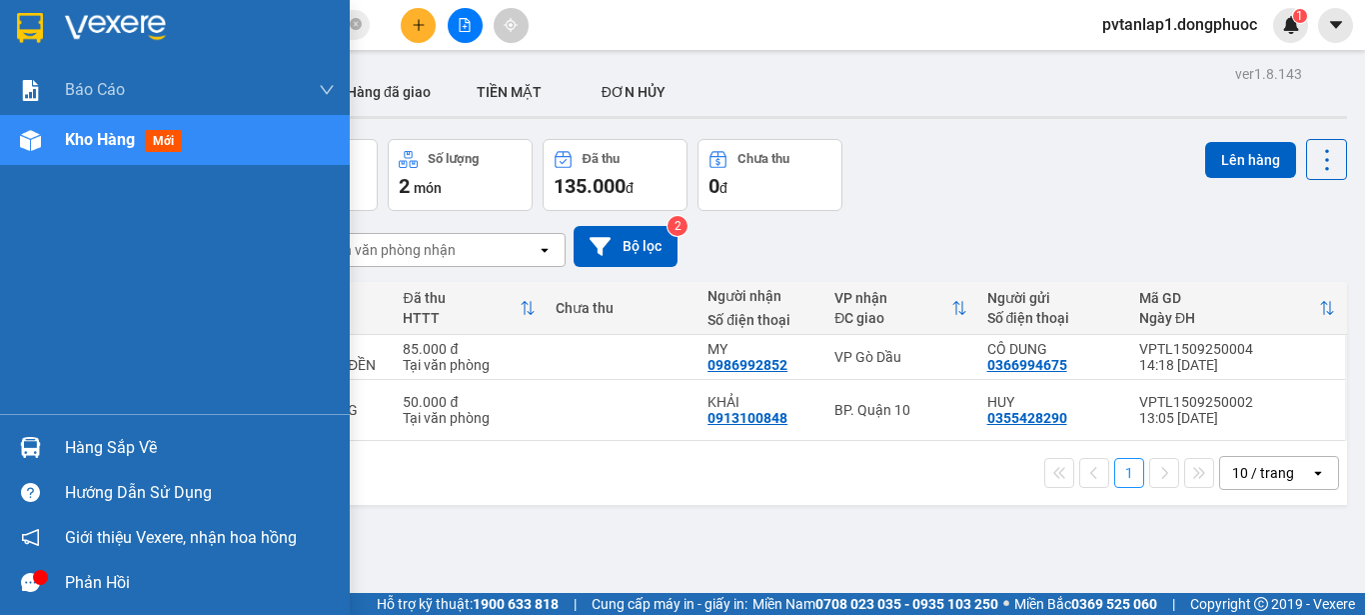
drag, startPoint x: 47, startPoint y: 444, endPoint x: 666, endPoint y: 447, distance: 618.7
click at [92, 447] on div "Hàng sắp về" at bounding box center [175, 447] width 350 height 45
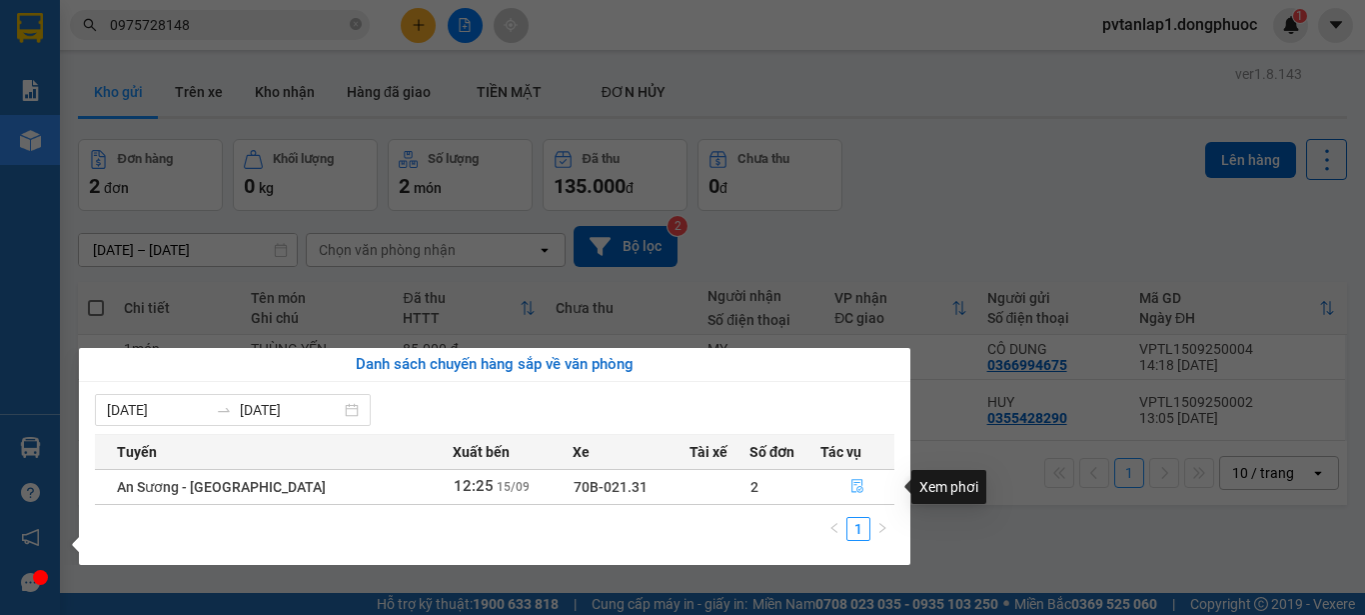
click at [852, 483] on icon "file-done" at bounding box center [858, 487] width 12 height 14
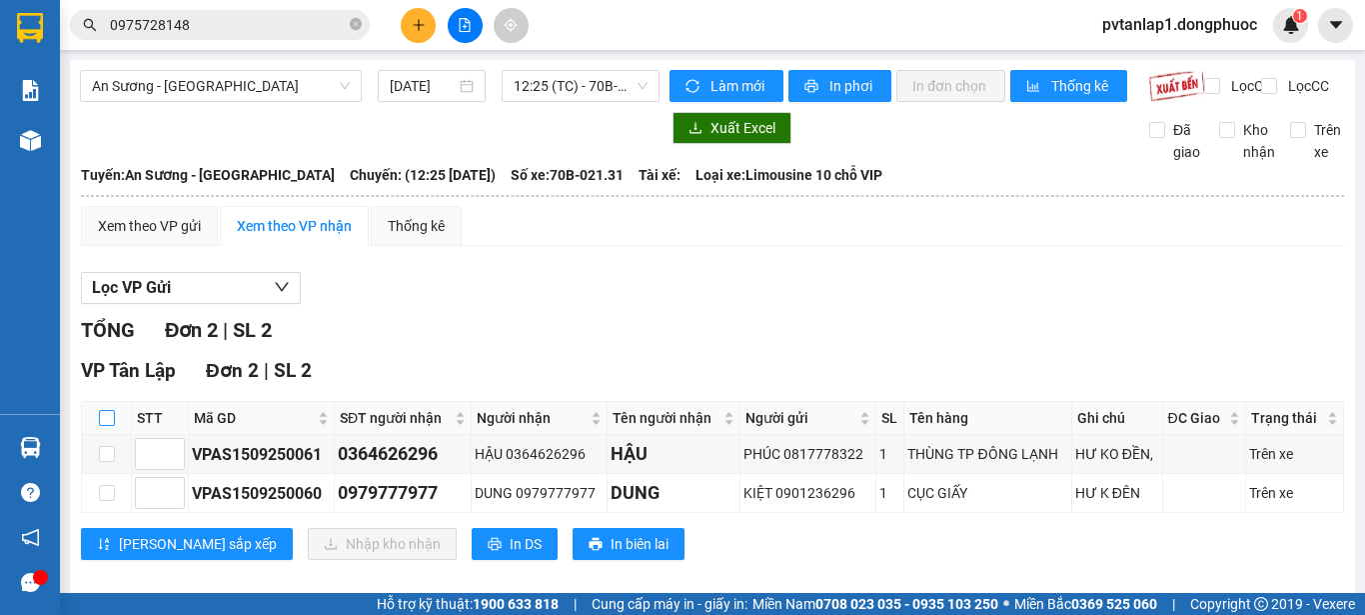
click at [110, 410] on input "checkbox" at bounding box center [107, 418] width 16 height 16
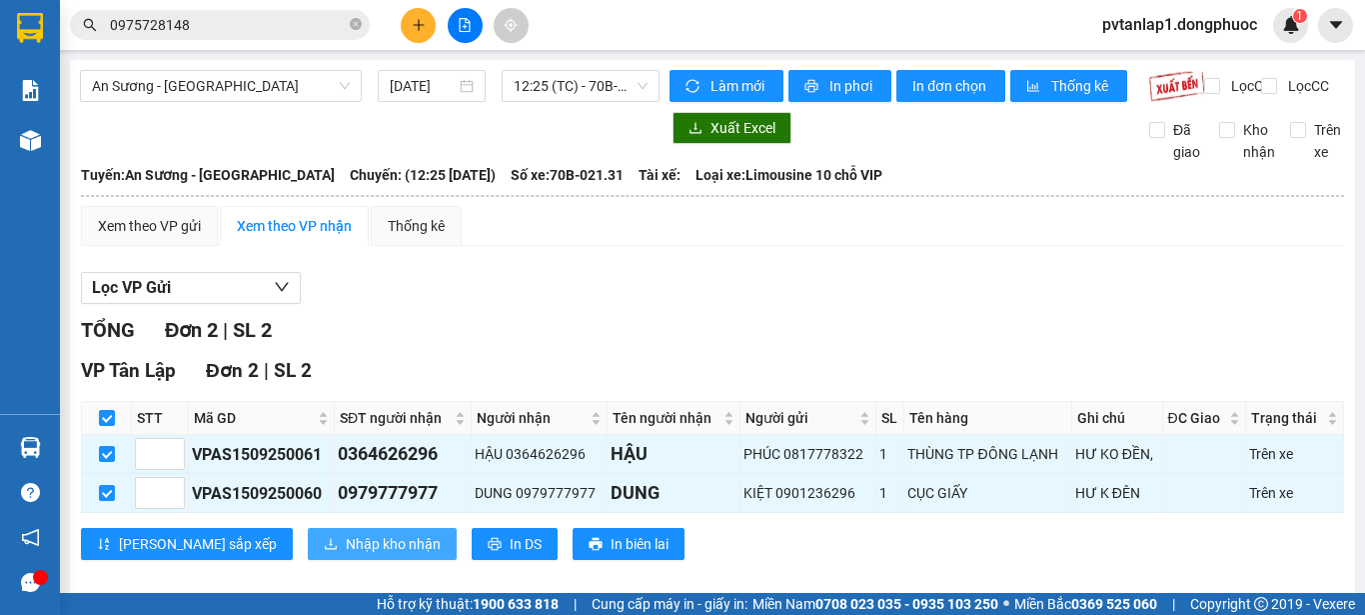
click at [346, 533] on span "Nhập kho nhận" at bounding box center [393, 544] width 95 height 22
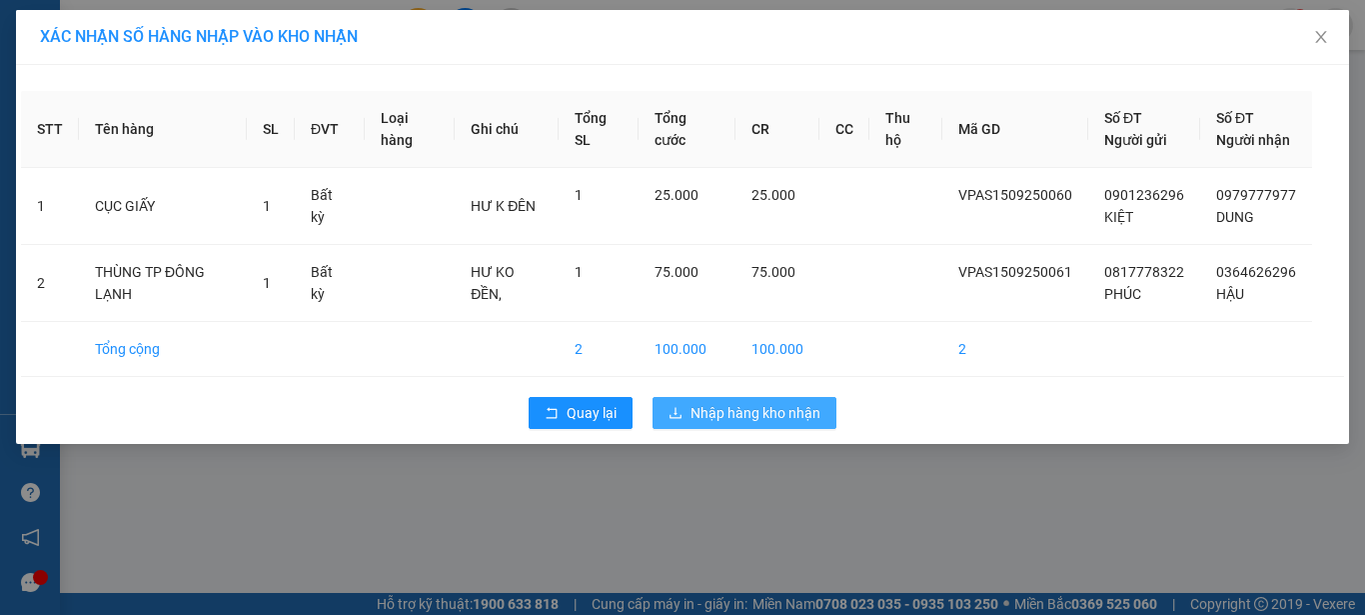
click at [808, 419] on span "Nhập hàng kho nhận" at bounding box center [756, 413] width 130 height 22
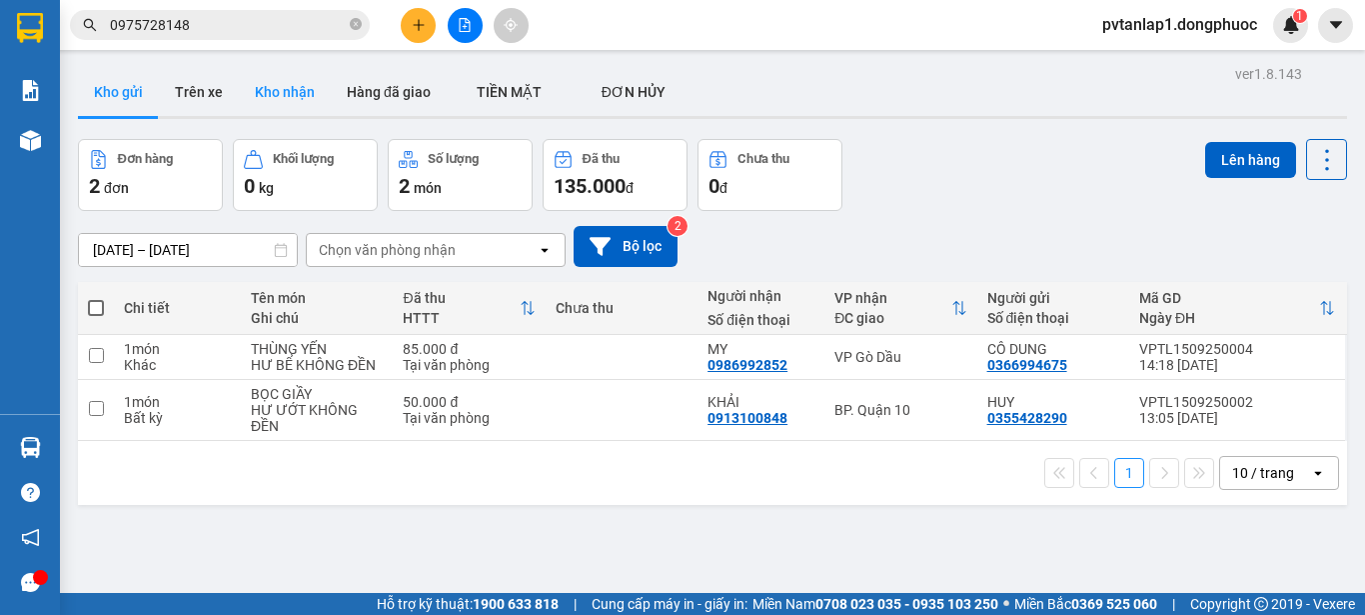
click at [281, 89] on button "Kho nhận" at bounding box center [285, 92] width 92 height 48
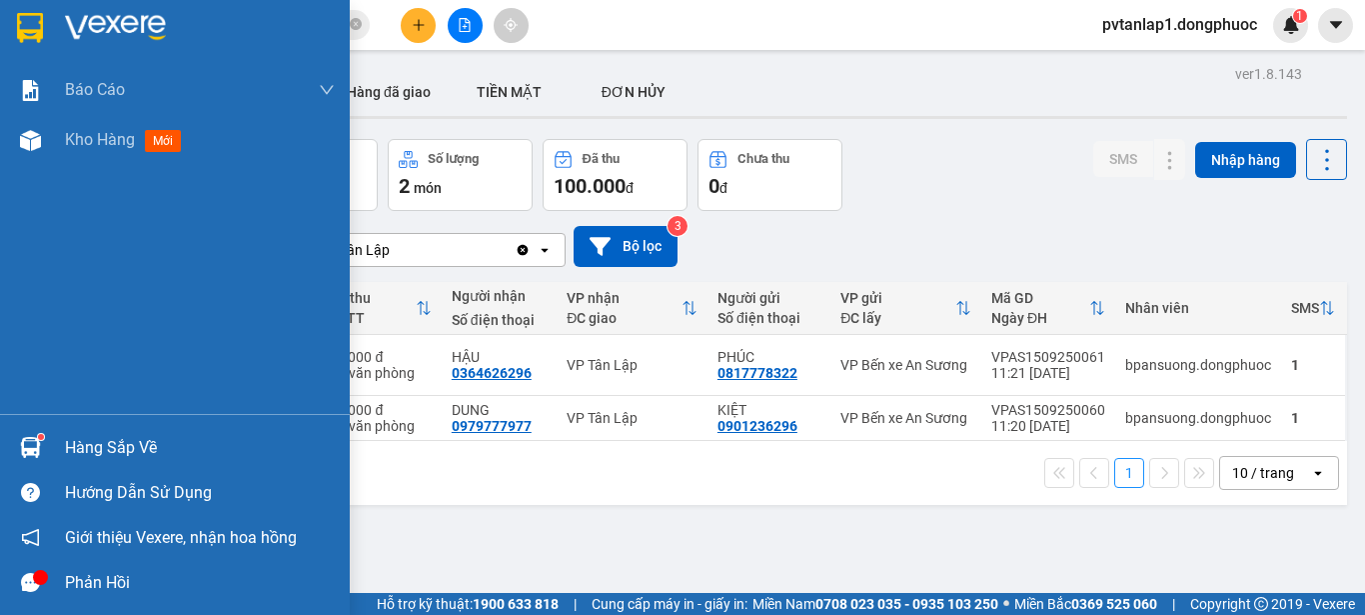
click at [36, 439] on img at bounding box center [30, 447] width 21 height 21
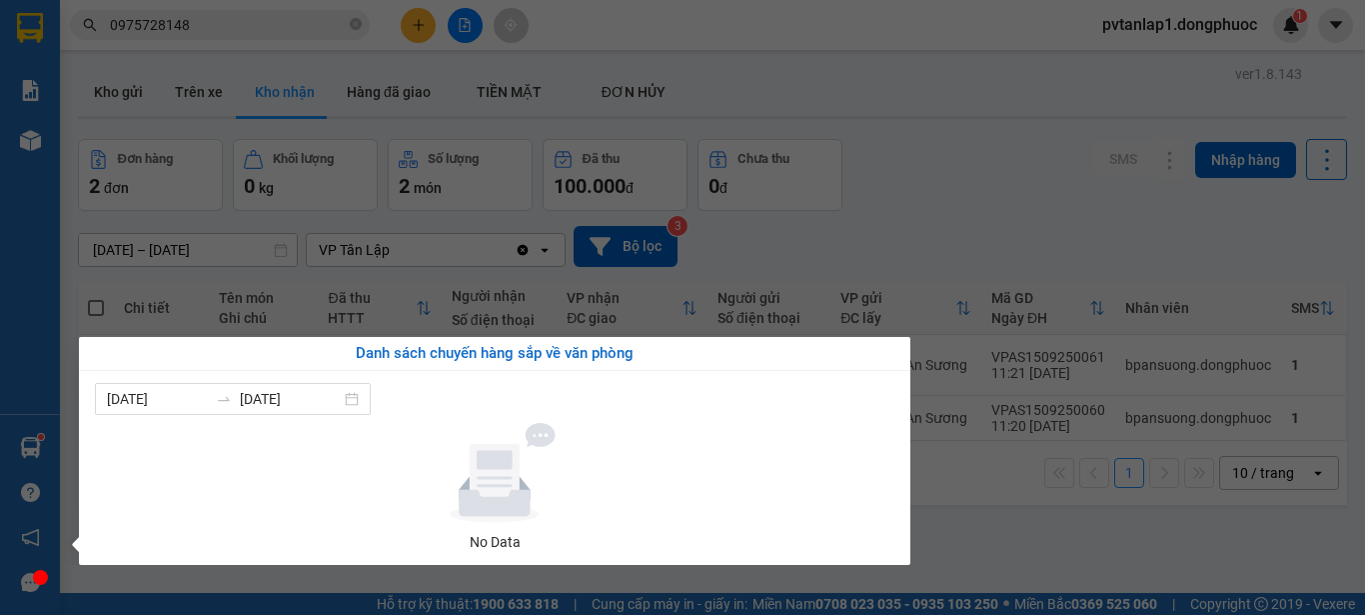
click at [37, 439] on div "Báo cáo Mẫu 1: Báo cáo dòng tiền theo nhân viên Mẫu 1: Báo cáo dòng tiền theo n…" at bounding box center [30, 307] width 60 height 615
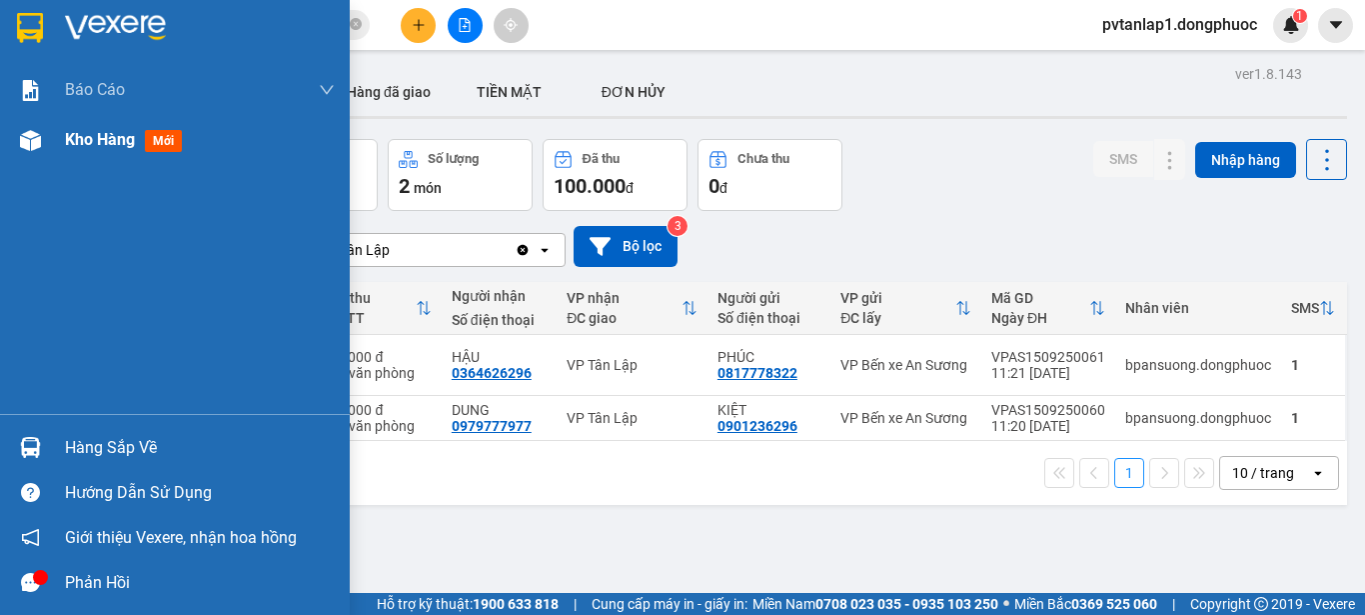
drag, startPoint x: 24, startPoint y: 21, endPoint x: 188, endPoint y: 151, distance: 209.2
click at [25, 21] on img at bounding box center [30, 28] width 26 height 30
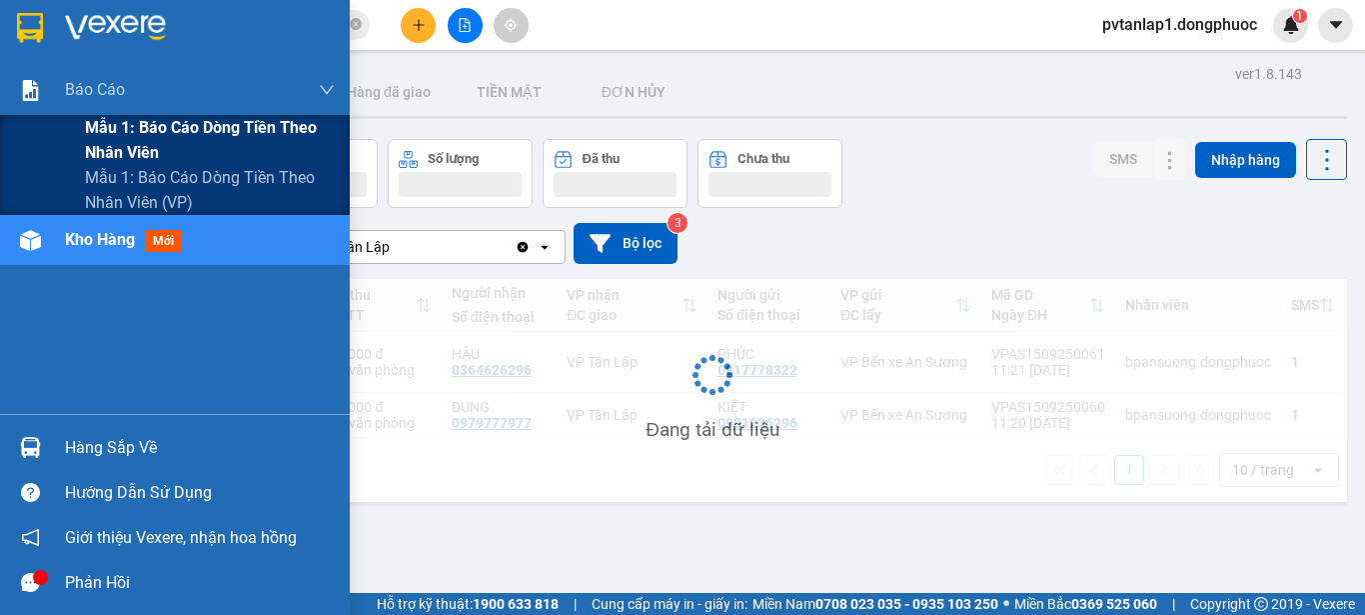
click at [215, 141] on span "Mẫu 1: Báo cáo dòng tiền theo nhân viên" at bounding box center [210, 140] width 250 height 50
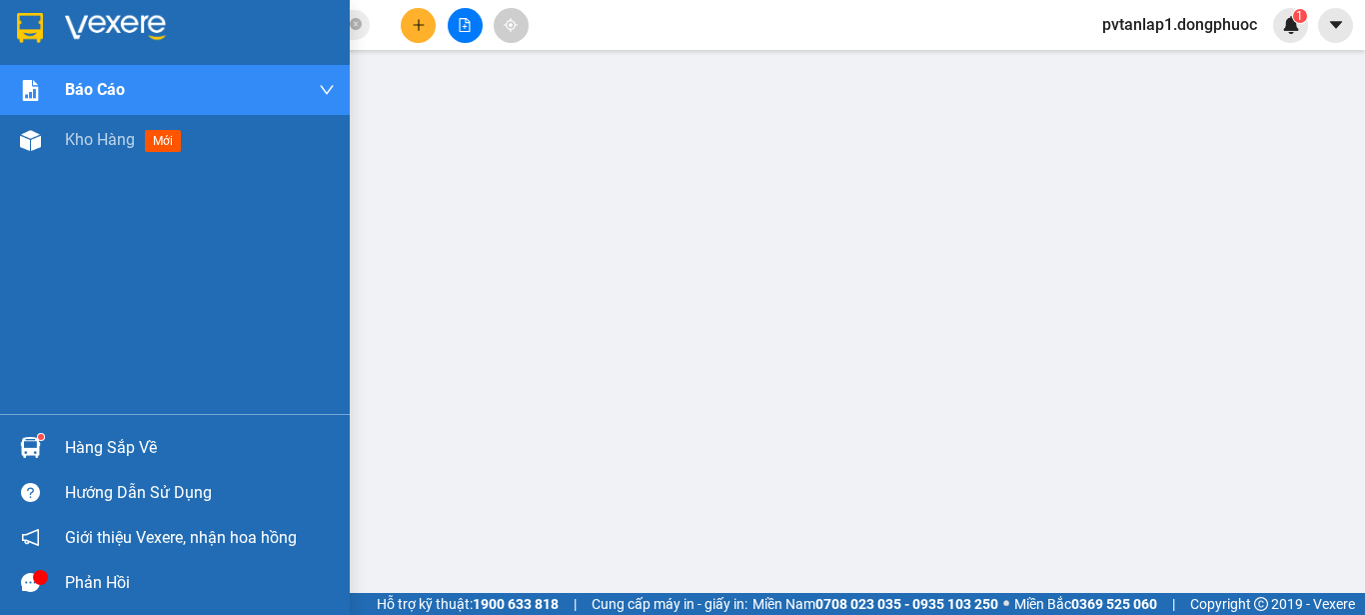
click at [13, 448] on div at bounding box center [30, 447] width 35 height 35
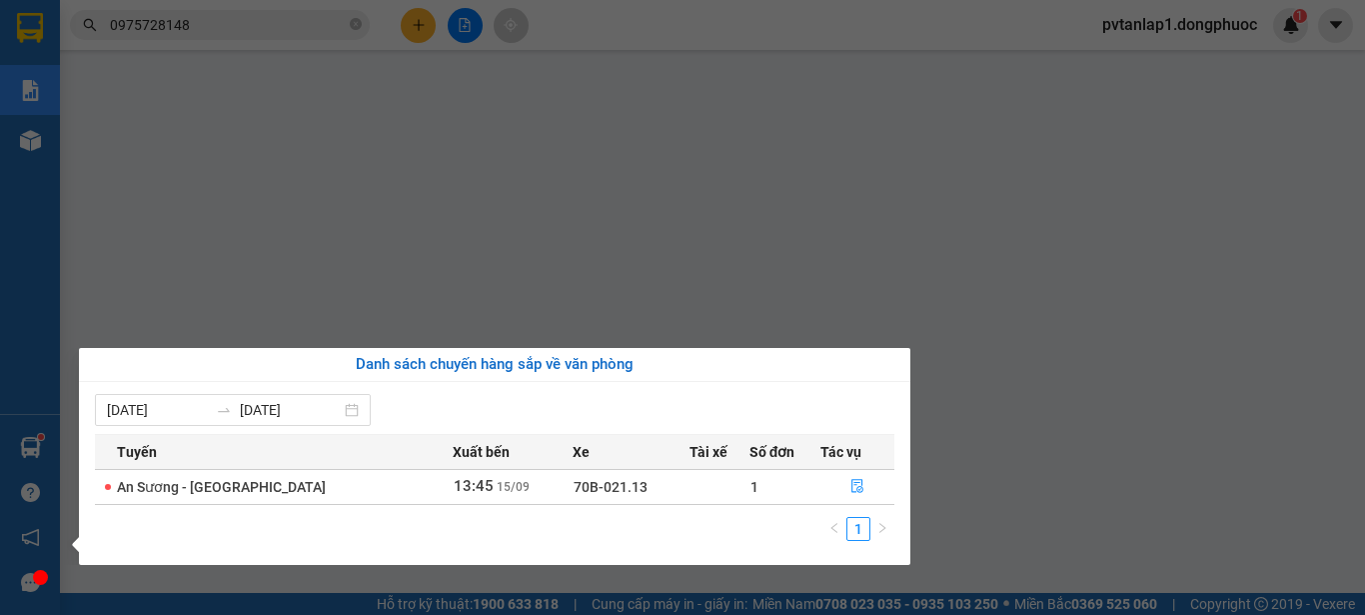
click at [13, 448] on div "Báo cáo Mẫu 1: Báo cáo dòng tiền theo nhân viên Mẫu 1: Báo cáo dòng tiền theo n…" at bounding box center [30, 307] width 60 height 615
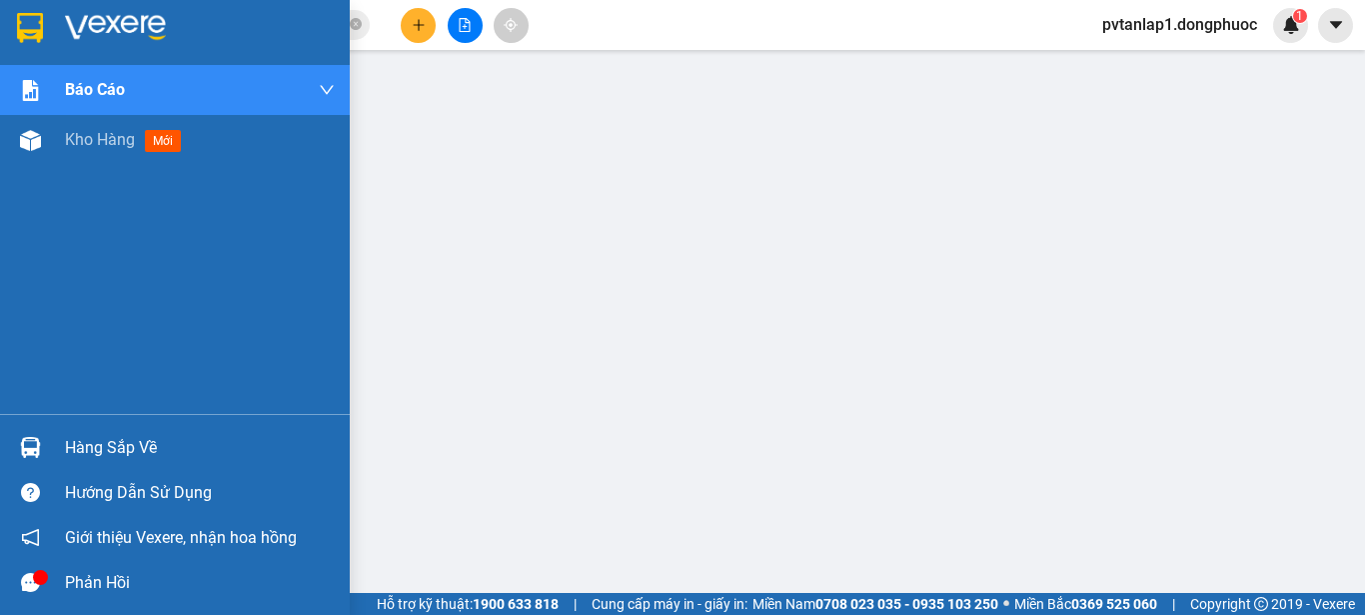
click at [13, 448] on div at bounding box center [30, 447] width 35 height 35
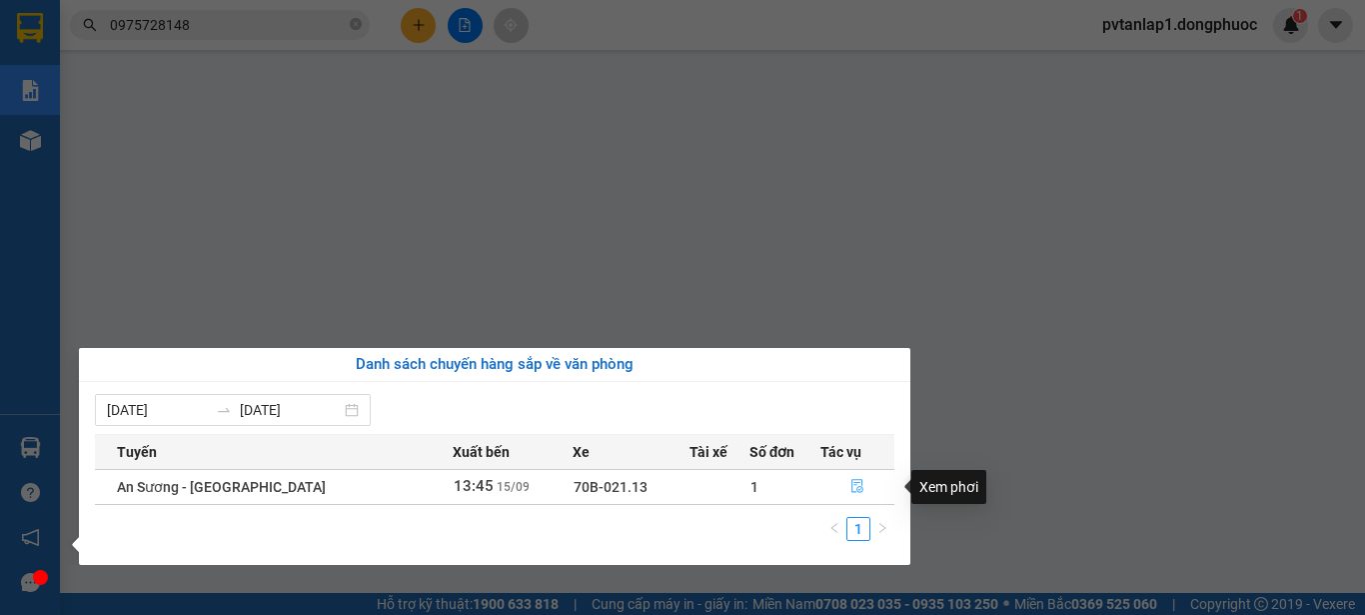
click at [858, 490] on icon "file-done" at bounding box center [858, 486] width 14 height 14
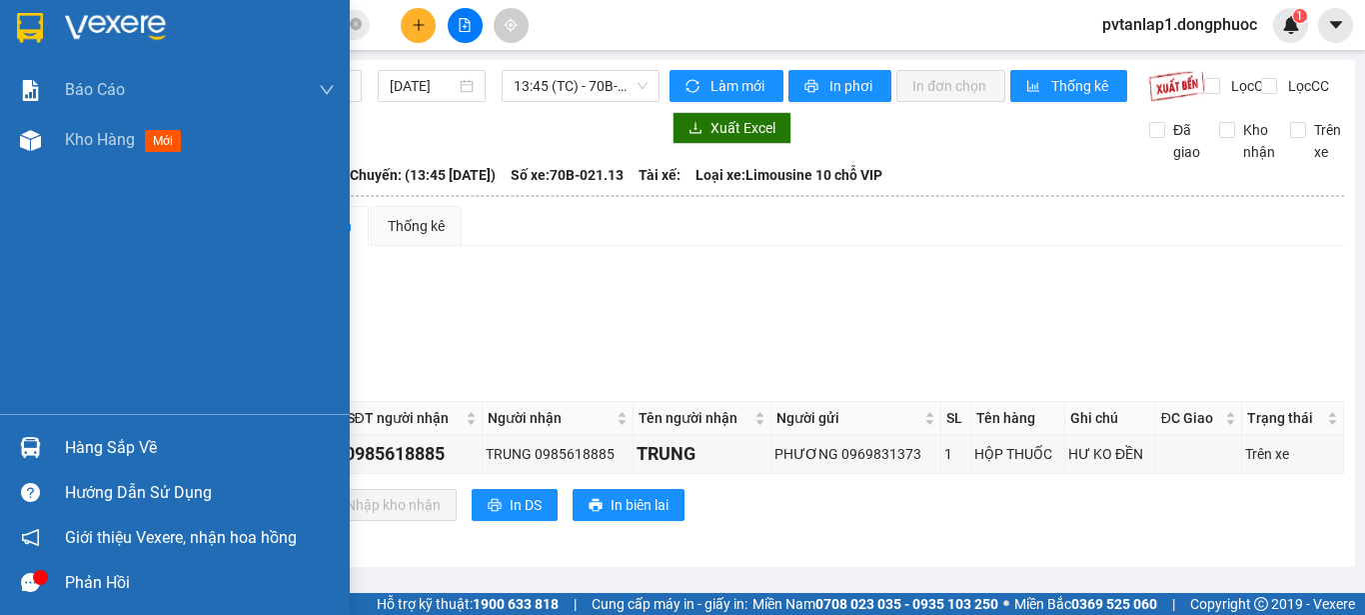
click at [26, 19] on img at bounding box center [30, 28] width 26 height 30
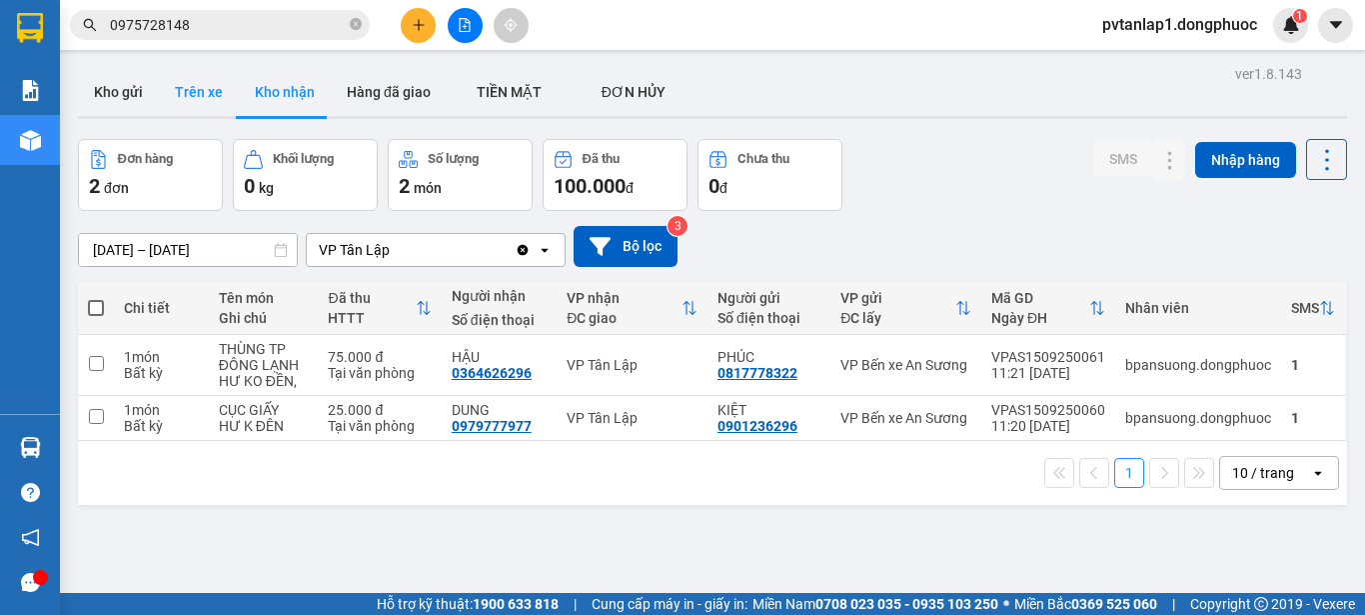
click at [217, 95] on button "Trên xe" at bounding box center [199, 92] width 80 height 48
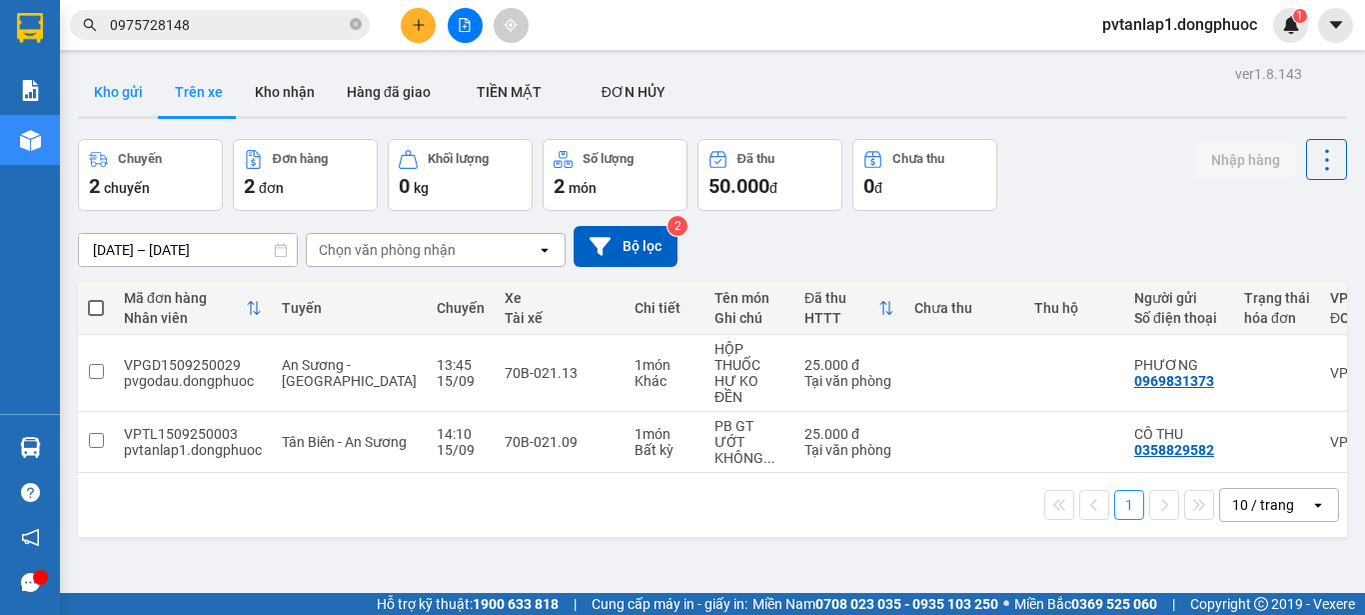
click at [117, 96] on button "Kho gửi" at bounding box center [118, 92] width 81 height 48
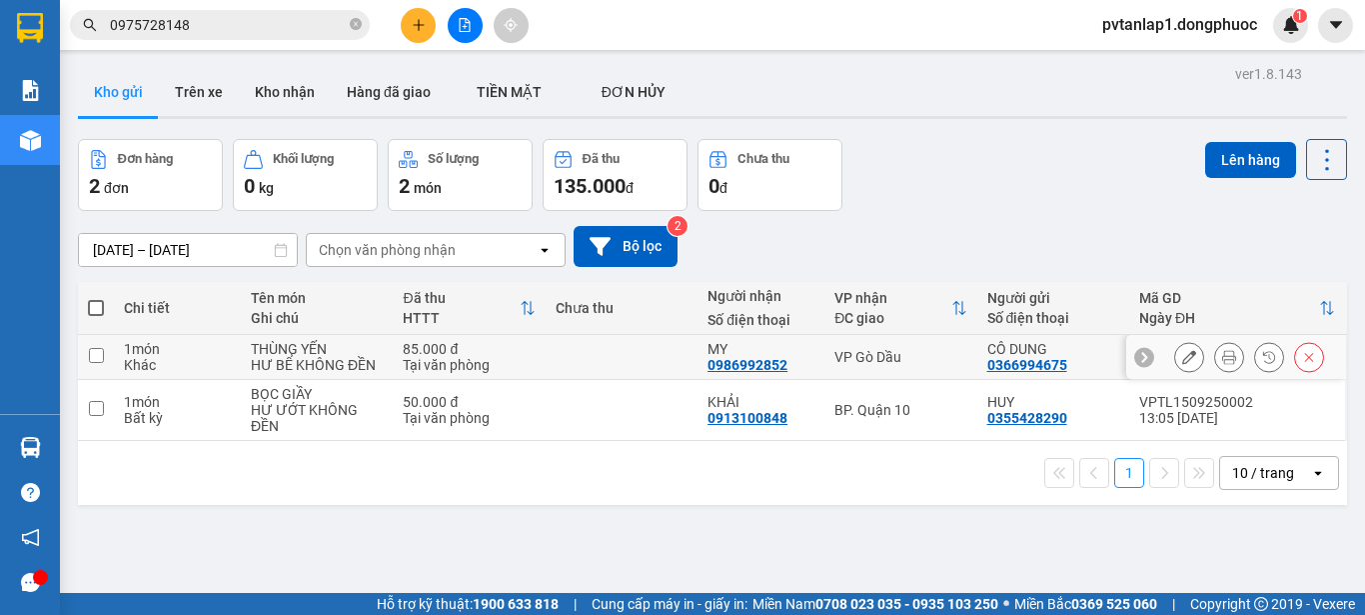
click at [609, 355] on td at bounding box center [622, 357] width 152 height 45
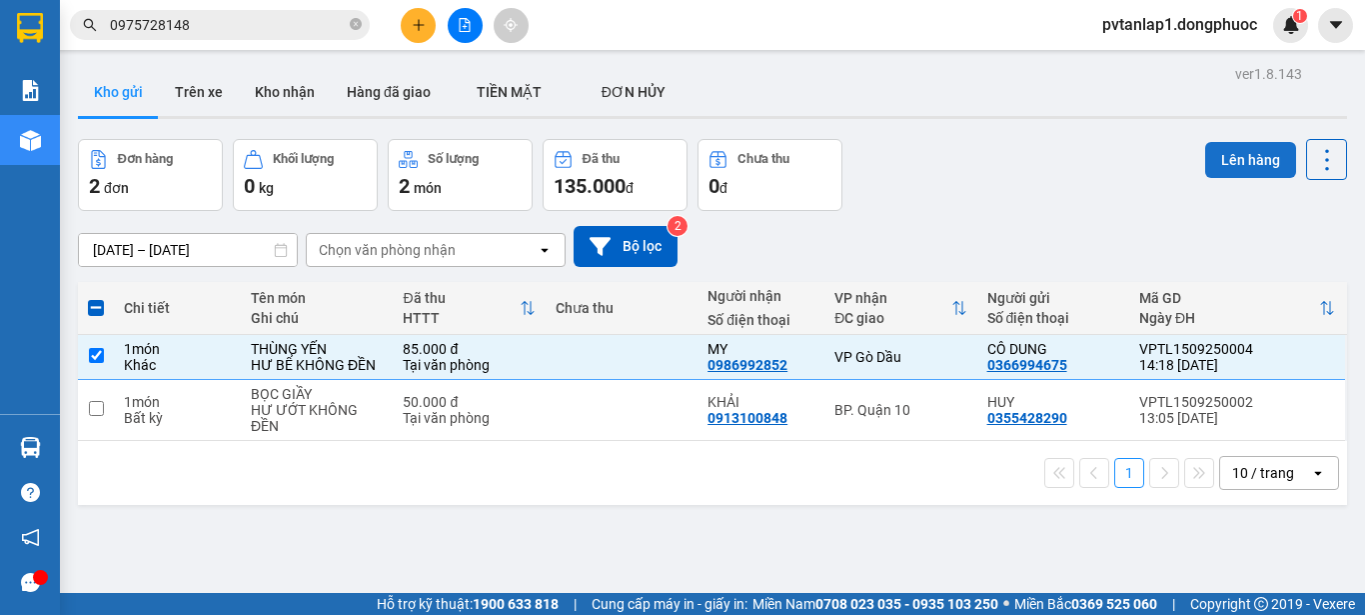
click at [1235, 160] on button "Lên hàng" at bounding box center [1250, 160] width 91 height 36
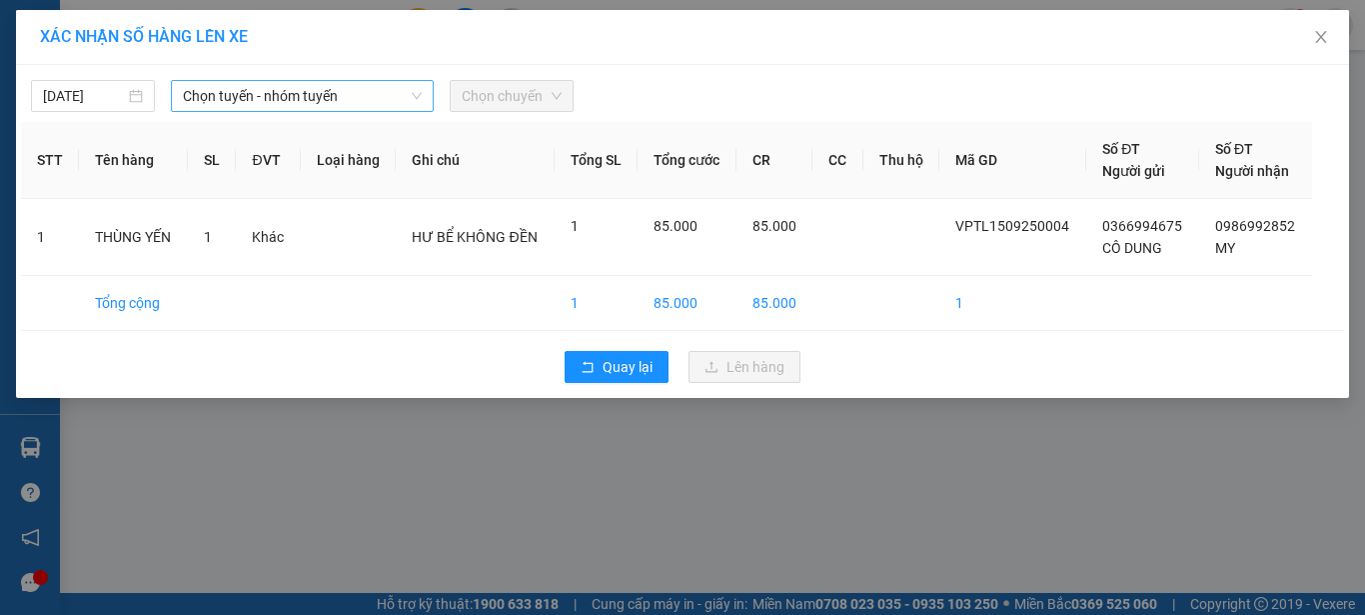
click at [353, 94] on span "Chọn tuyến - nhóm tuyến" at bounding box center [302, 96] width 239 height 30
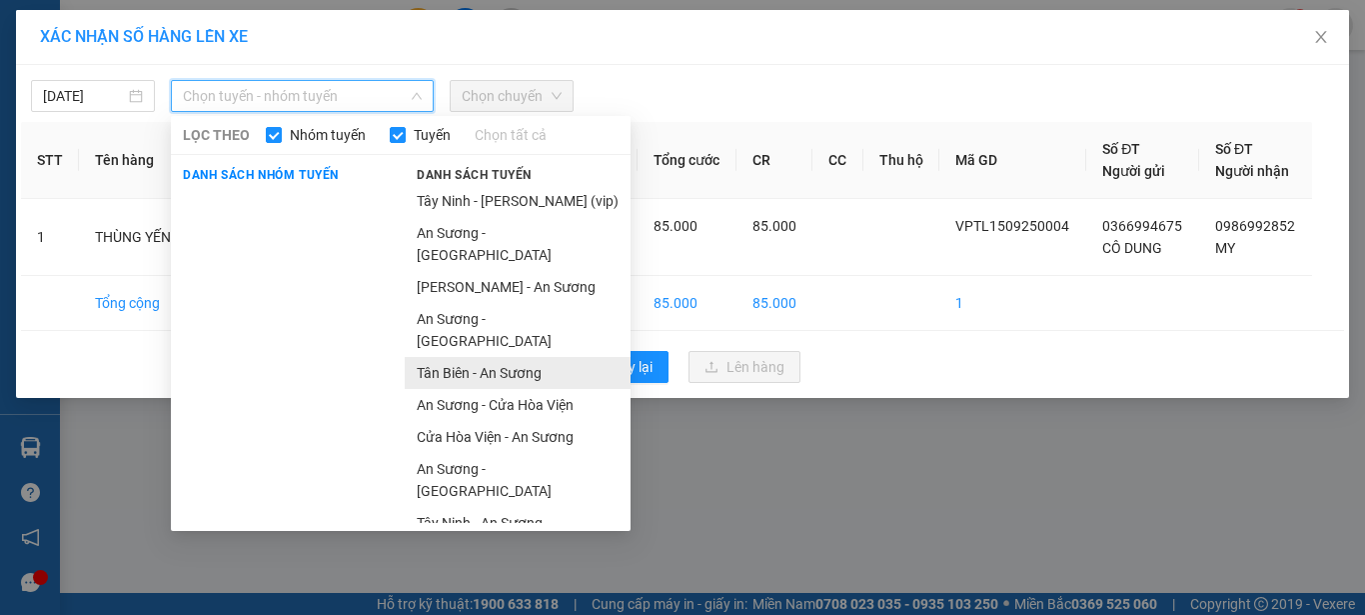
click at [508, 357] on li "Tân Biên - An Sương" at bounding box center [518, 373] width 226 height 32
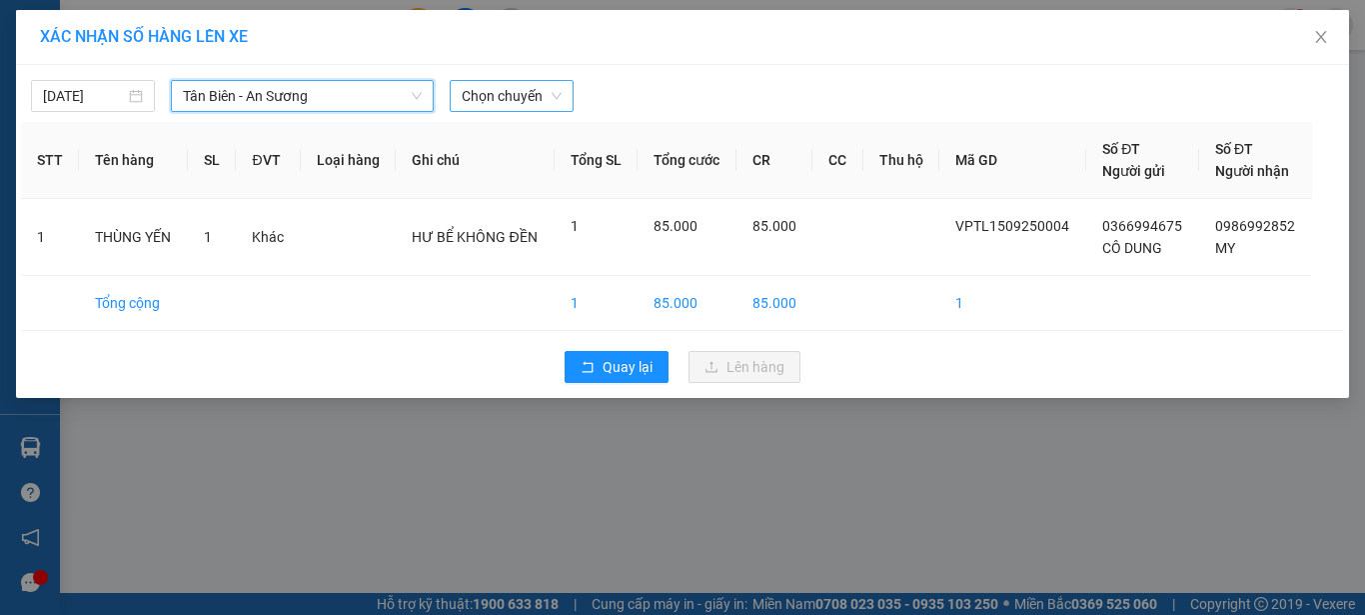
click at [553, 94] on span "Chọn chuyến" at bounding box center [512, 96] width 100 height 30
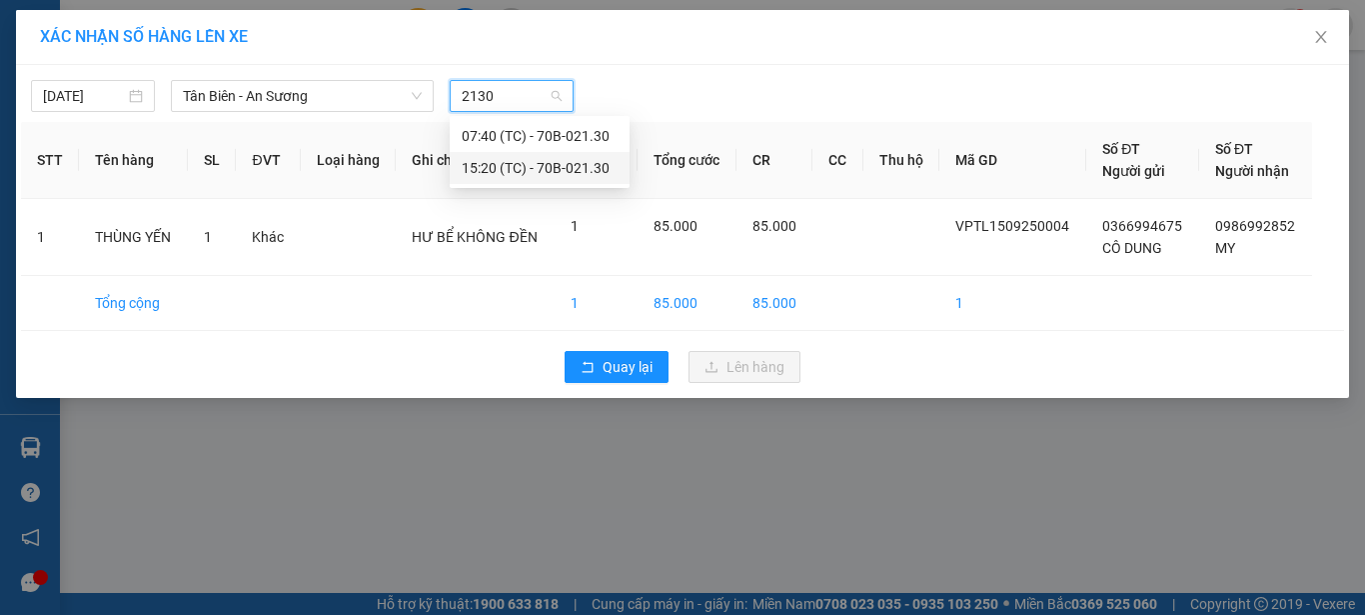
click at [574, 168] on div "15:20 (TC) - 70B-021.30" at bounding box center [540, 168] width 156 height 22
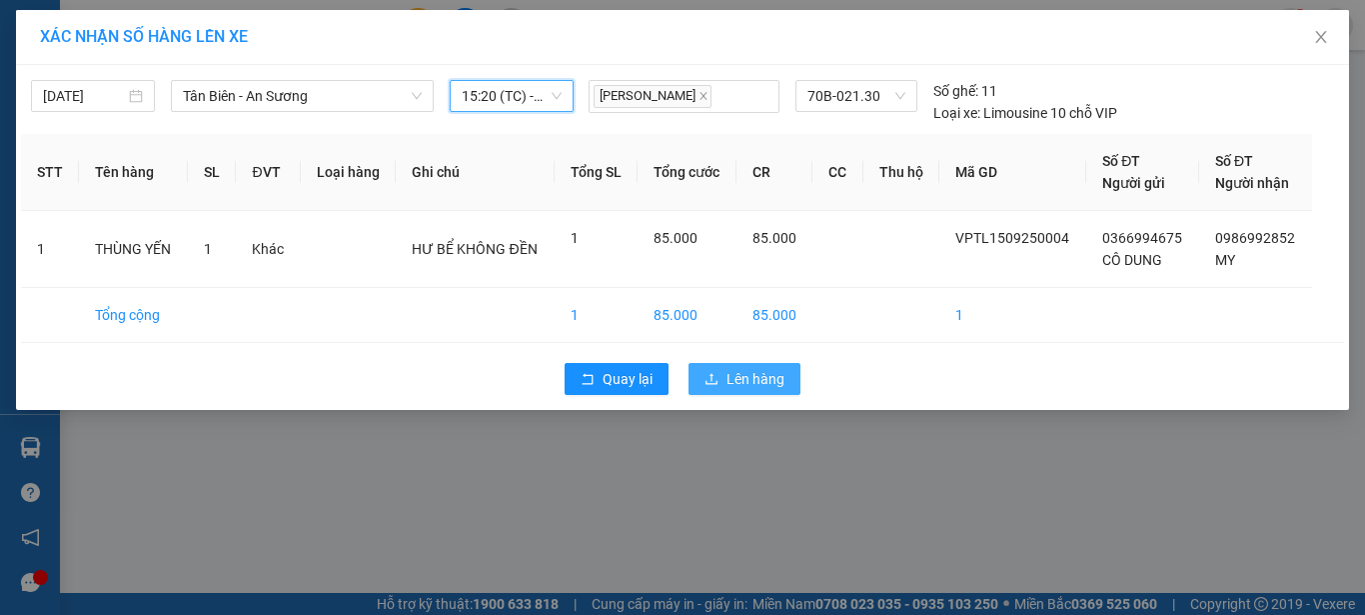
click at [754, 377] on span "Lên hàng" at bounding box center [756, 379] width 58 height 22
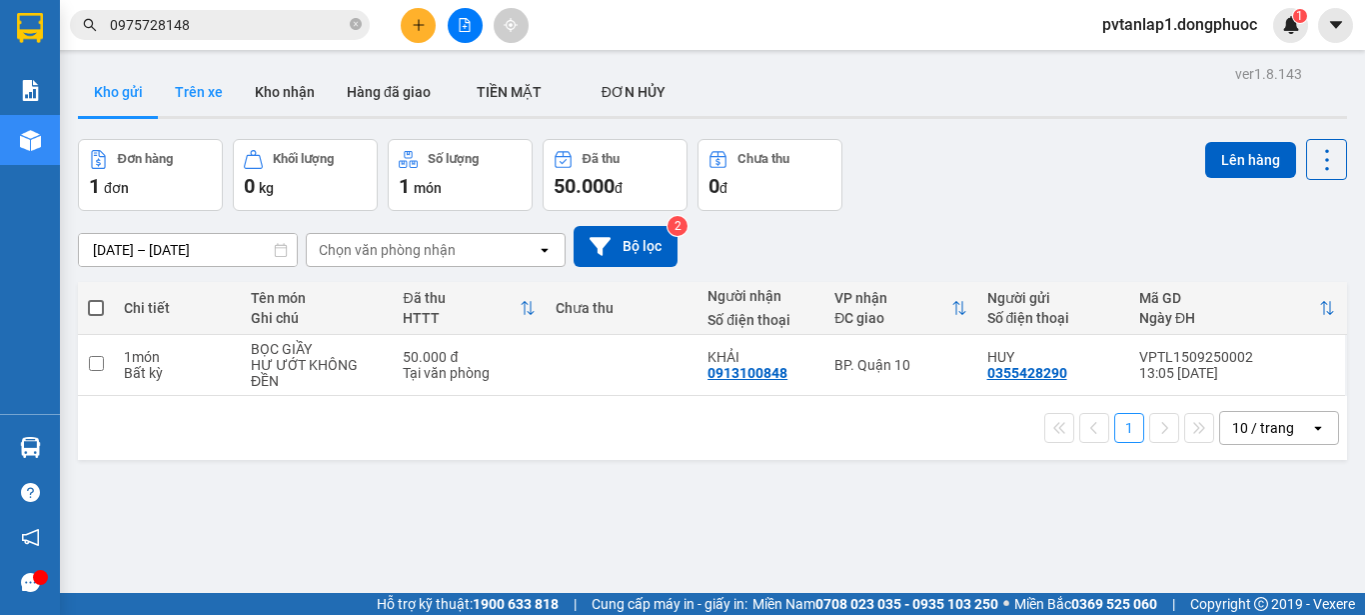
click at [196, 83] on button "Trên xe" at bounding box center [199, 92] width 80 height 48
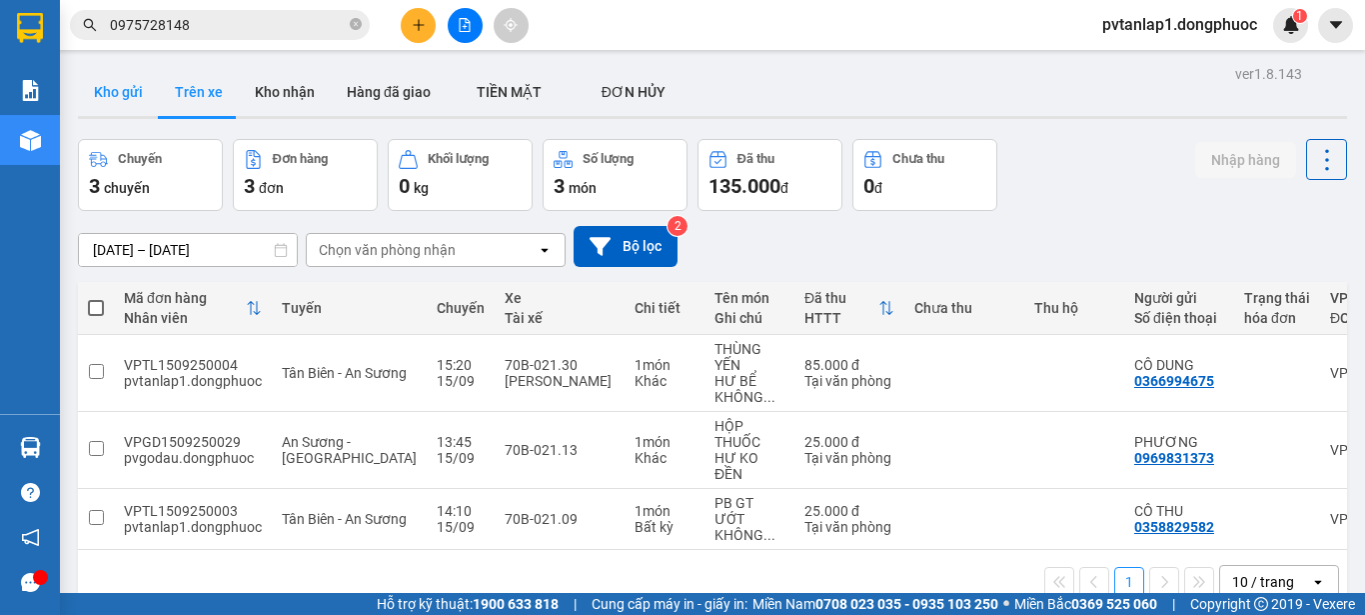
click at [133, 87] on button "Kho gửi" at bounding box center [118, 92] width 81 height 48
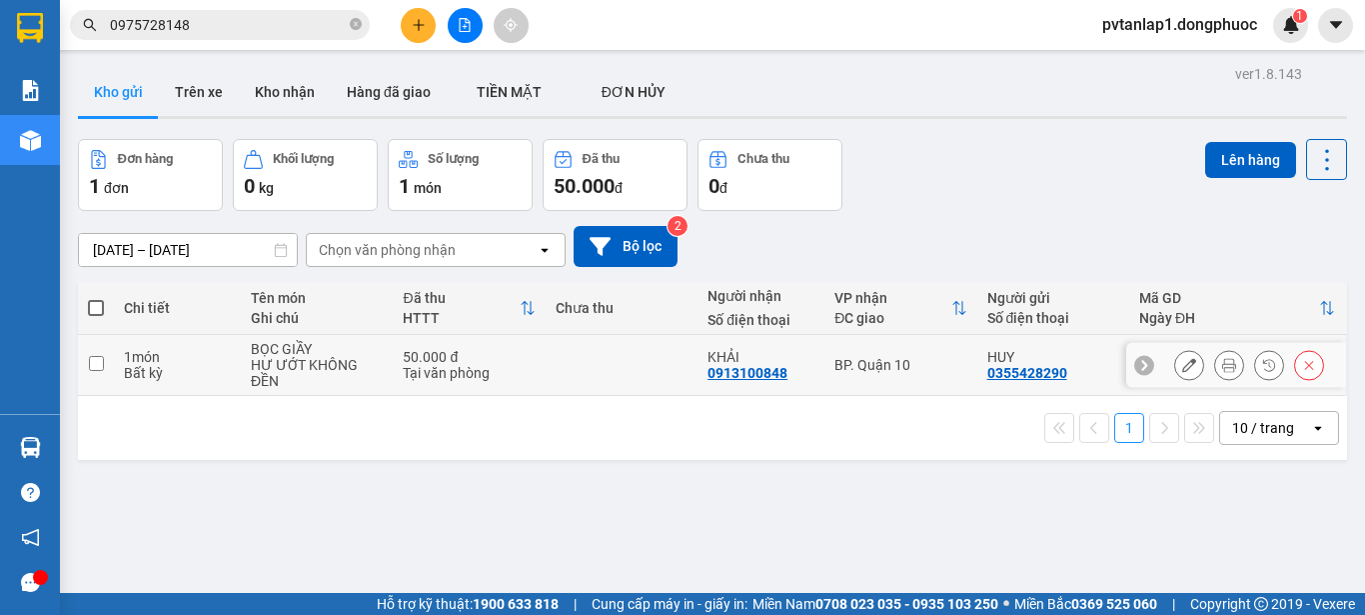
click at [647, 351] on td at bounding box center [622, 365] width 152 height 61
checkbox input "true"
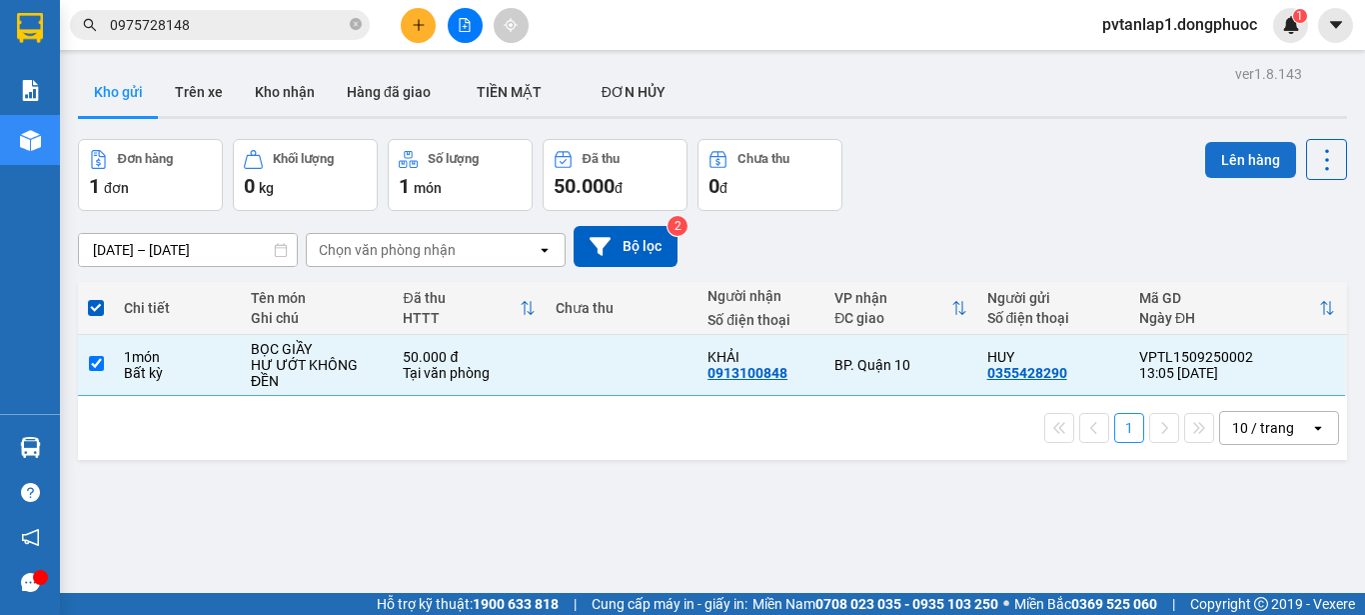
click at [1257, 155] on button "Lên hàng" at bounding box center [1250, 160] width 91 height 36
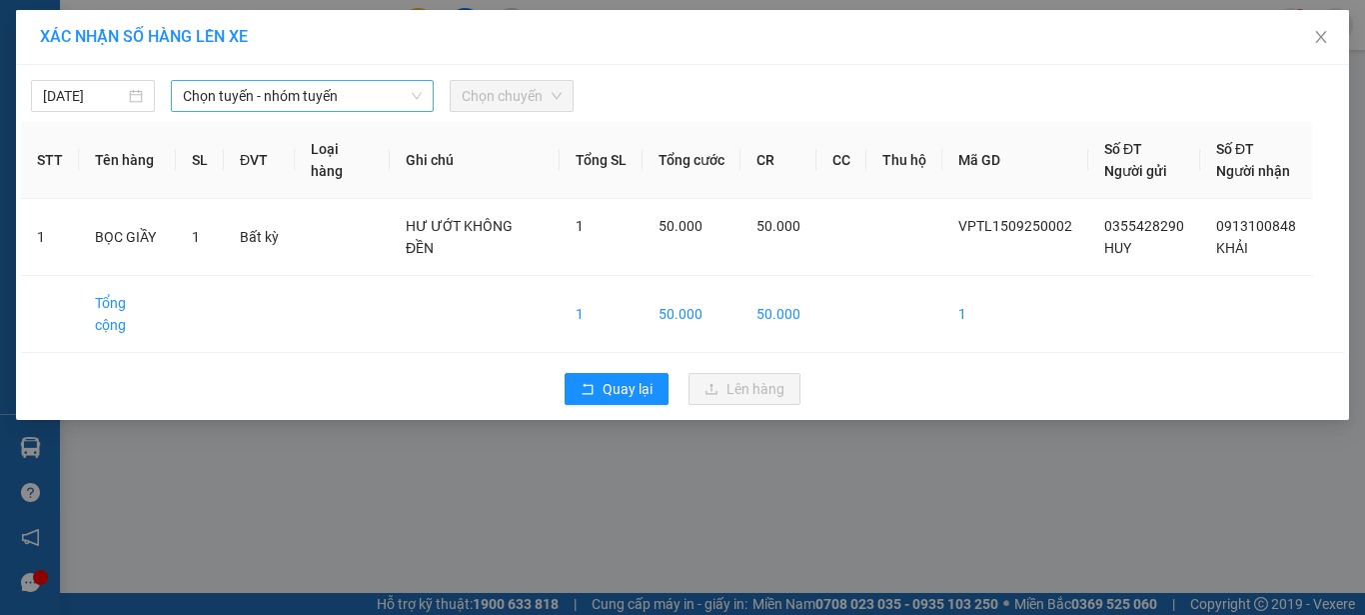
click at [317, 84] on span "Chọn tuyến - nhóm tuyến" at bounding box center [302, 96] width 239 height 30
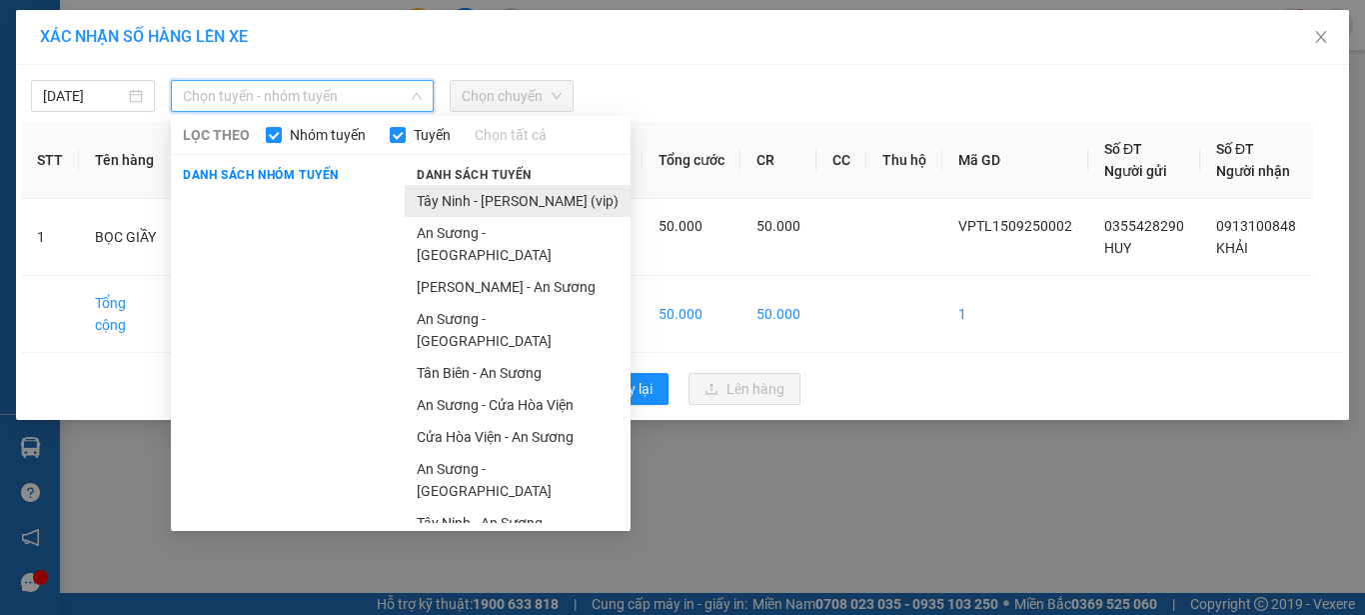
click at [549, 201] on li "Tây Ninh - [PERSON_NAME] (vip)" at bounding box center [518, 201] width 226 height 32
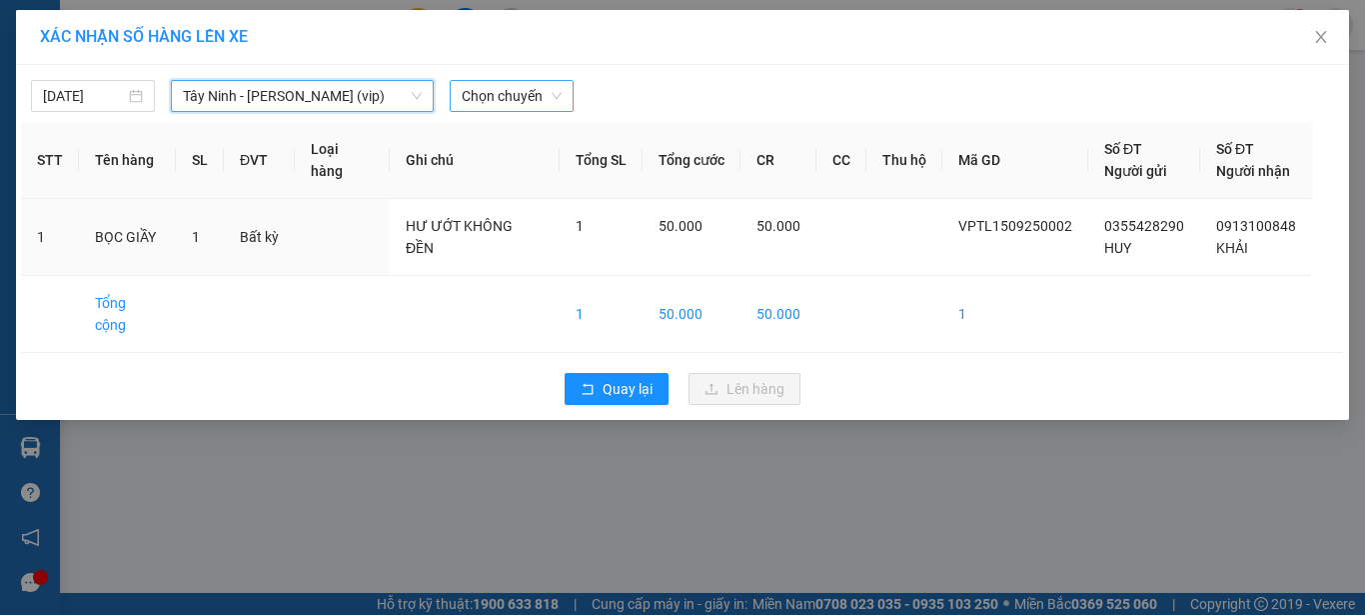
click at [507, 87] on span "Chọn chuyến" at bounding box center [512, 96] width 100 height 30
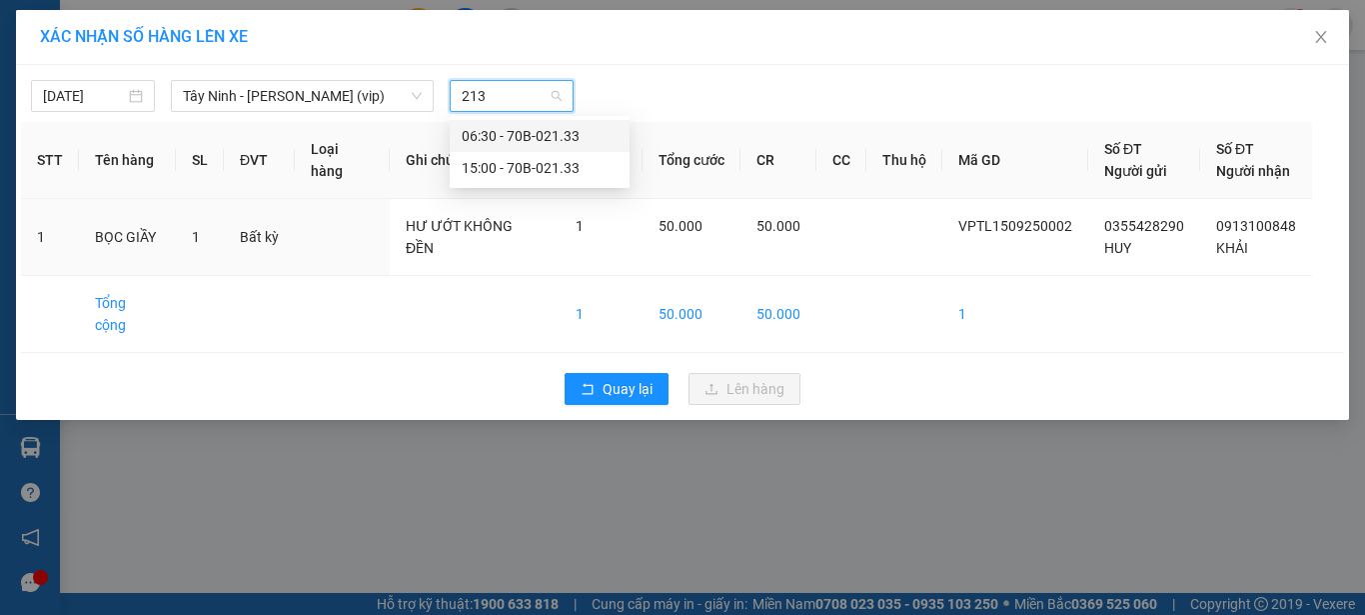
type input "2133"
click at [529, 163] on div "15:00 - 70B-021.33" at bounding box center [540, 168] width 156 height 22
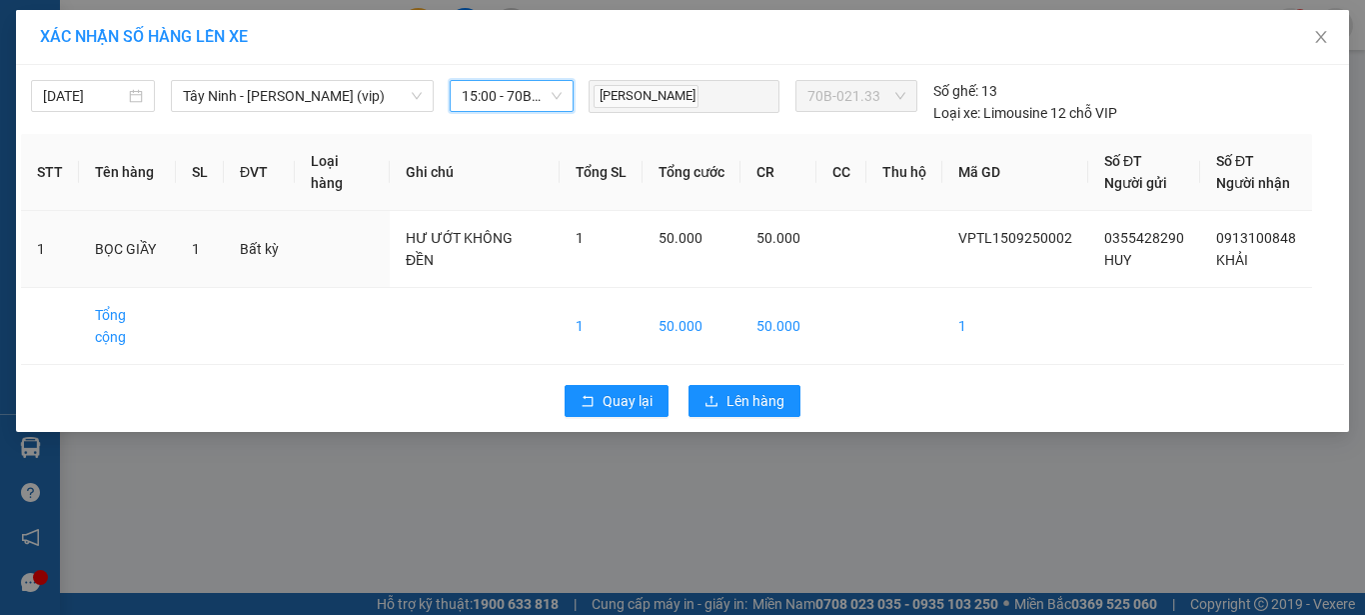
click at [552, 101] on span "15:00 - 70B-021.33" at bounding box center [512, 96] width 100 height 30
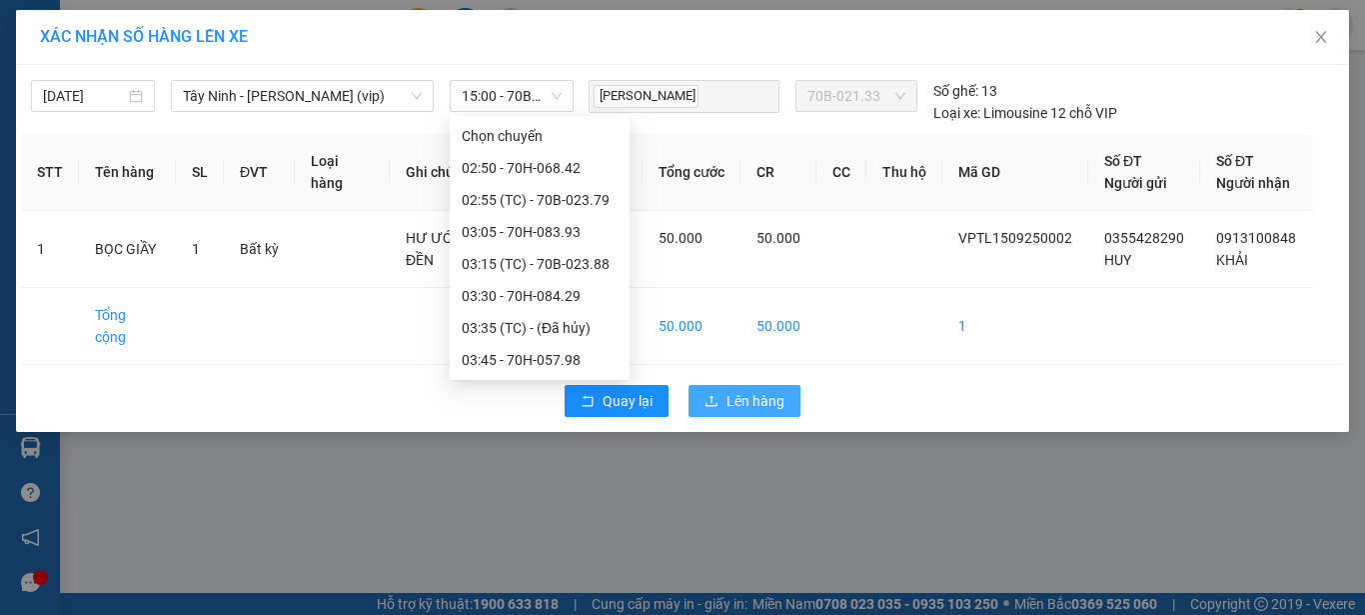
click at [753, 390] on span "Lên hàng" at bounding box center [756, 401] width 58 height 22
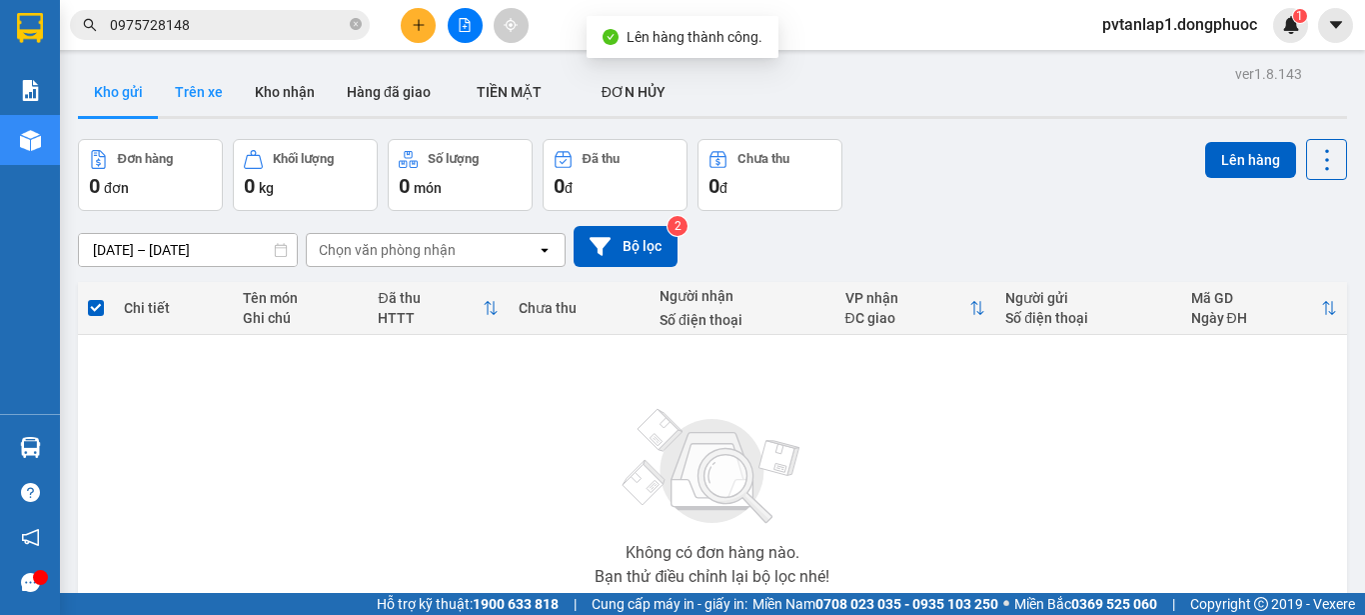
click at [171, 91] on button "Trên xe" at bounding box center [199, 92] width 80 height 48
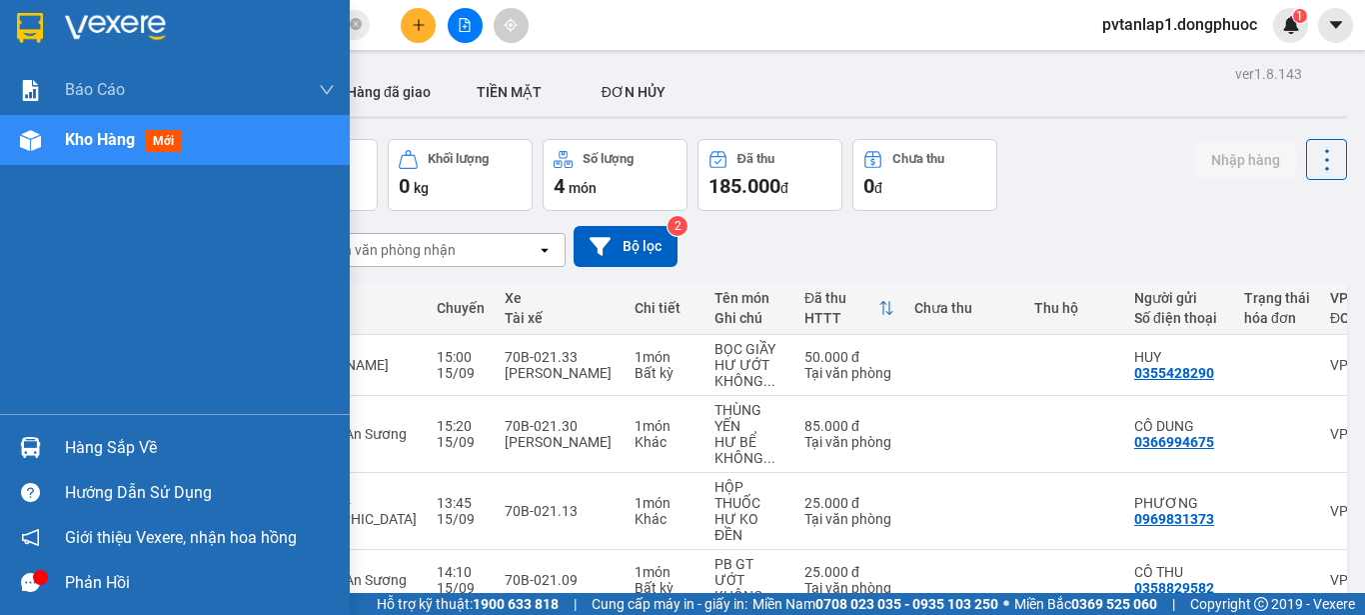
drag, startPoint x: 29, startPoint y: 449, endPoint x: 57, endPoint y: 446, distance: 28.1
click at [31, 447] on img at bounding box center [30, 447] width 21 height 21
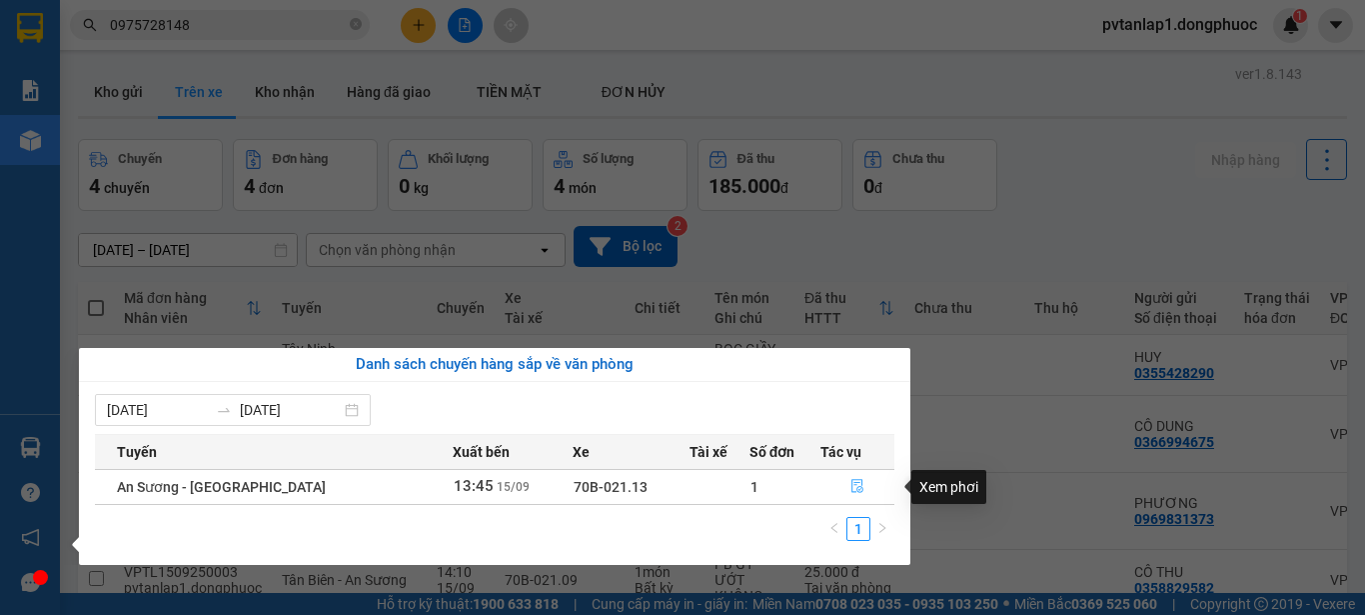
click at [857, 484] on icon "file-done" at bounding box center [858, 486] width 14 height 14
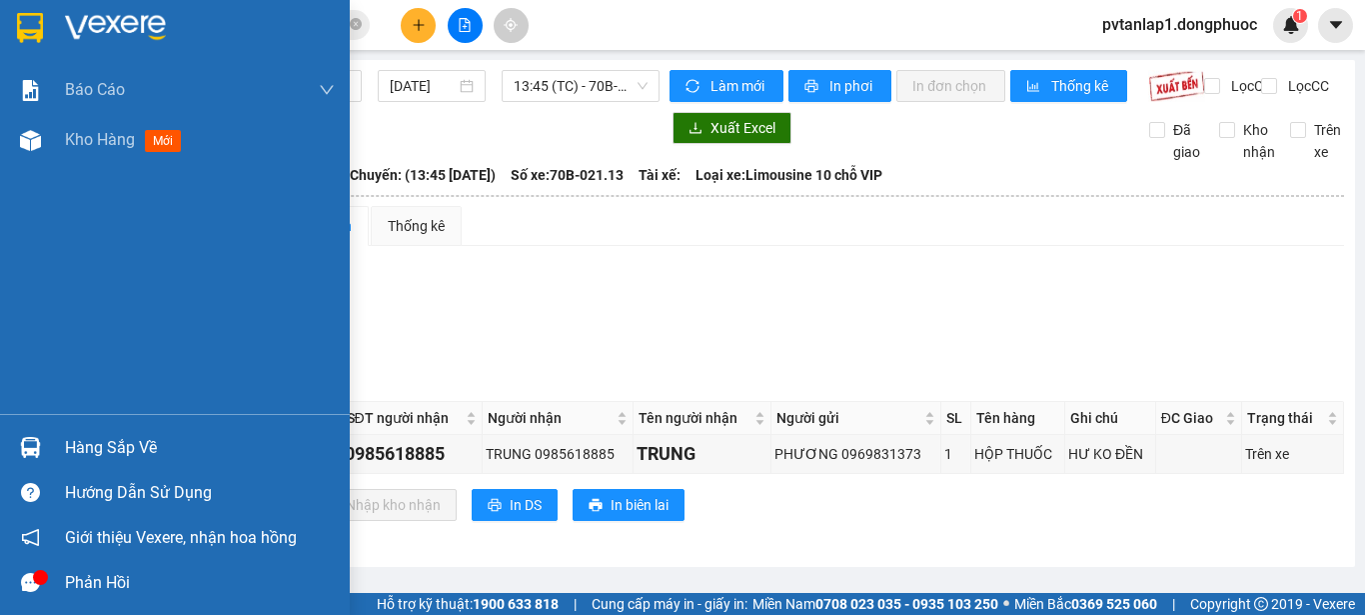
click at [111, 453] on div "Hàng sắp về" at bounding box center [200, 448] width 270 height 30
click at [0, 435] on div "Báo cáo Mẫu 1: Báo cáo dòng tiền theo nhân viên Mẫu 1: Báo cáo dòng tiền theo n…" at bounding box center [175, 307] width 350 height 615
click at [31, 1] on div at bounding box center [175, 32] width 350 height 65
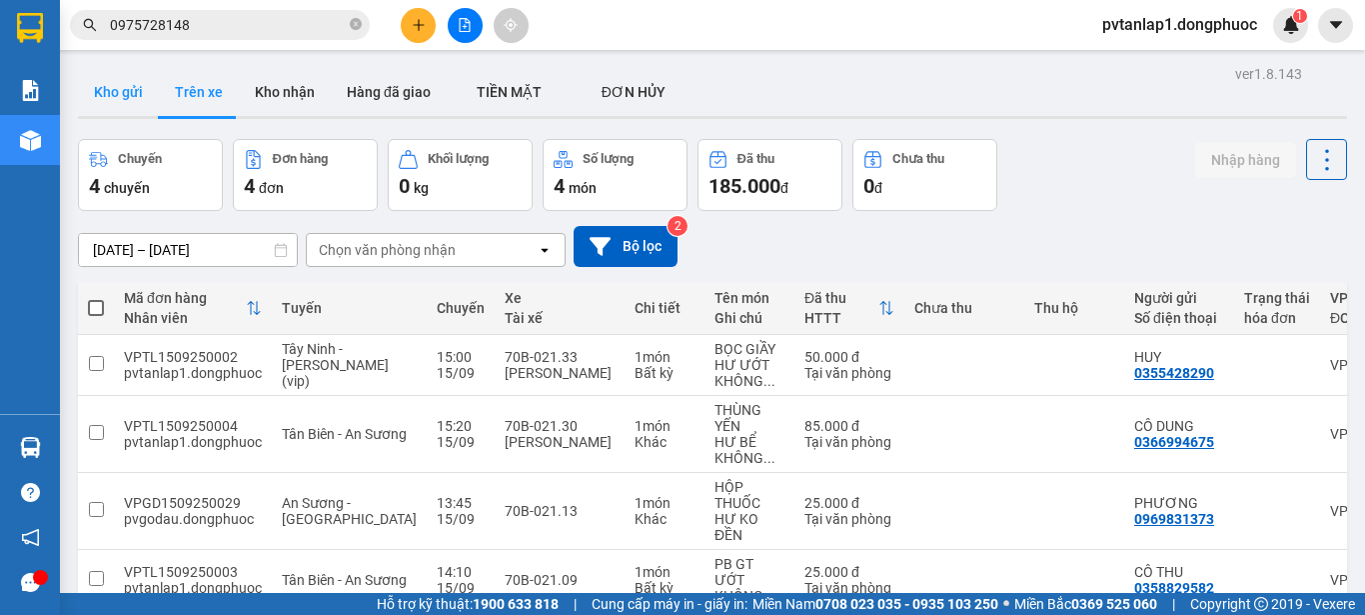
click at [121, 92] on button "Kho gửi" at bounding box center [118, 92] width 81 height 48
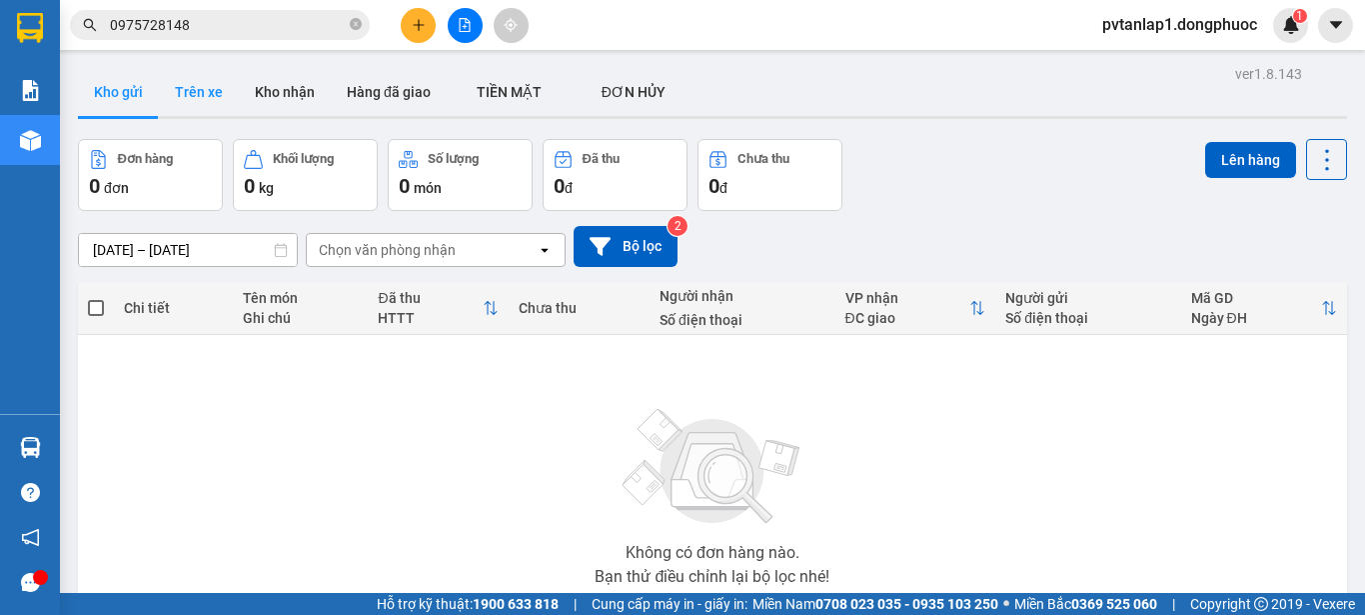
click at [203, 74] on button "Trên xe" at bounding box center [199, 92] width 80 height 48
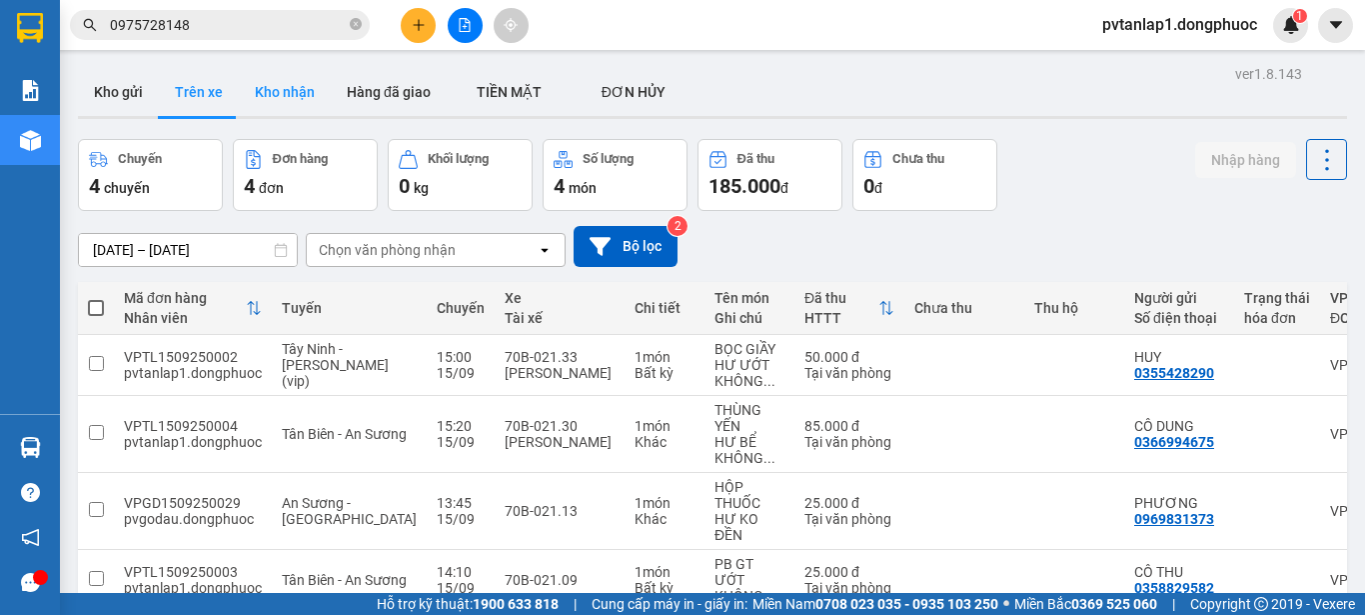
click at [284, 94] on button "Kho nhận" at bounding box center [285, 92] width 92 height 48
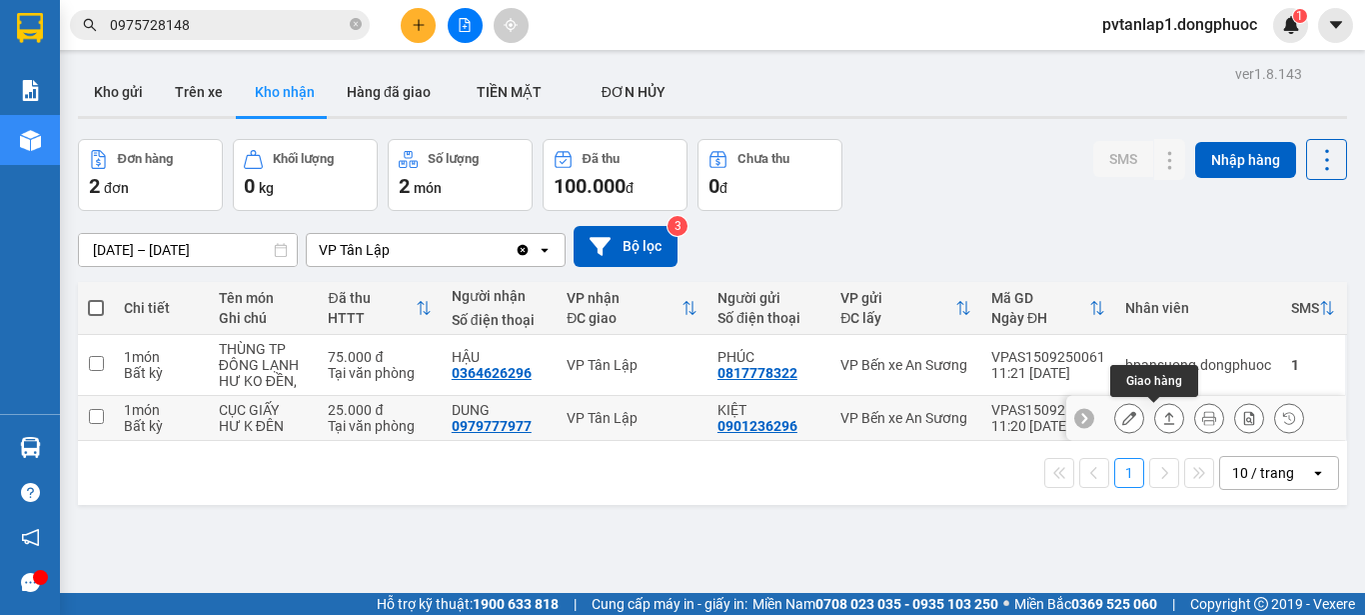
click at [1160, 419] on button at bounding box center [1169, 418] width 28 height 35
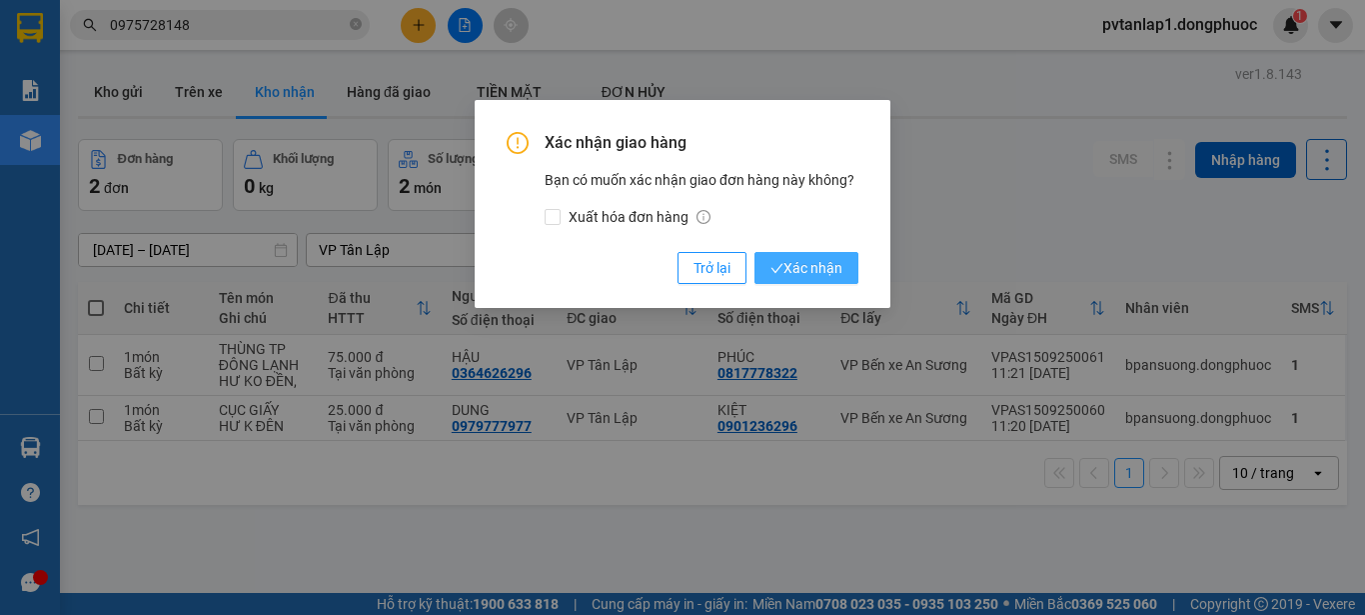
click at [841, 267] on span "Xác nhận" at bounding box center [807, 268] width 72 height 22
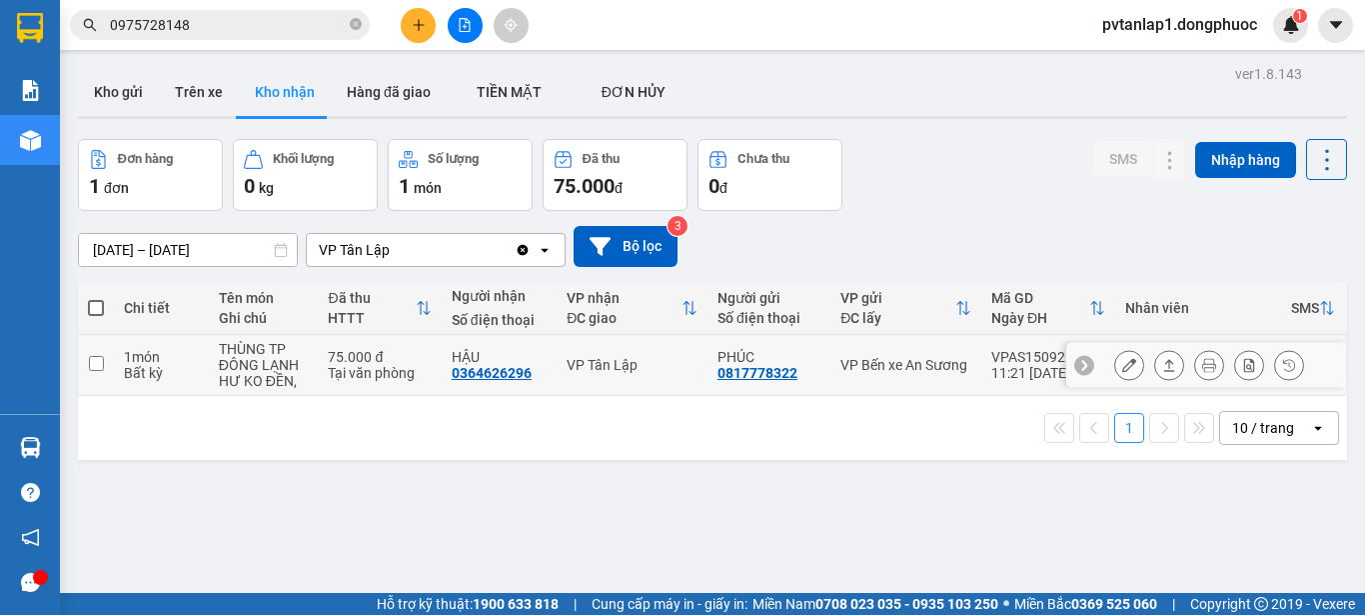
click at [1162, 369] on icon at bounding box center [1169, 365] width 14 height 14
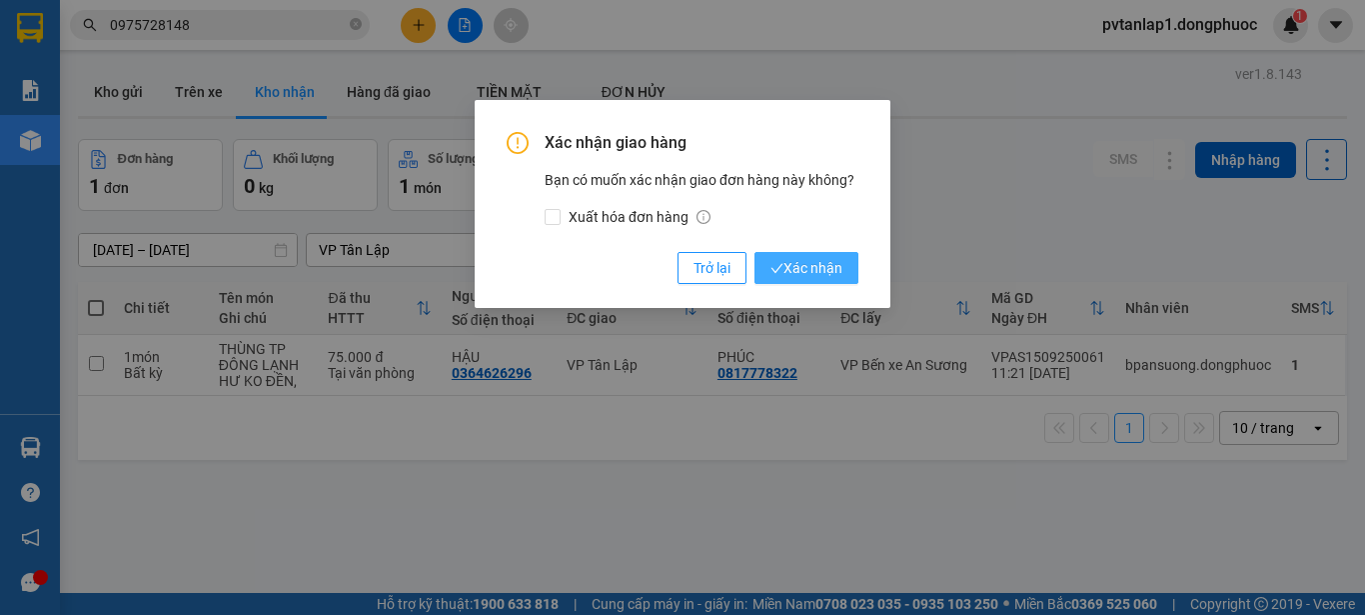
click at [830, 272] on span "Xác nhận" at bounding box center [807, 268] width 72 height 22
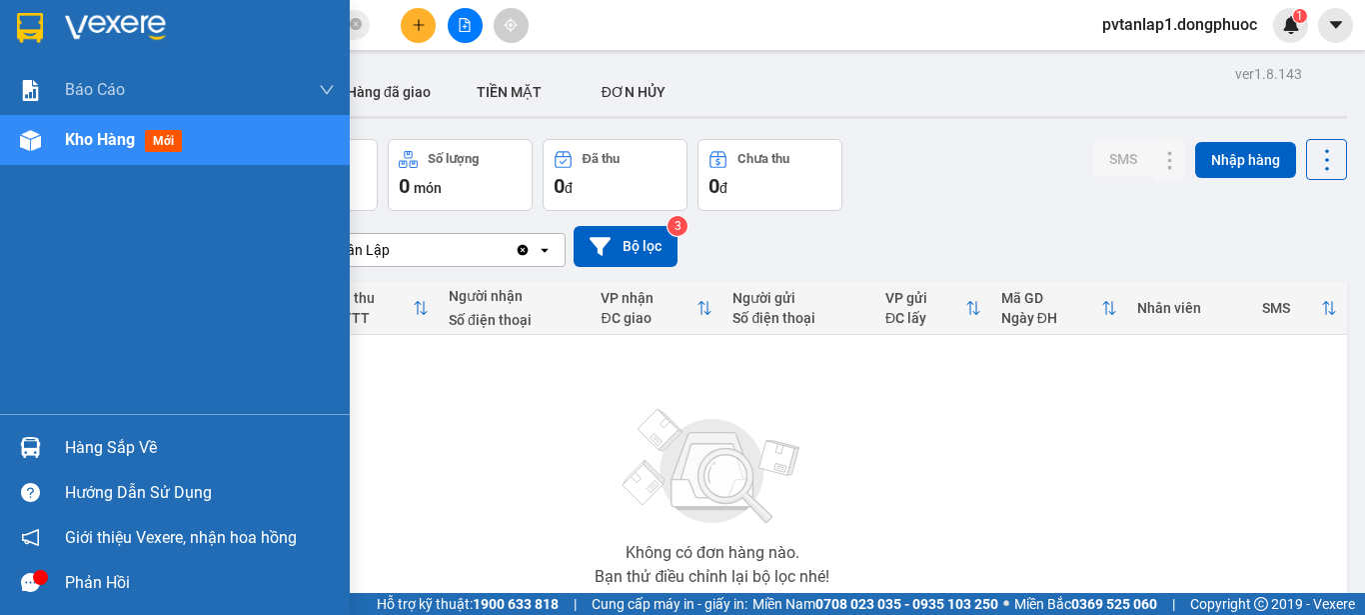
click at [0, 437] on div "Hàng sắp về" at bounding box center [175, 447] width 350 height 45
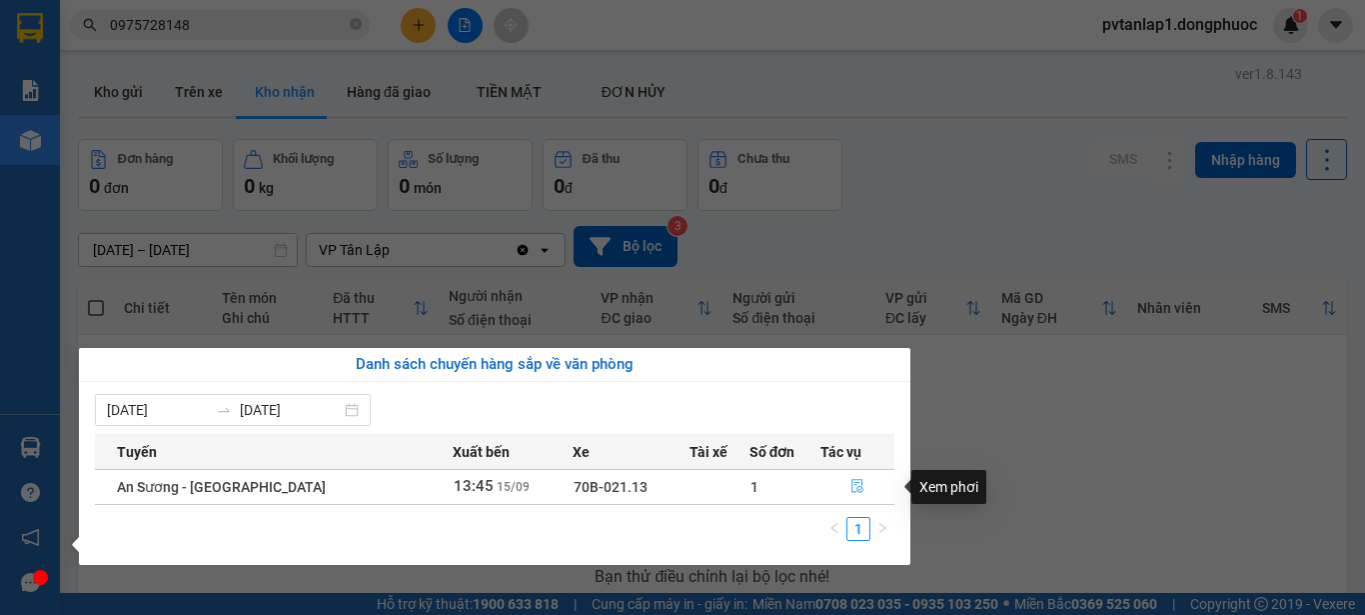
click at [851, 488] on icon "file-done" at bounding box center [858, 486] width 14 height 14
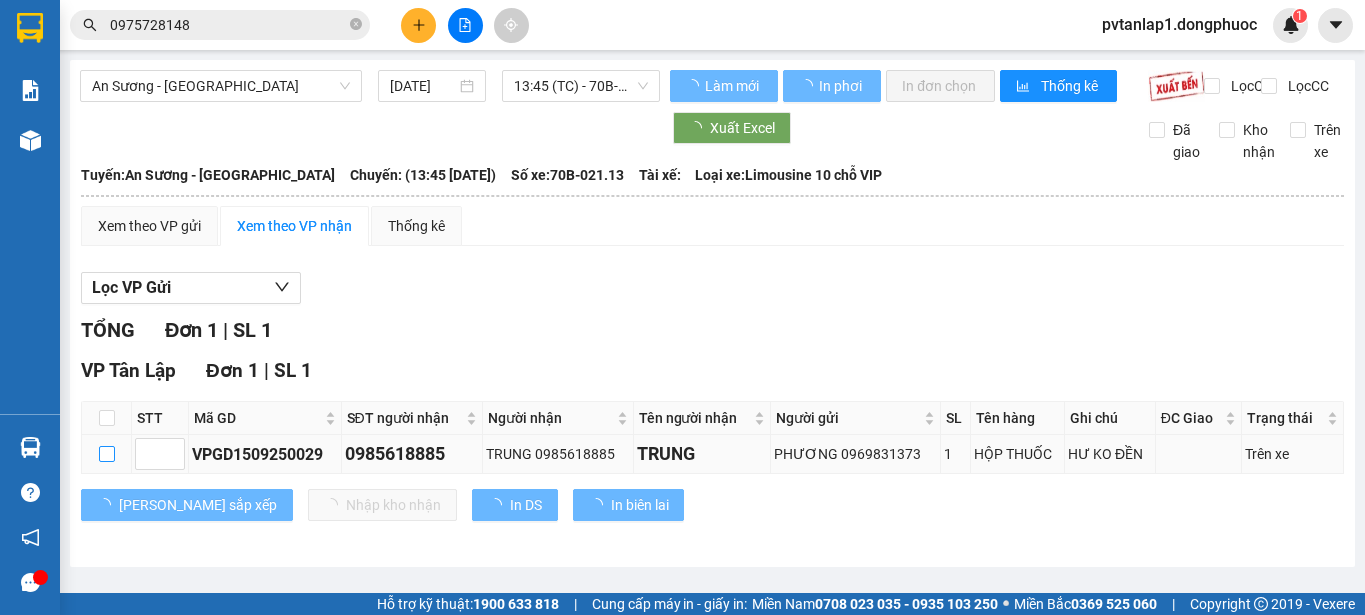
click at [107, 462] on input "checkbox" at bounding box center [107, 454] width 16 height 16
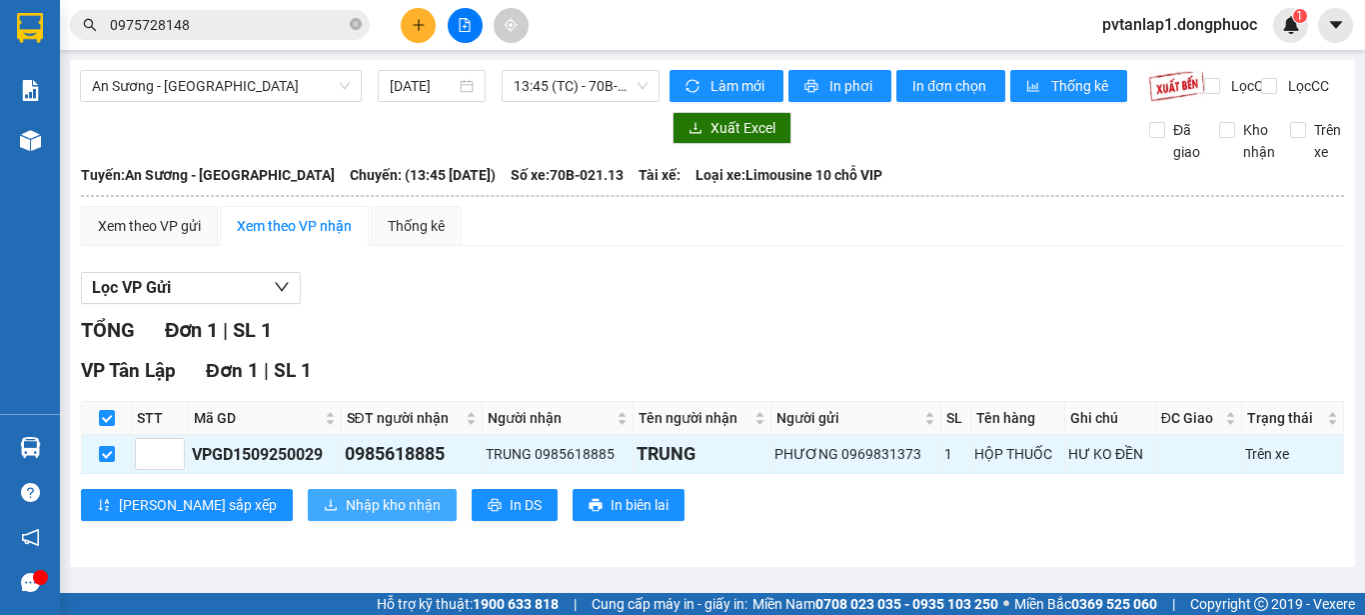
click at [346, 516] on span "Nhập kho nhận" at bounding box center [393, 505] width 95 height 22
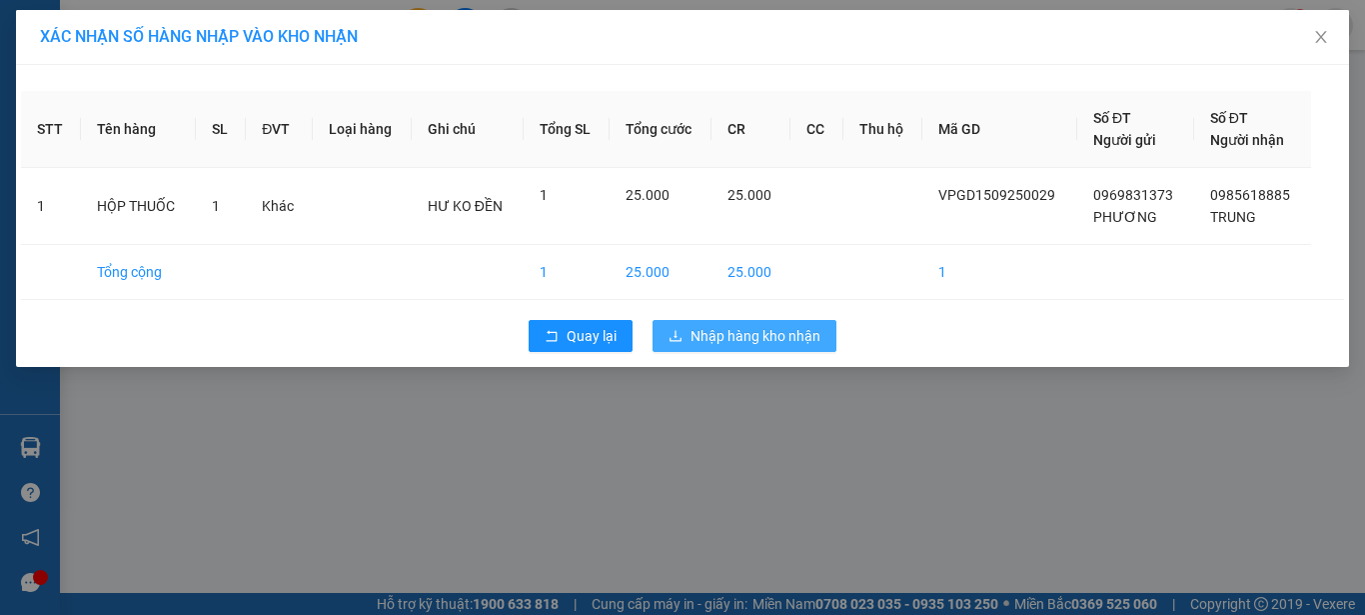
click at [806, 332] on span "Nhập hàng kho nhận" at bounding box center [756, 336] width 130 height 22
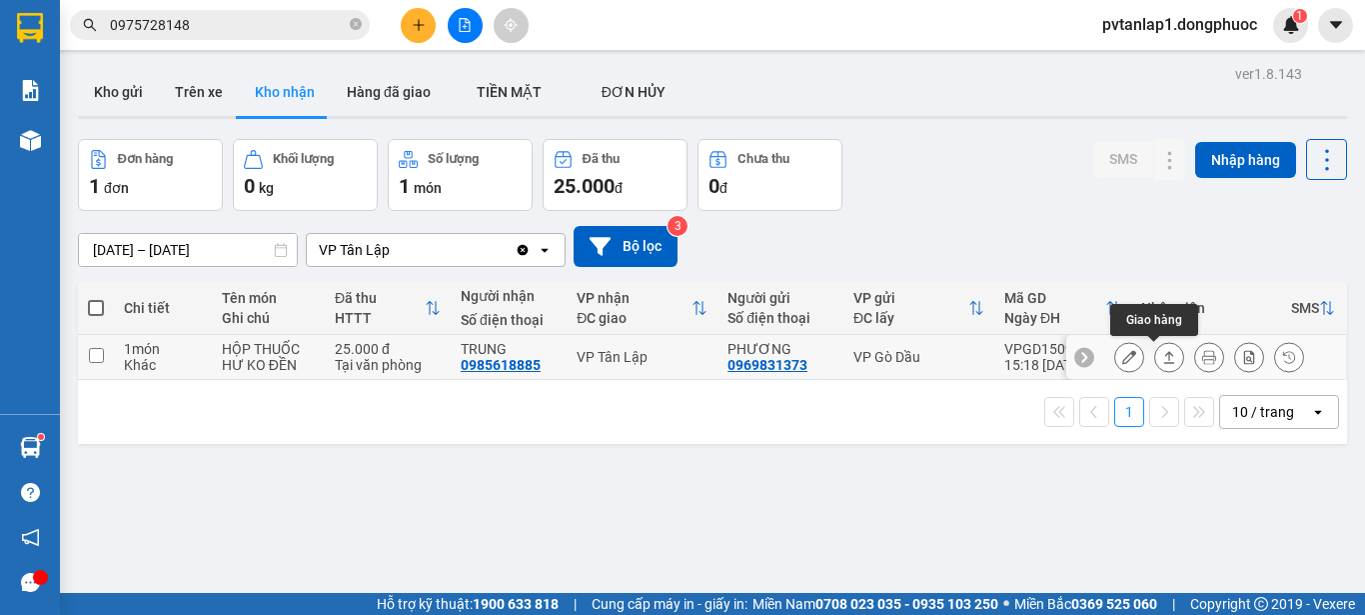
click at [1164, 353] on icon at bounding box center [1169, 357] width 11 height 12
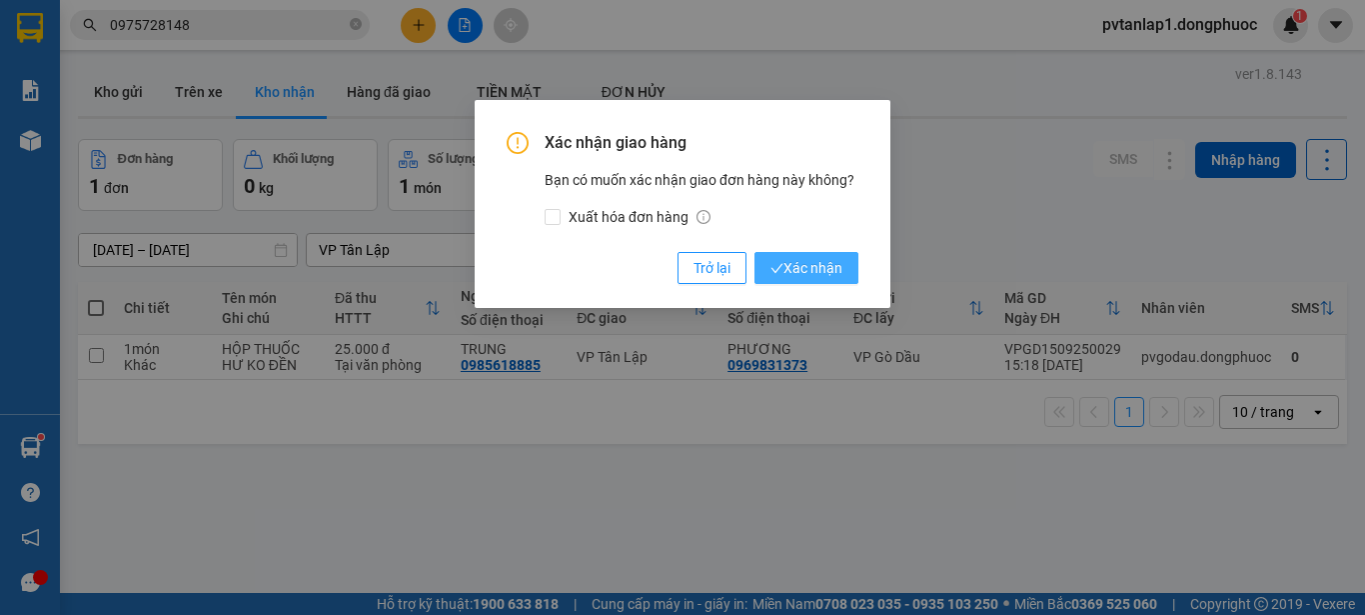
click at [840, 268] on span "Xác nhận" at bounding box center [807, 268] width 72 height 22
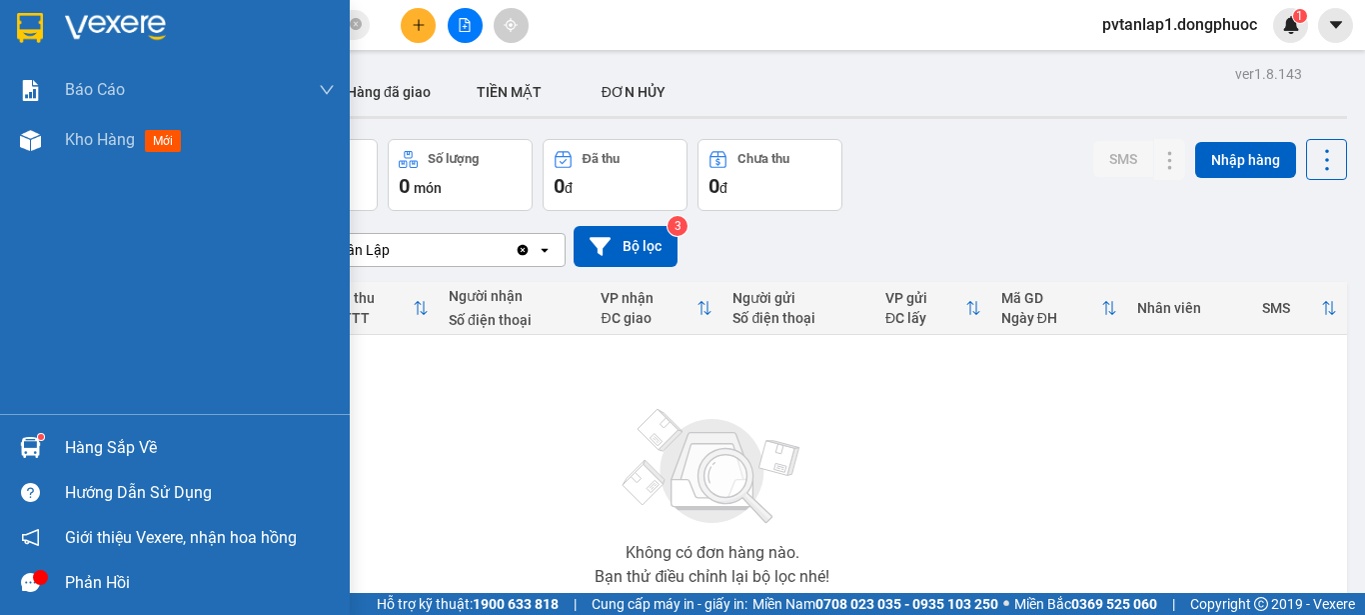
click at [51, 438] on div "Hàng sắp về" at bounding box center [175, 447] width 350 height 45
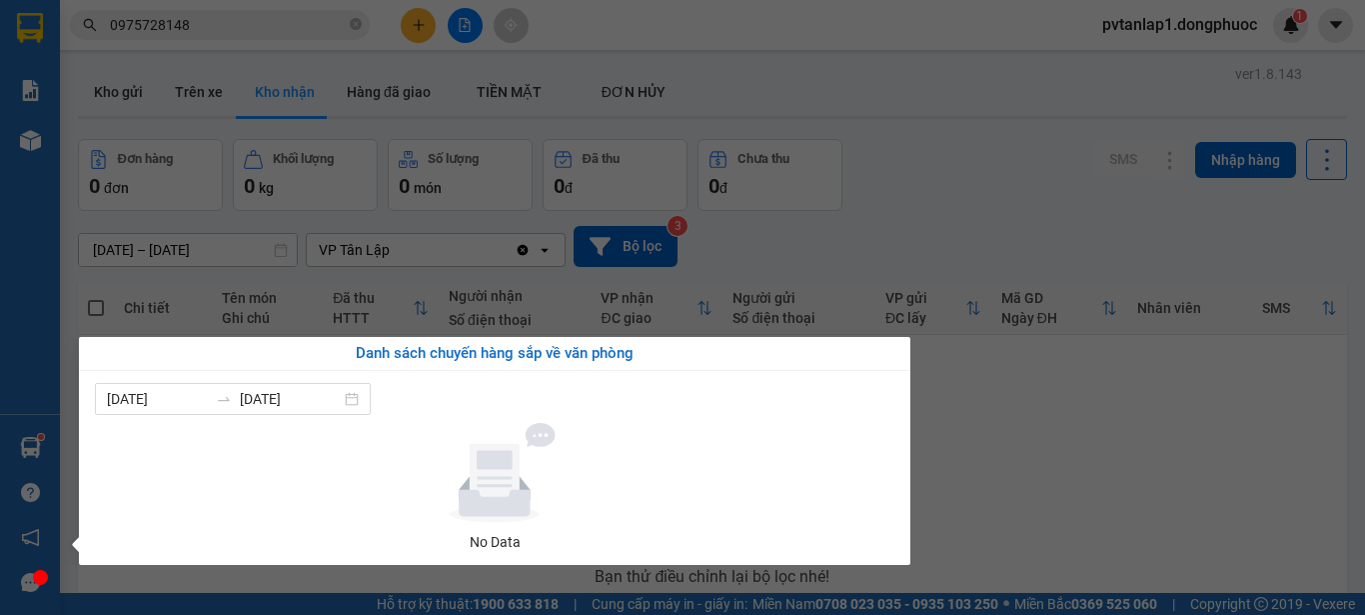
click at [1102, 429] on section "Kết quả tìm kiếm ( 4 ) Bộ lọc Ngày tạo đơn gần nhất Mã ĐH Trạng thái Món hàng T…" at bounding box center [682, 307] width 1365 height 615
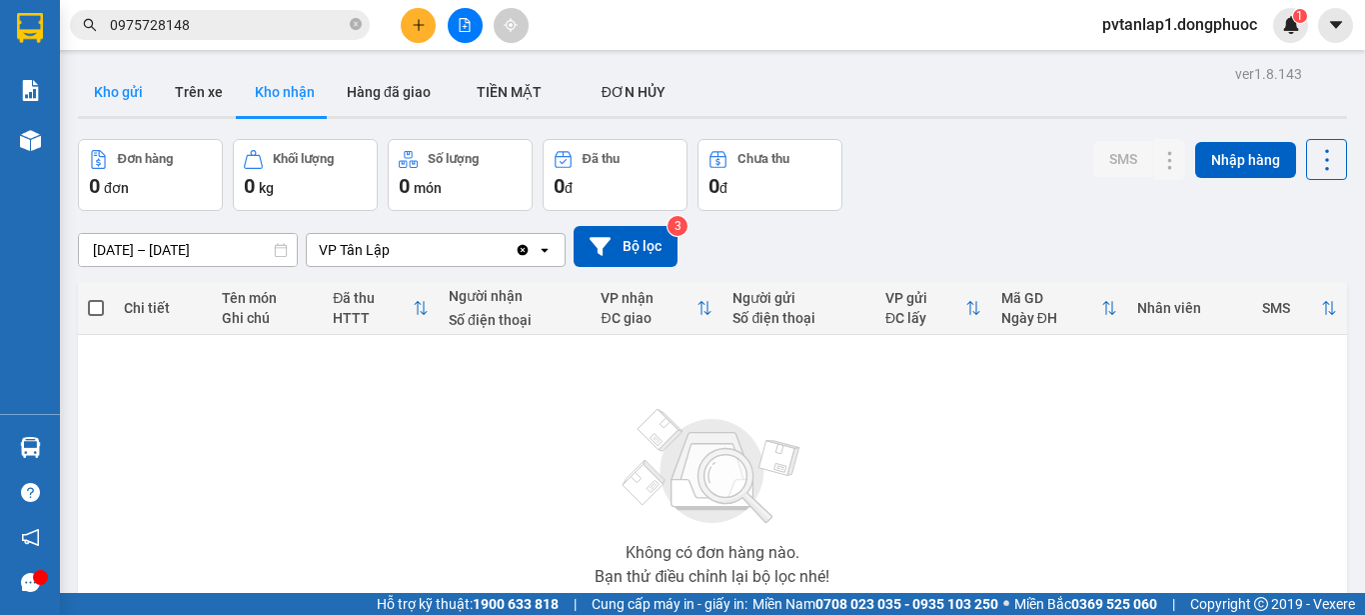
click at [112, 86] on button "Kho gửi" at bounding box center [118, 92] width 81 height 48
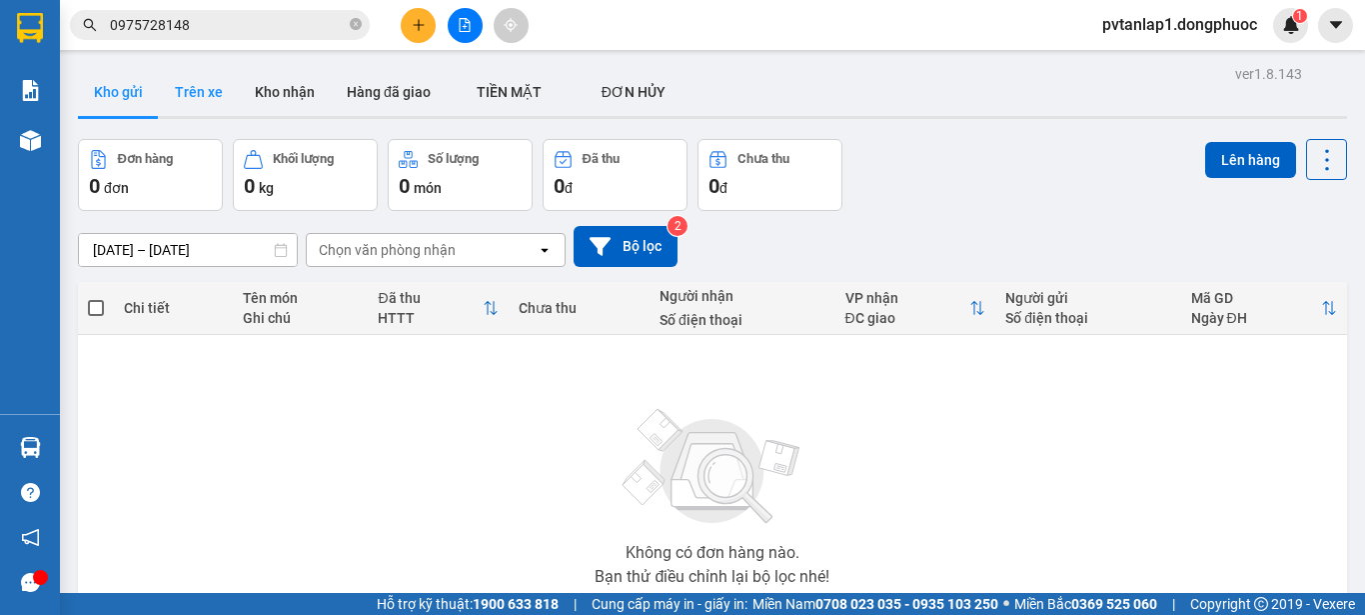
click at [208, 93] on button "Trên xe" at bounding box center [199, 92] width 80 height 48
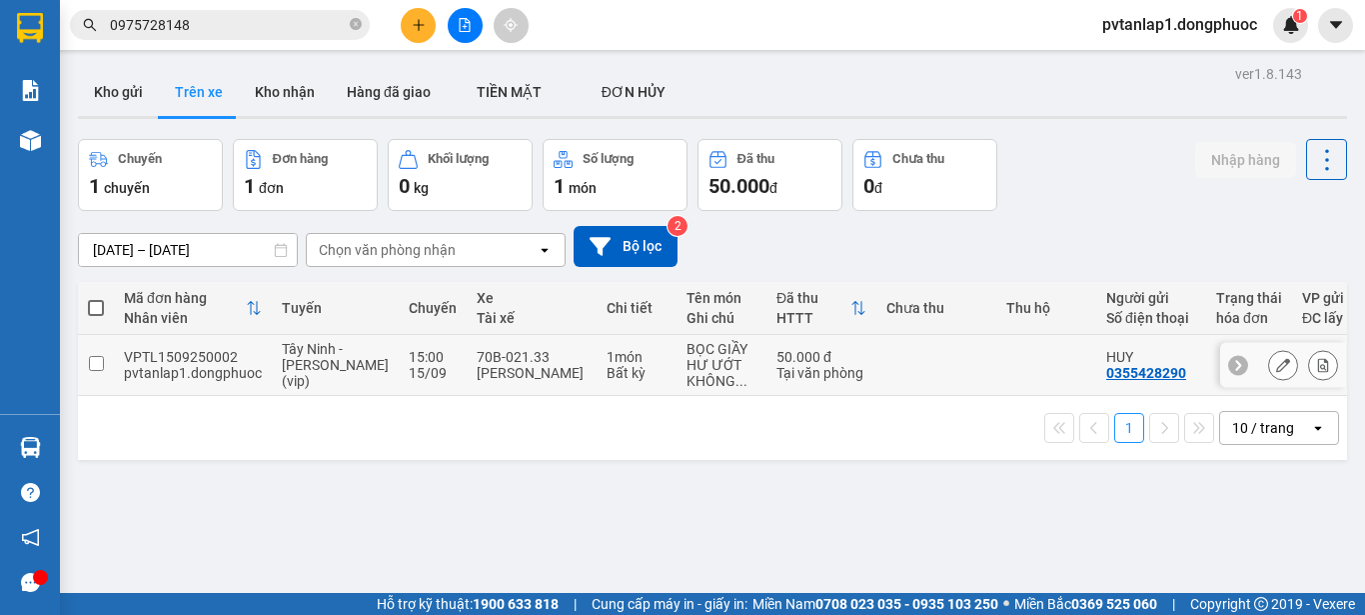
click at [467, 364] on td "70B-021.33 [PERSON_NAME]" at bounding box center [532, 365] width 130 height 61
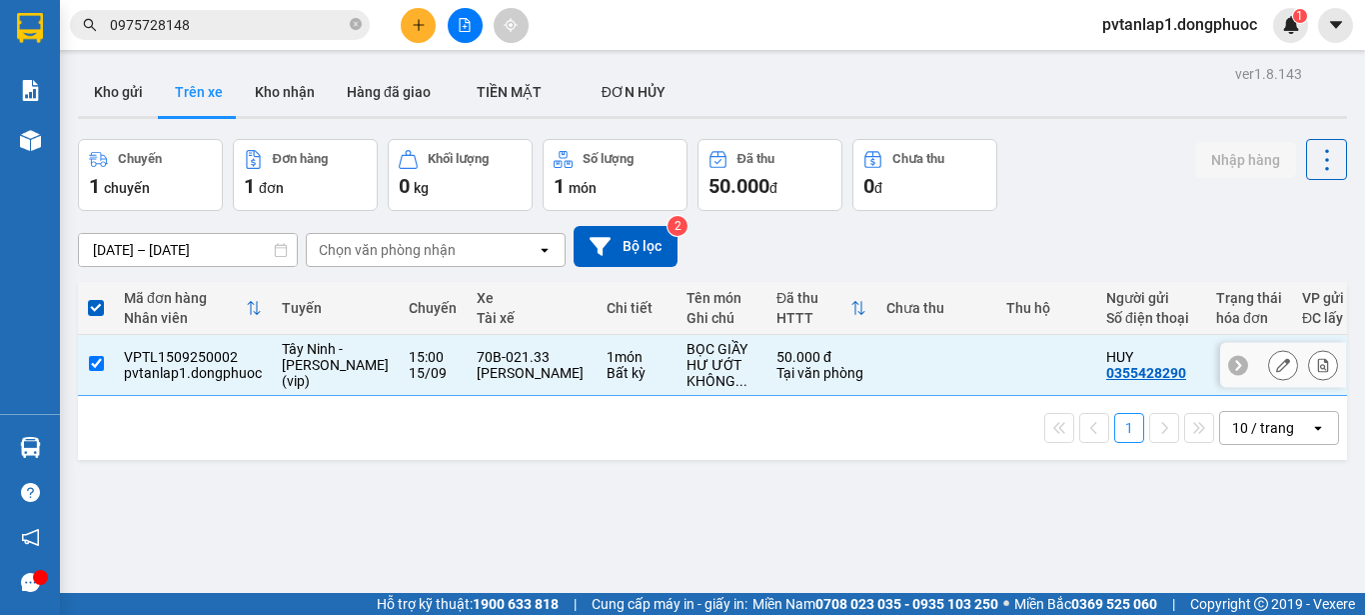
click at [262, 354] on td "VPTL1509250002 pvtanlap1.dongphuoc" at bounding box center [193, 365] width 158 height 61
checkbox input "false"
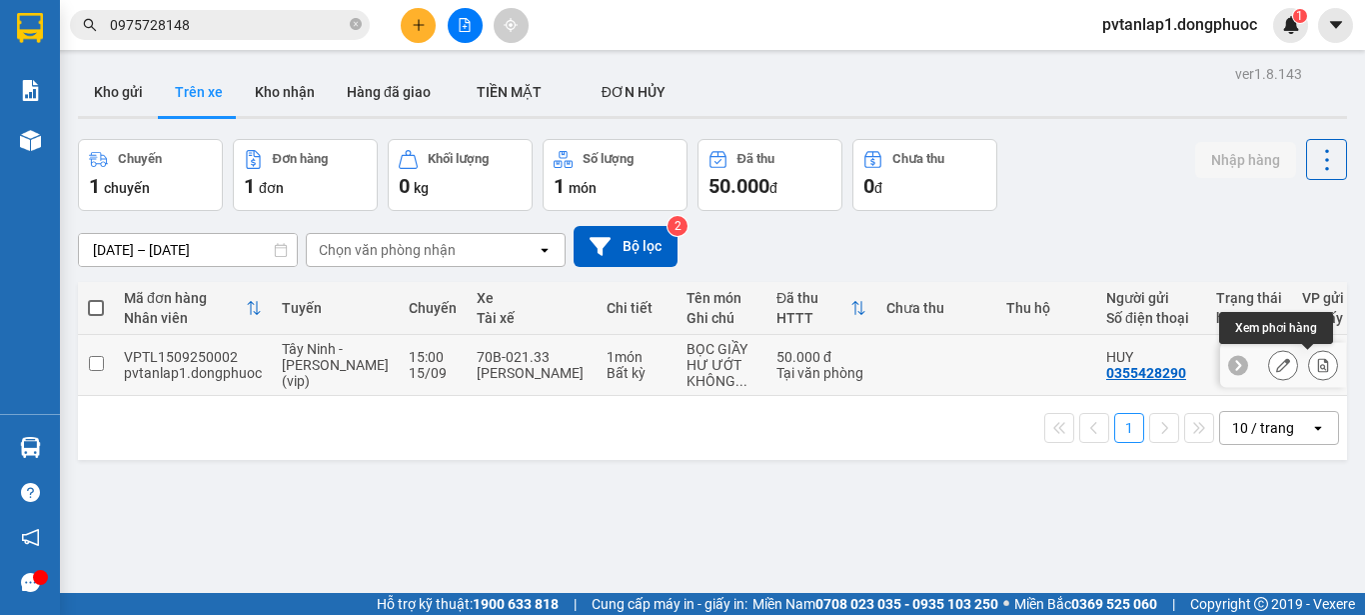
click at [1318, 362] on icon at bounding box center [1323, 365] width 11 height 14
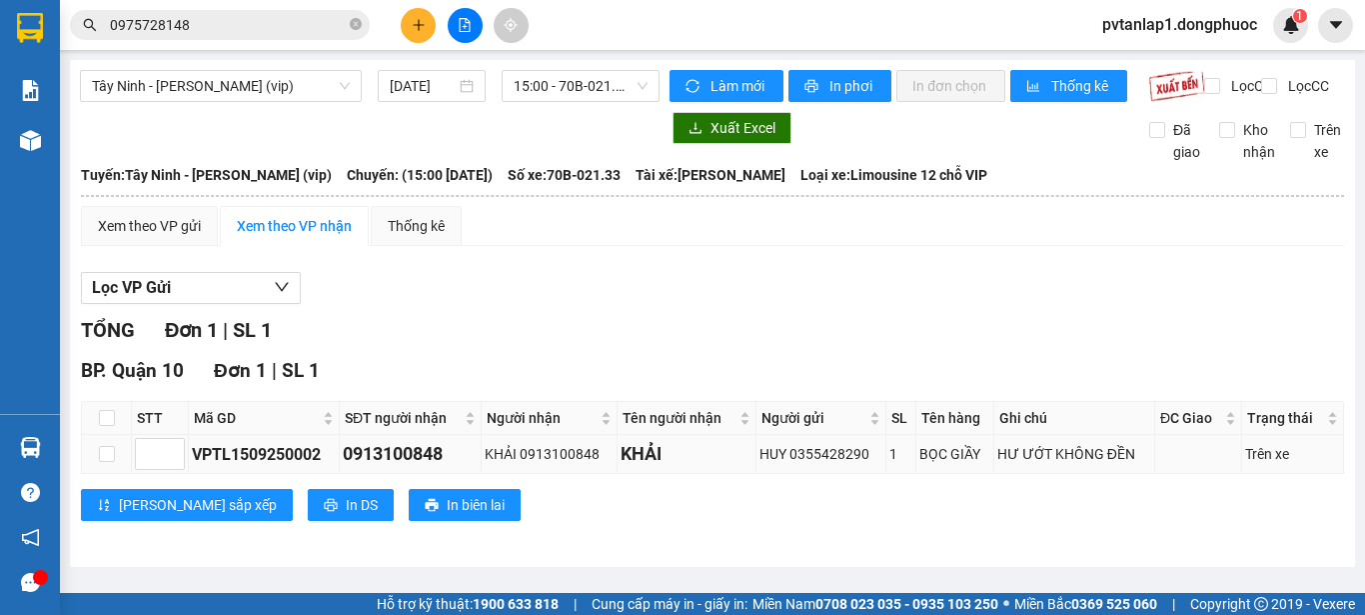
click at [449, 467] on div "0913100848" at bounding box center [410, 454] width 135 height 28
drag, startPoint x: 447, startPoint y: 467, endPoint x: 344, endPoint y: 470, distance: 103.0
click at [344, 468] on div "0913100848" at bounding box center [410, 454] width 135 height 28
click at [284, 22] on input "0975728148" at bounding box center [228, 25] width 236 height 22
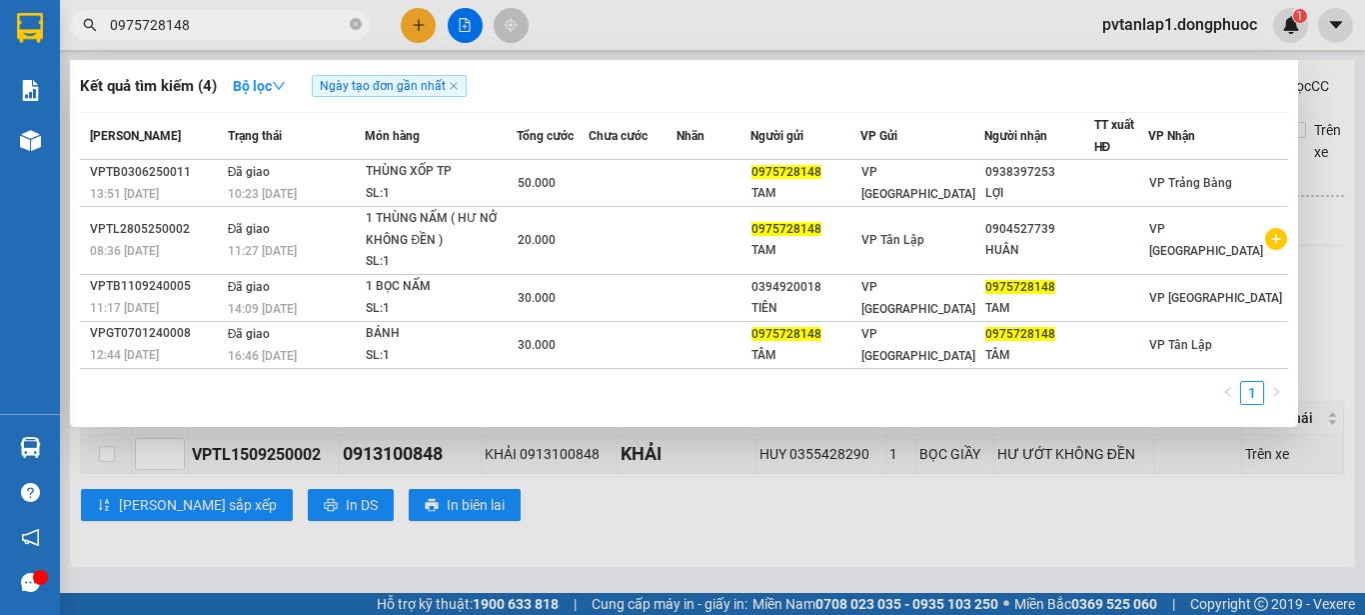
click at [284, 22] on input "0975728148" at bounding box center [228, 25] width 236 height 22
paste input "131008"
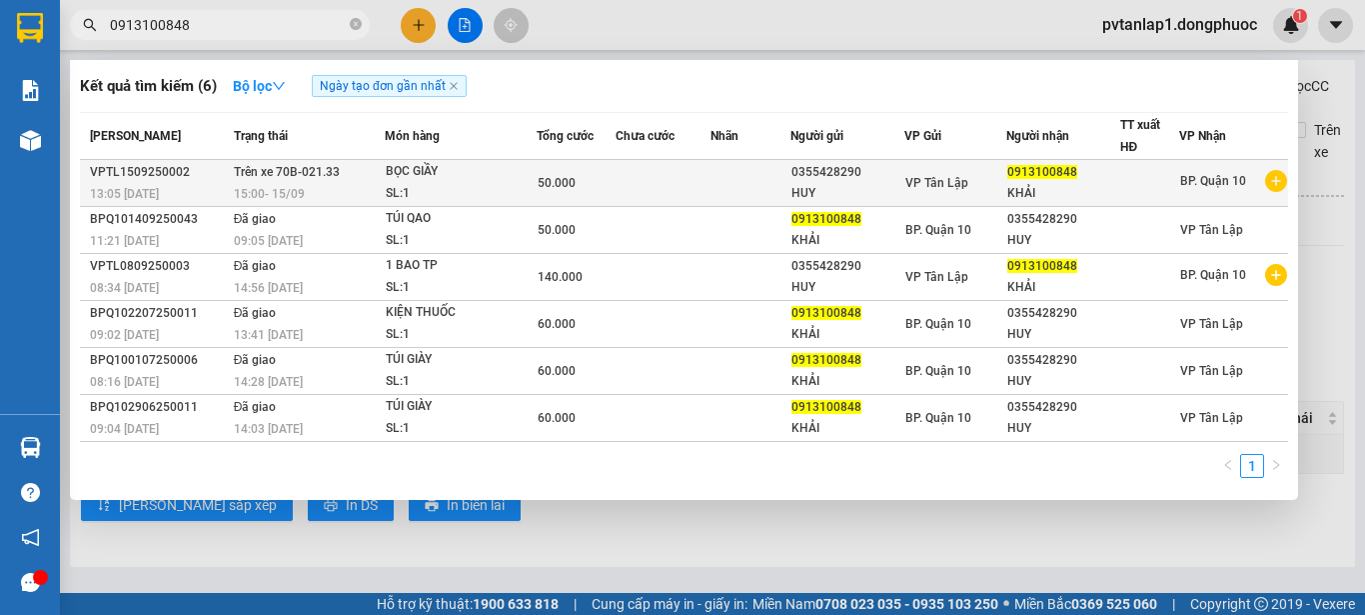
type input "0913100848"
click at [327, 182] on td "Trên xe 70B-021.33 15:00 [DATE]" at bounding box center [307, 183] width 157 height 47
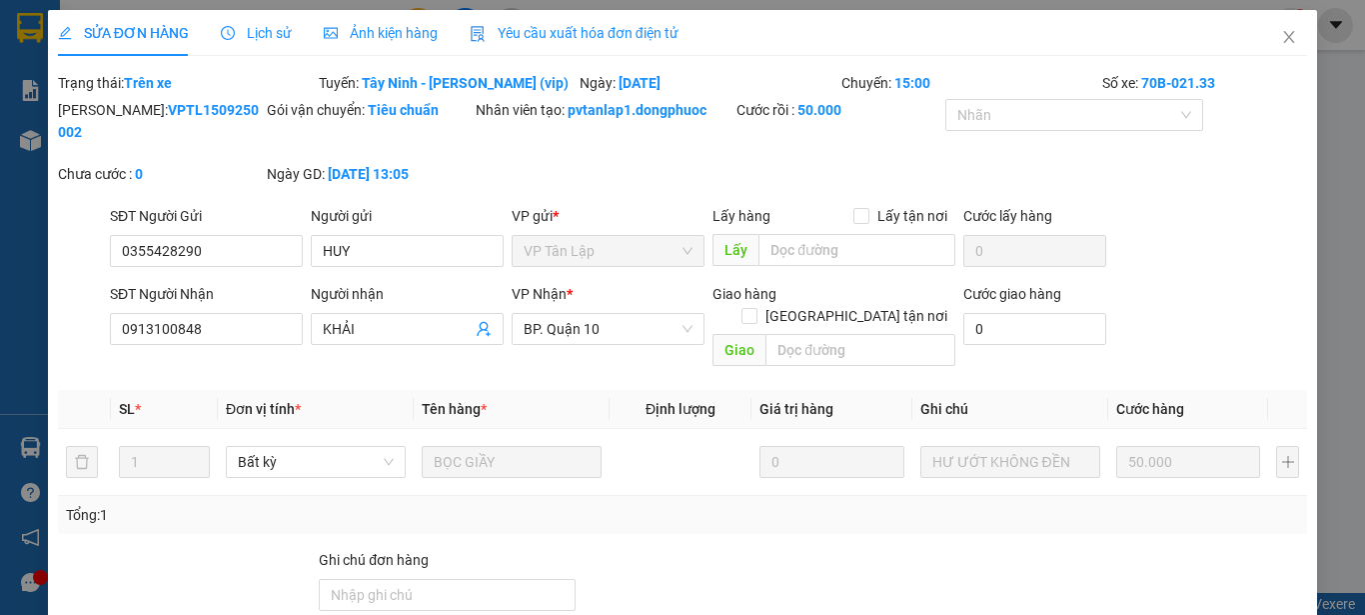
click at [266, 25] on span "Lịch sử" at bounding box center [256, 33] width 71 height 16
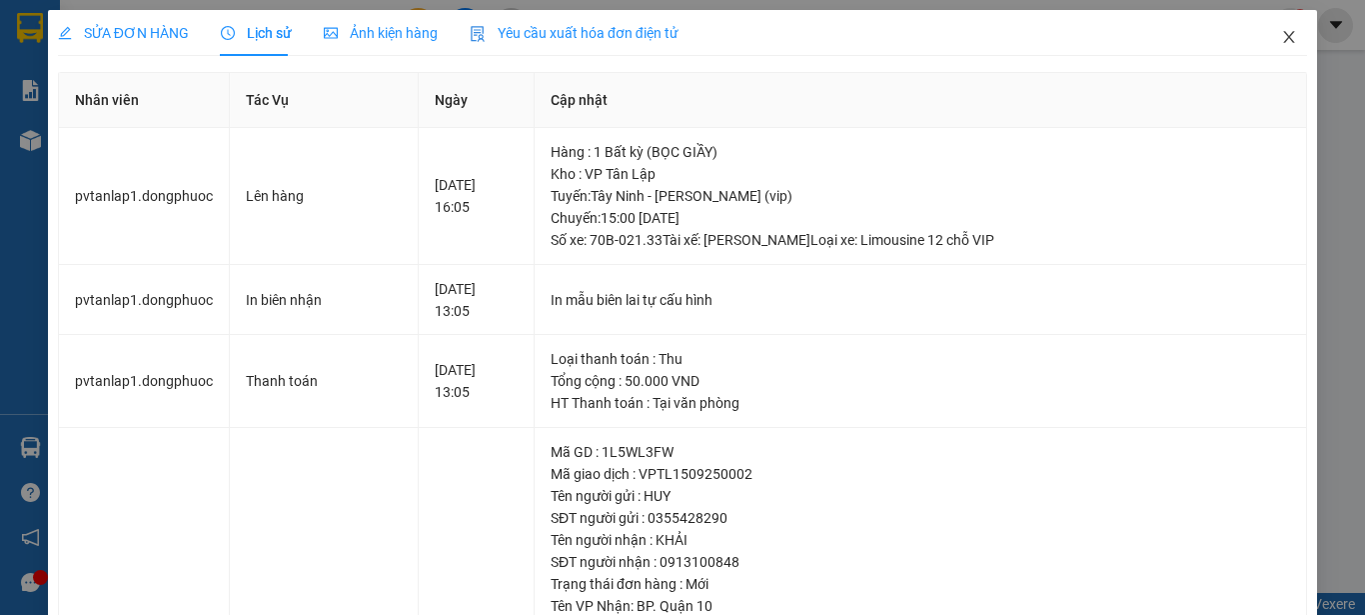
click at [1273, 32] on span "Close" at bounding box center [1289, 38] width 56 height 56
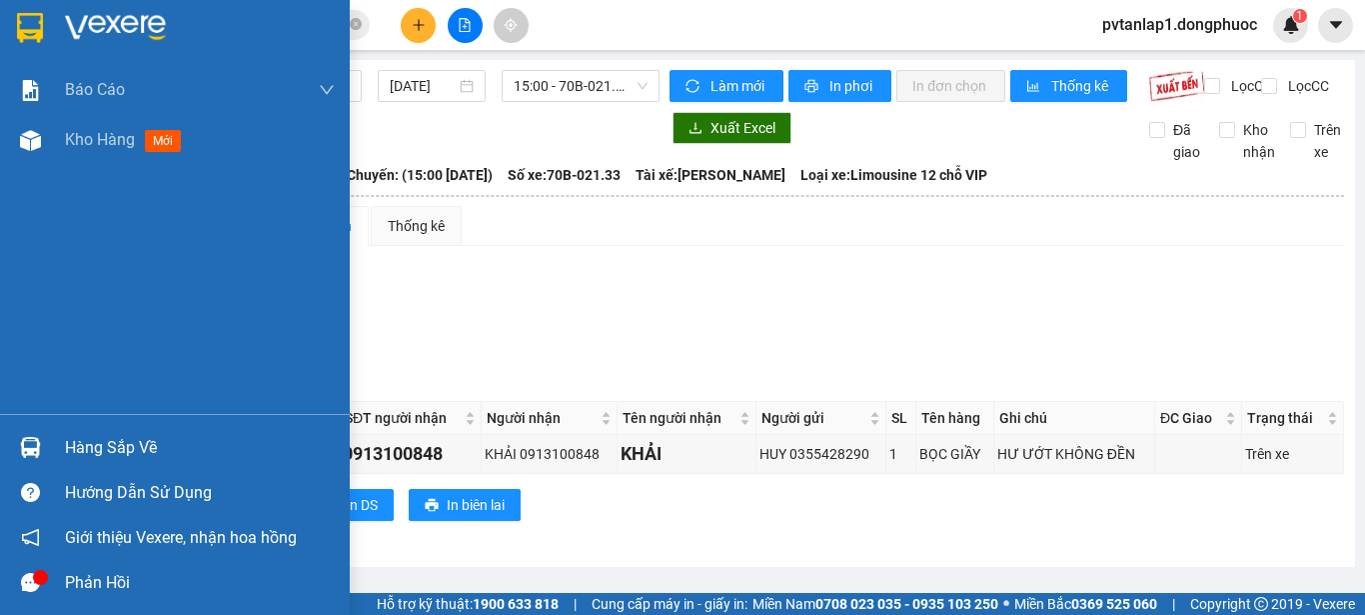
drag, startPoint x: 28, startPoint y: 27, endPoint x: 251, endPoint y: 40, distance: 223.3
click at [30, 27] on img at bounding box center [30, 28] width 26 height 30
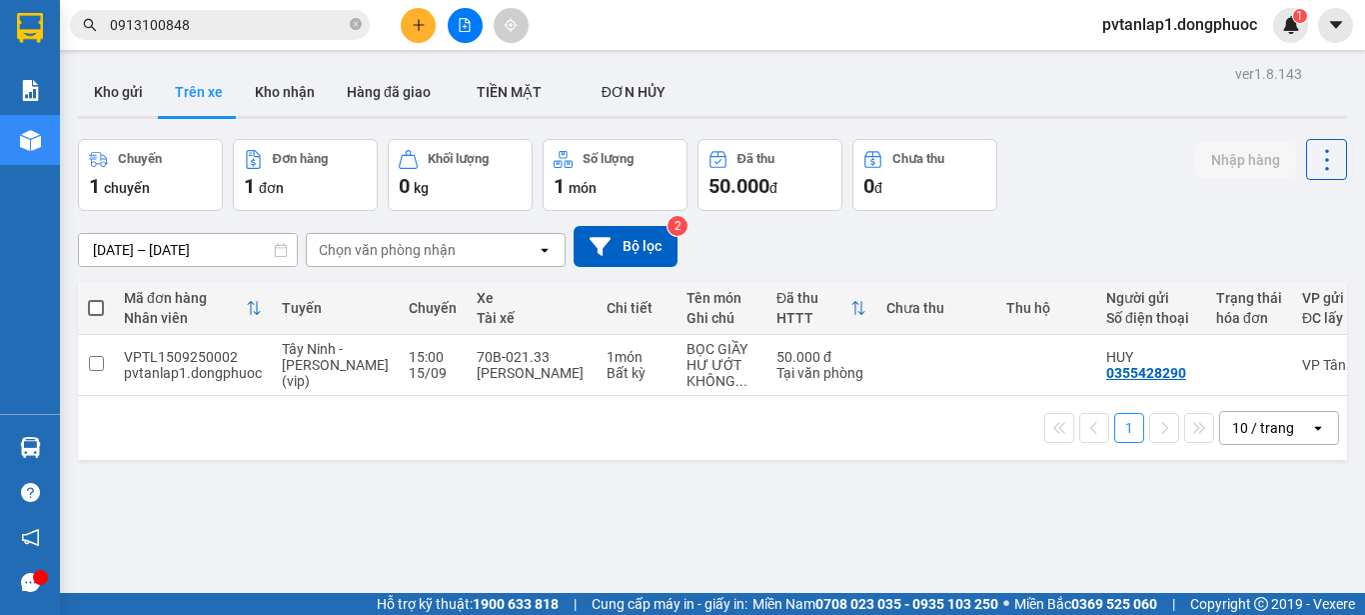
click at [1092, 432] on div "Mã đơn hàng Nhân viên Tuyến Chuyến Xe Tài xế Chi tiết Tên món Ghi chú Đã thu HT…" at bounding box center [712, 371] width 1269 height 178
click at [855, 539] on div "ver 1.8.143 Kho gửi Trên xe Kho nhận Hàng đã giao TIỀN MẶT ĐƠN HỦY Chuyến 1 c…" at bounding box center [712, 367] width 1285 height 615
click at [754, 503] on div "ver 1.8.143 Kho gửi Trên xe Kho nhận Hàng đã giao TIỀN MẶT ĐƠN HỦY Chuyến 1 c…" at bounding box center [712, 367] width 1285 height 615
click at [277, 81] on button "Kho nhận" at bounding box center [285, 92] width 92 height 48
